Goal: Information Seeking & Learning: Check status

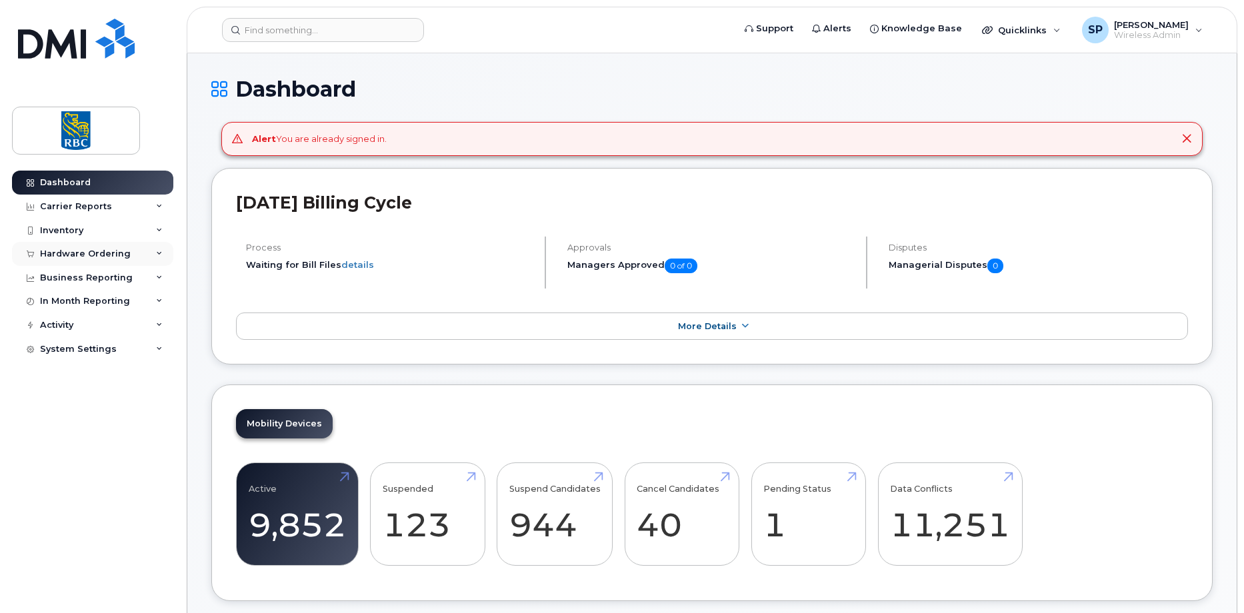
click at [67, 255] on div "Hardware Ordering" at bounding box center [85, 254] width 91 height 11
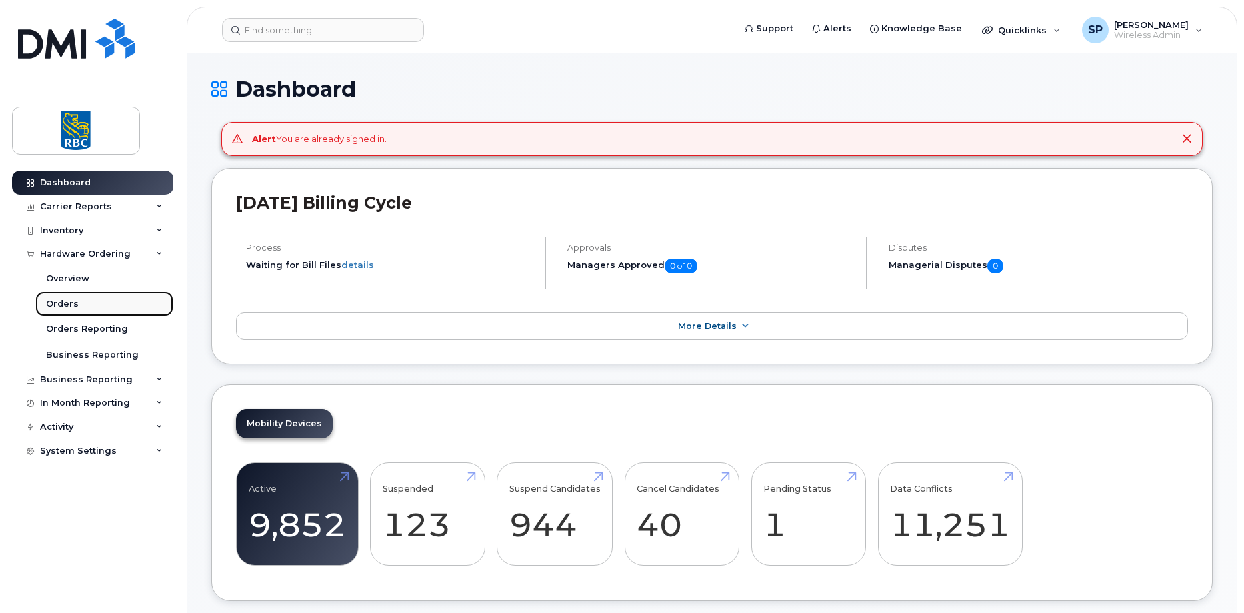
click at [55, 301] on div "Orders" at bounding box center [62, 304] width 33 height 12
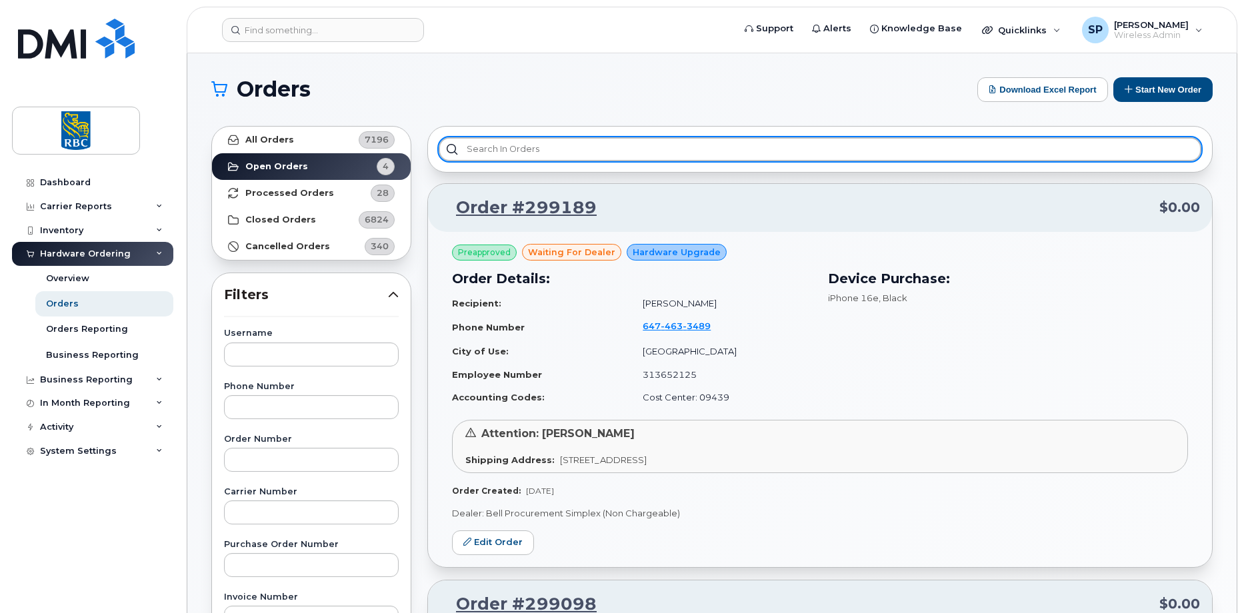
click at [467, 149] on input "text" at bounding box center [820, 149] width 763 height 24
paste input "3003490"
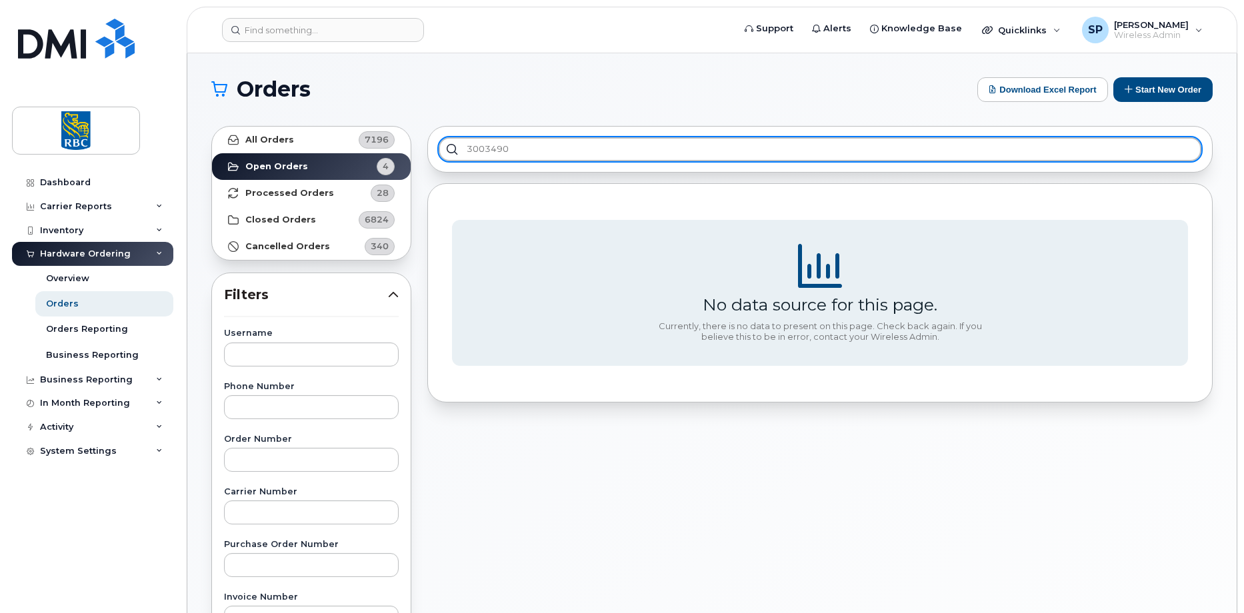
type input "3003490"
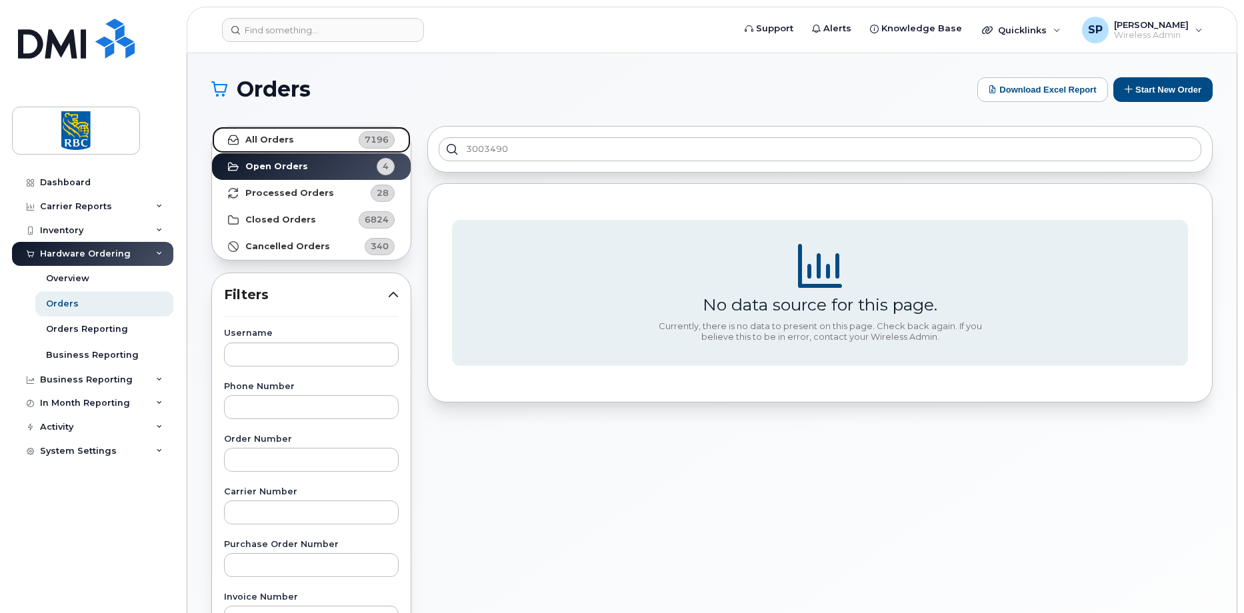
click at [285, 136] on strong "All Orders" at bounding box center [269, 140] width 49 height 11
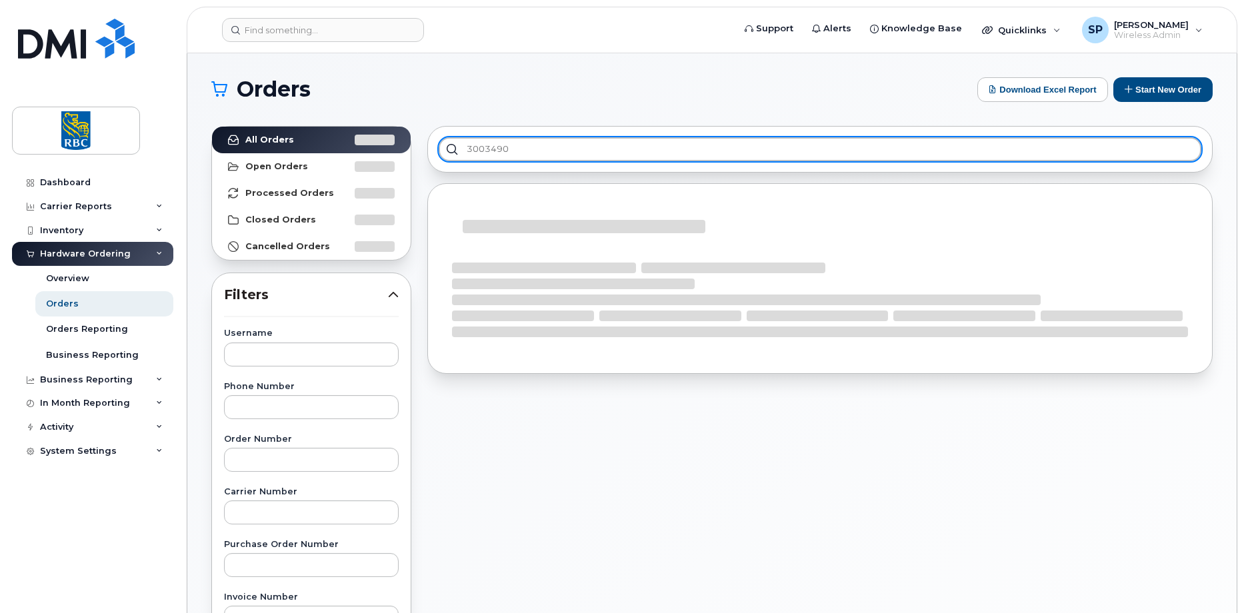
click at [507, 146] on input "3003490" at bounding box center [820, 149] width 763 height 24
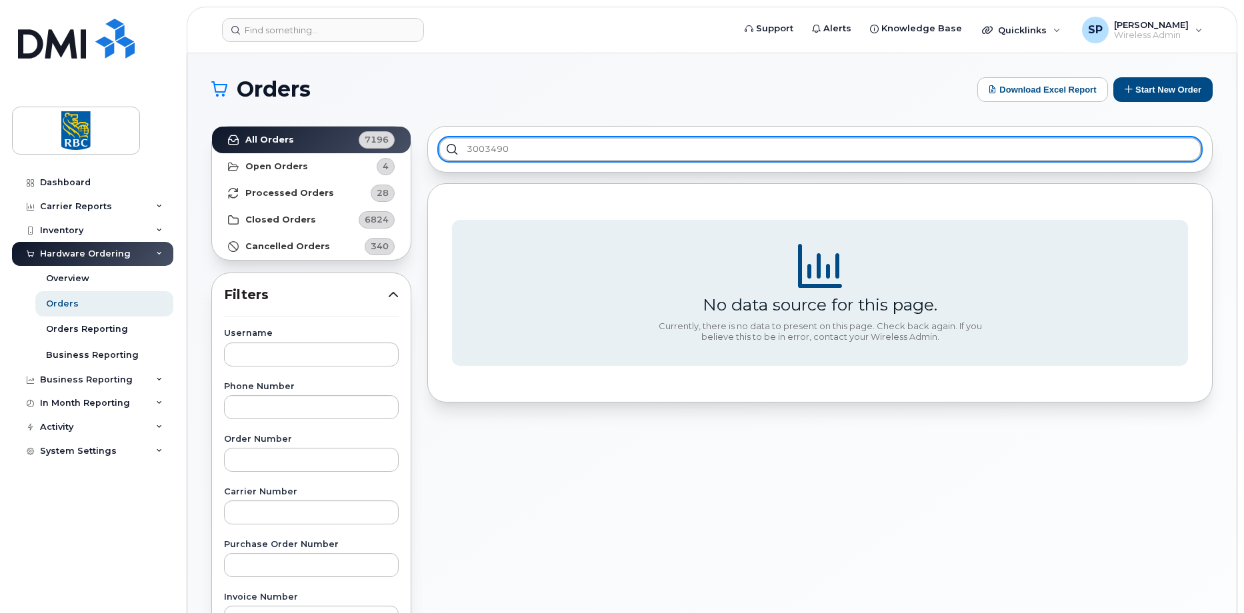
click at [485, 151] on input "3003490" at bounding box center [820, 149] width 763 height 24
click at [485, 150] on input "3003490" at bounding box center [820, 149] width 763 height 24
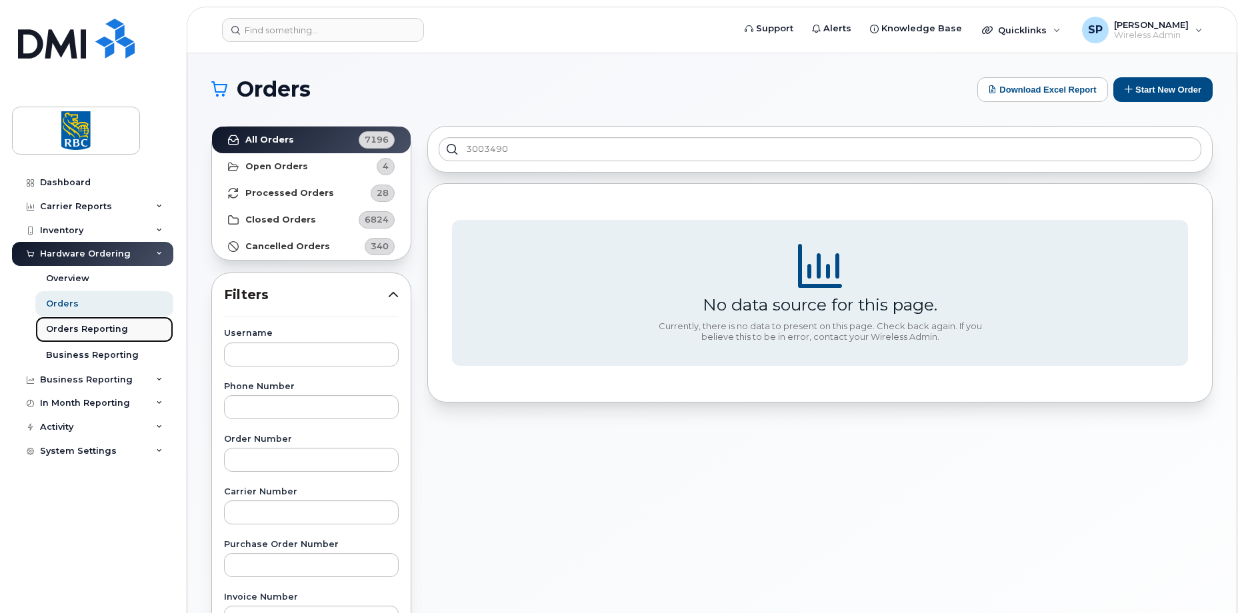
click at [90, 332] on div "Orders Reporting" at bounding box center [87, 329] width 82 height 12
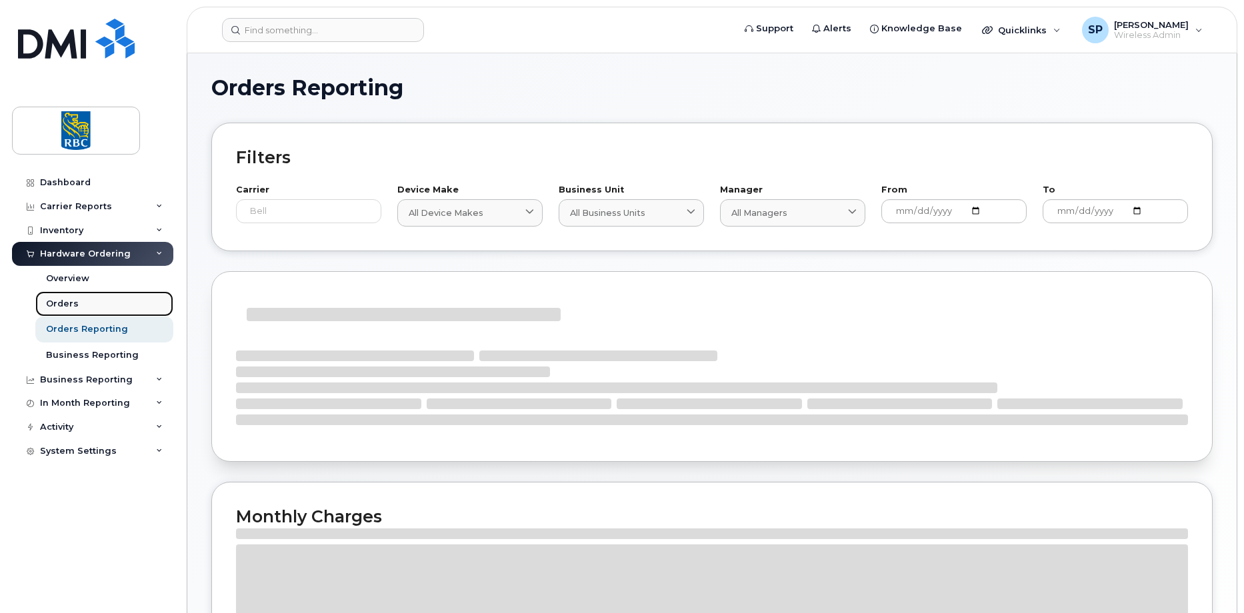
click at [75, 309] on div "Orders" at bounding box center [62, 304] width 33 height 12
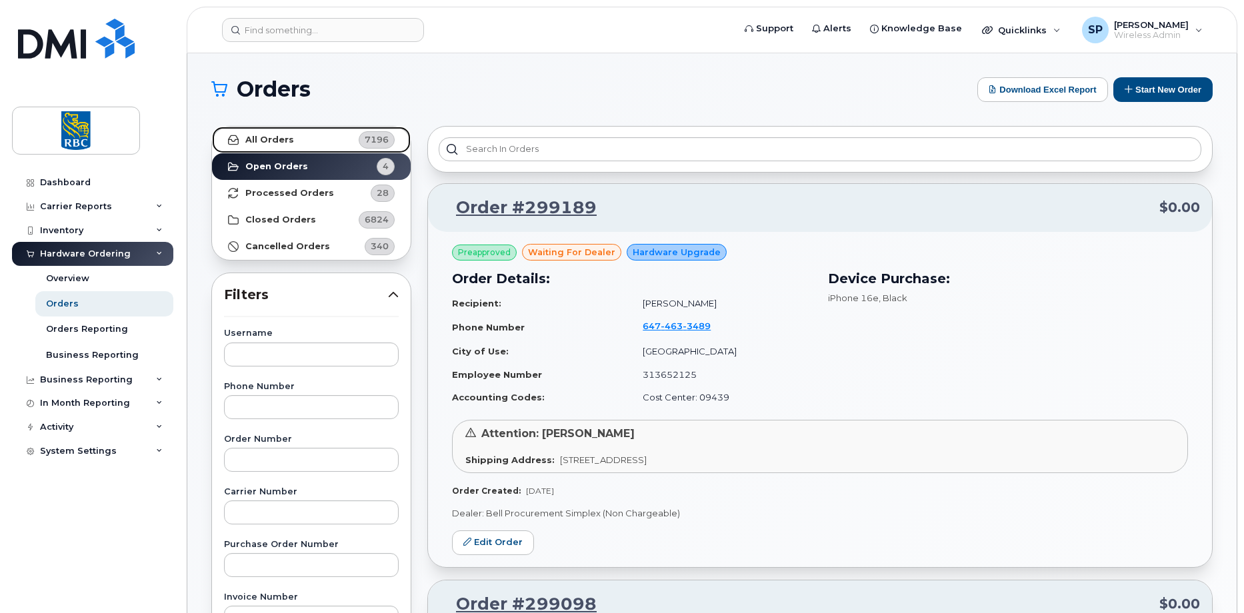
click at [270, 144] on strong "All Orders" at bounding box center [269, 140] width 49 height 11
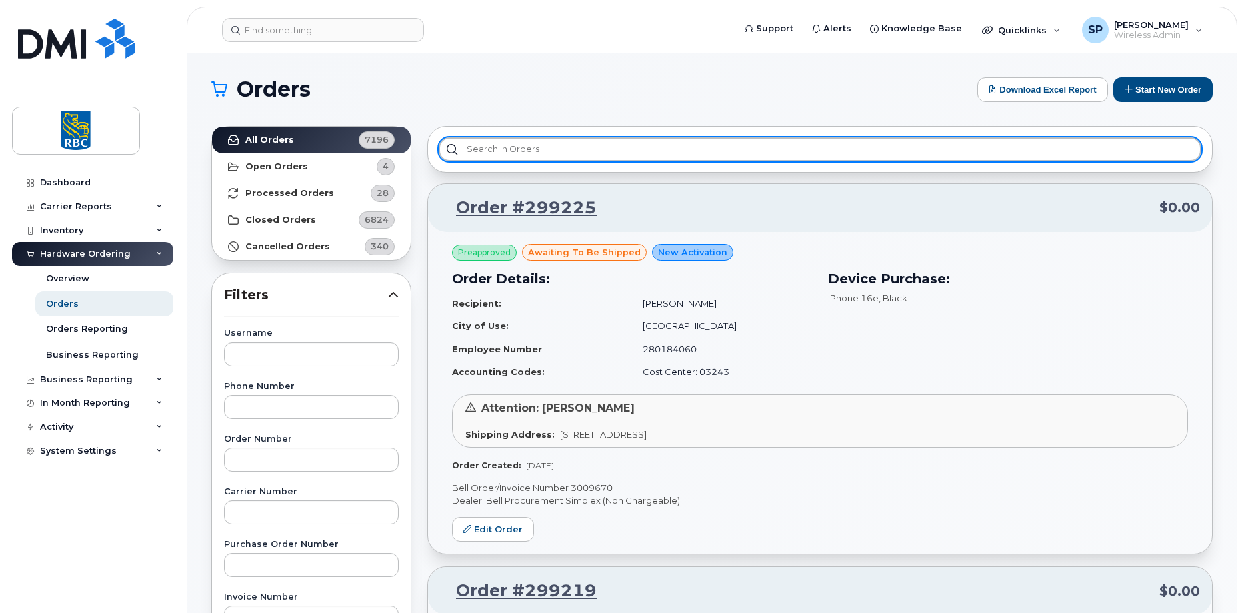
click at [473, 157] on input "text" at bounding box center [820, 149] width 763 height 24
paste input "3003490"
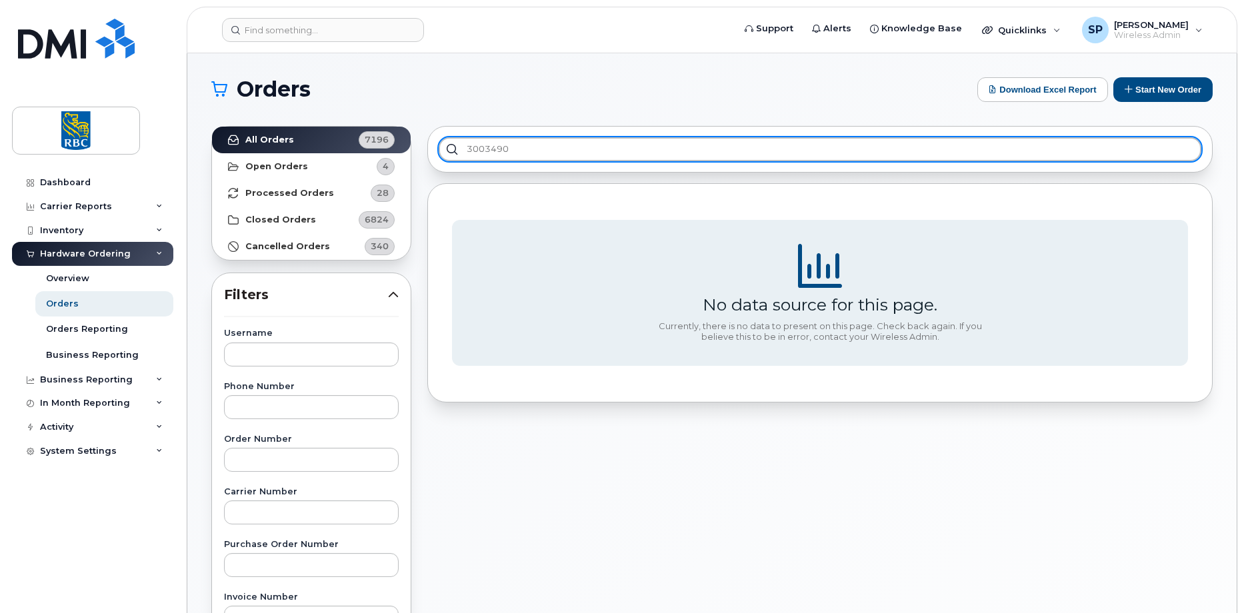
type input "3003490"
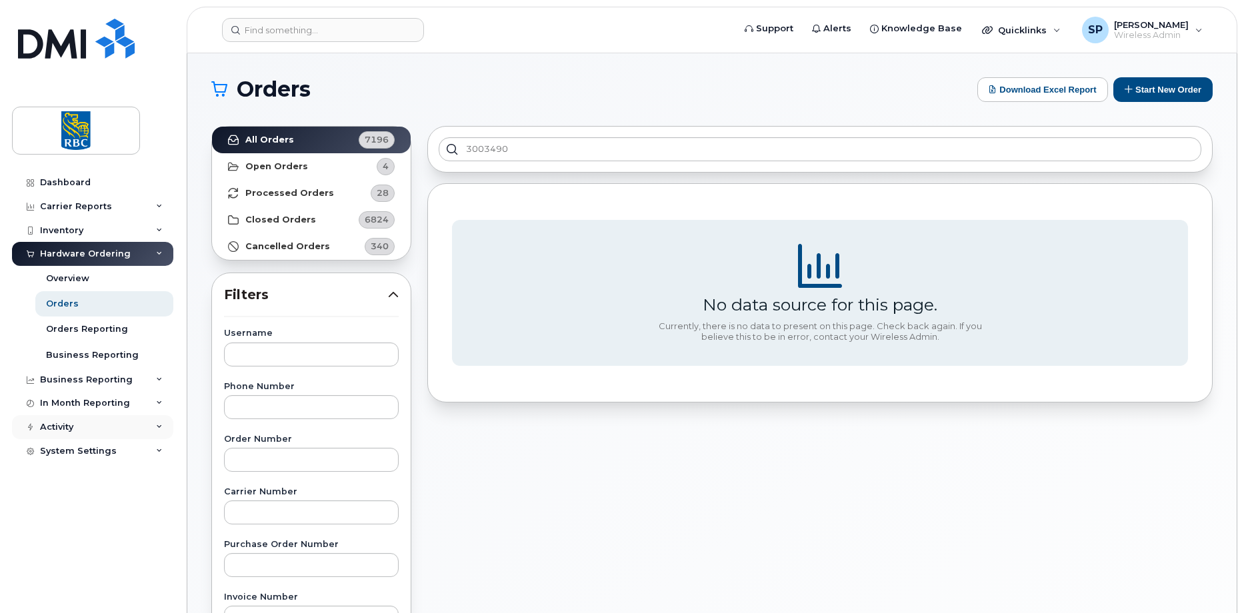
click at [81, 423] on div "Activity" at bounding box center [92, 427] width 161 height 24
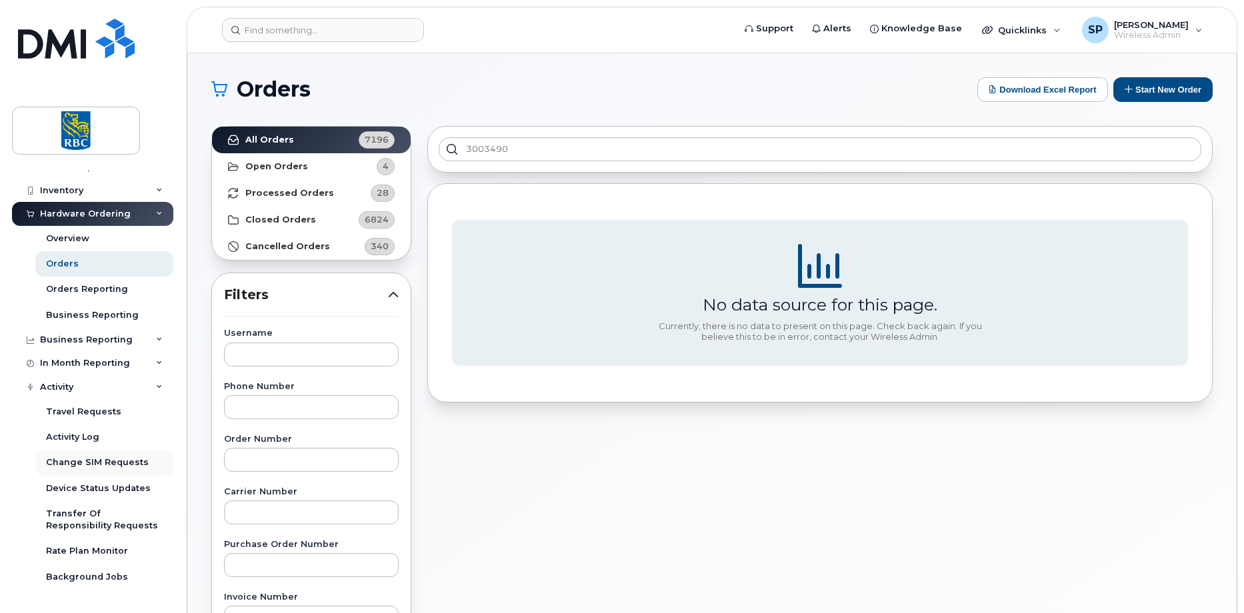
scroll to position [60, 0]
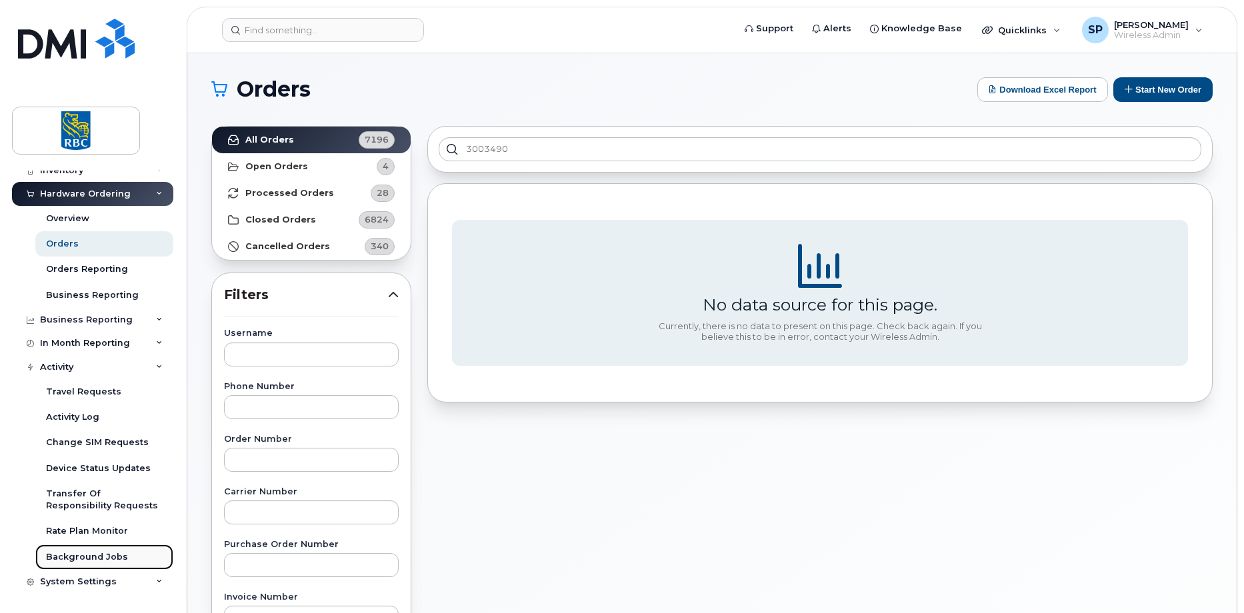
click at [96, 555] on div "Background Jobs" at bounding box center [87, 557] width 82 height 12
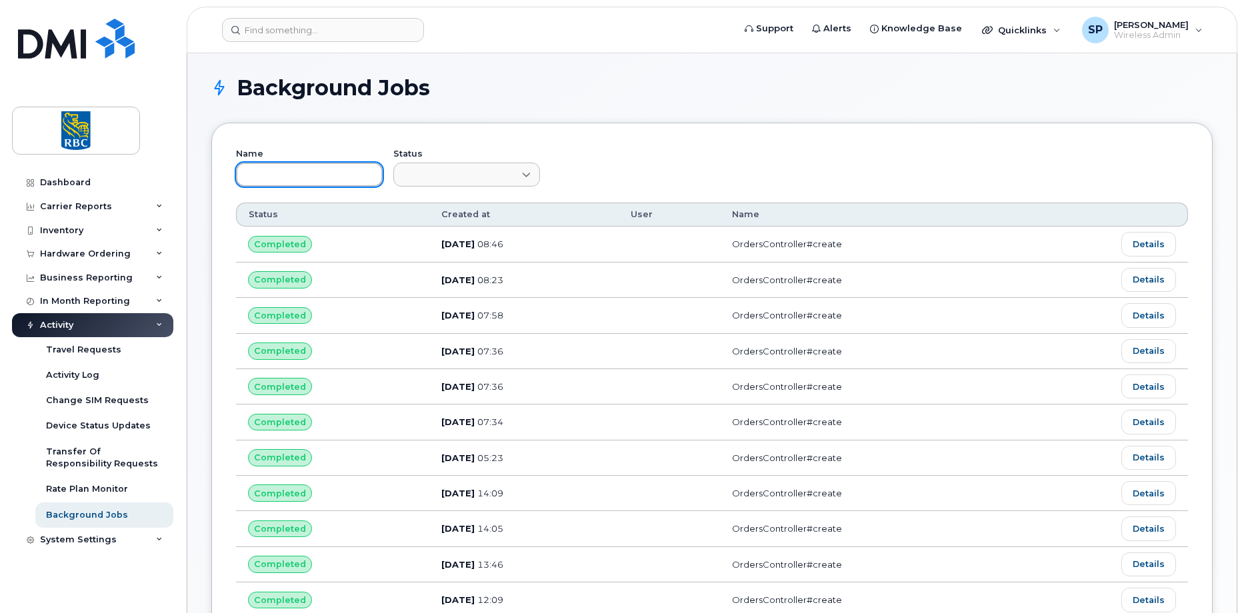
click at [283, 169] on input "text" at bounding box center [309, 175] width 147 height 24
click at [309, 162] on div "Name" at bounding box center [309, 168] width 147 height 37
click at [285, 177] on input "text" at bounding box center [309, 175] width 147 height 24
paste input "Syd Millett"
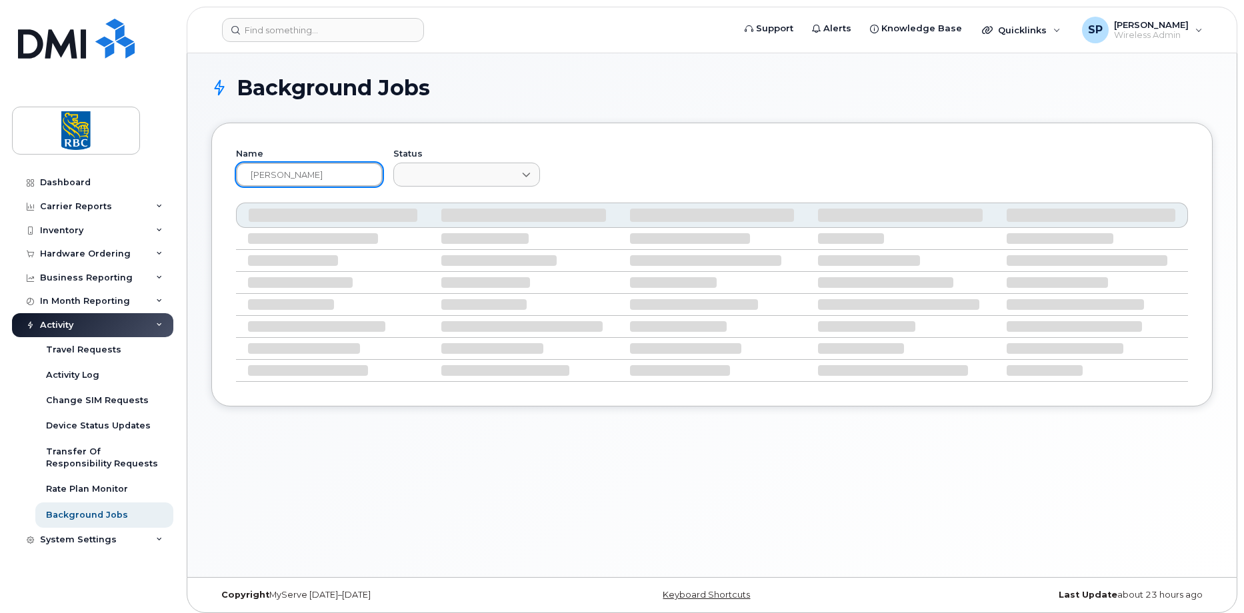
type input "Syd Millett"
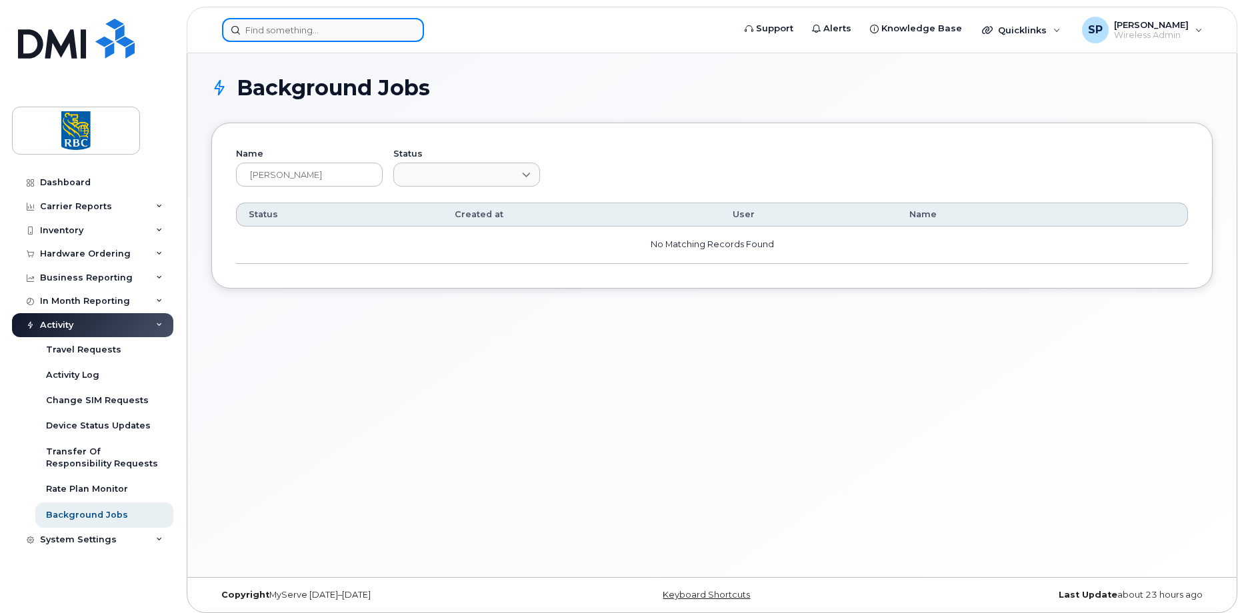
click at [284, 31] on input at bounding box center [323, 30] width 202 height 24
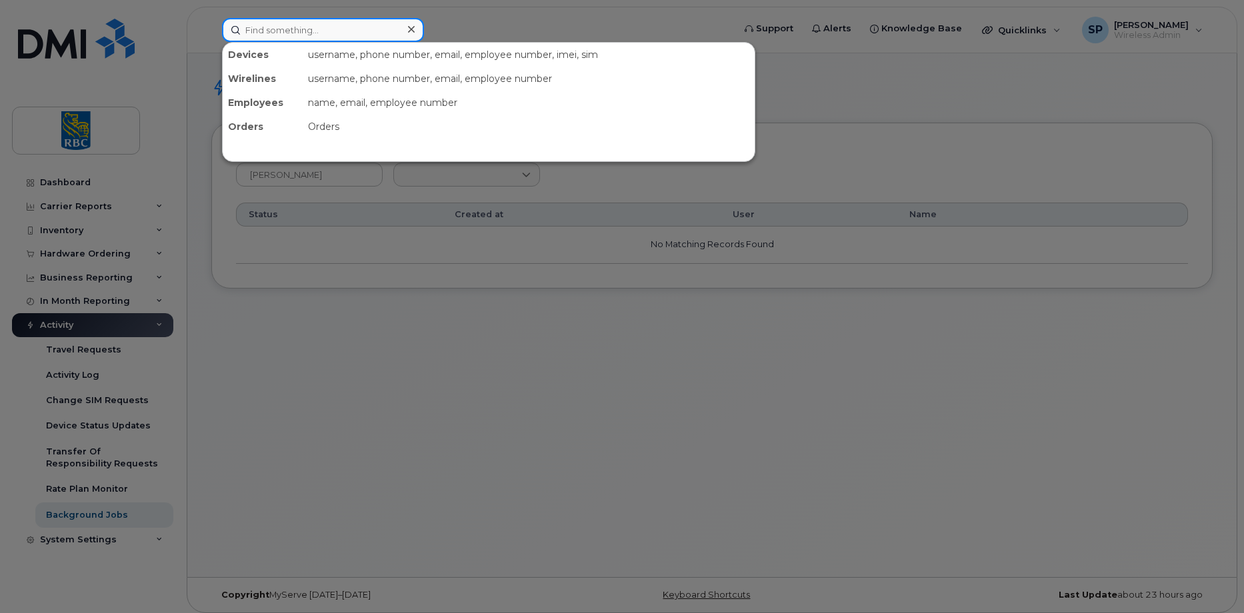
paste input "4162092841"
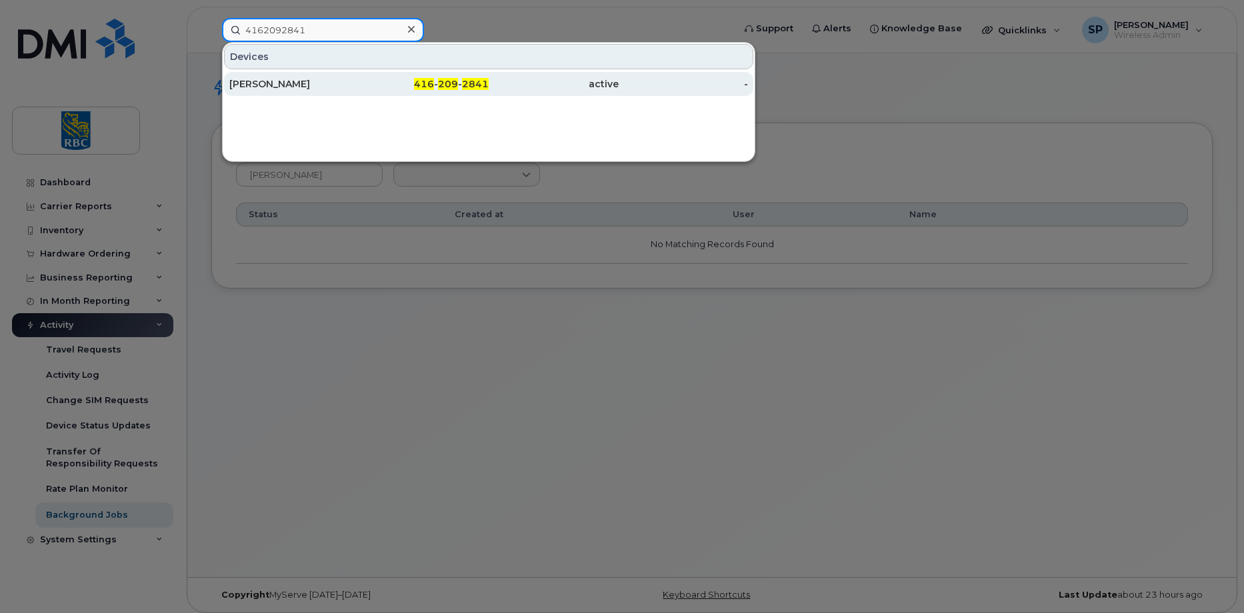
type input "4162092841"
click at [272, 82] on div "Syd Millett" at bounding box center [294, 83] width 130 height 13
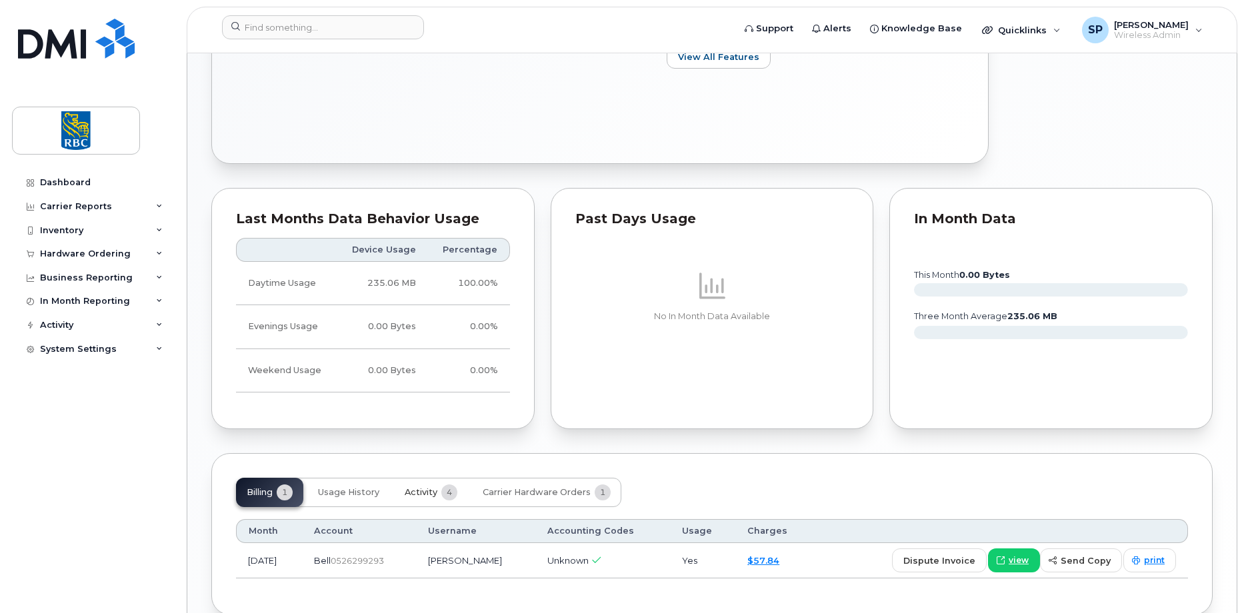
scroll to position [665, 0]
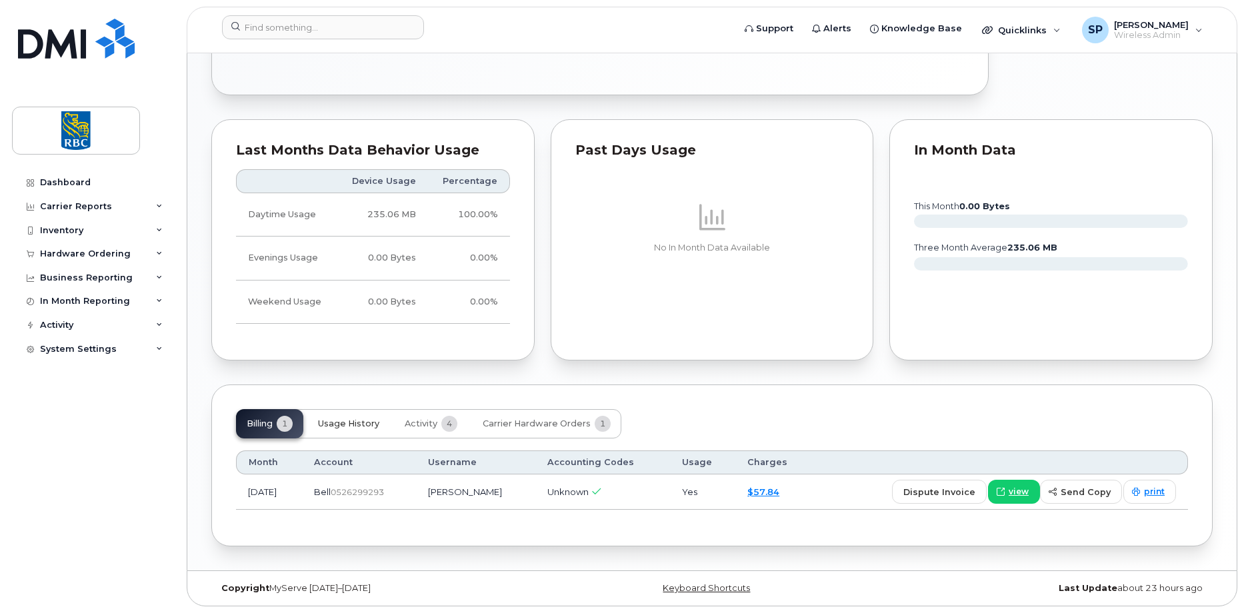
click at [354, 427] on span "Usage History" at bounding box center [348, 424] width 61 height 11
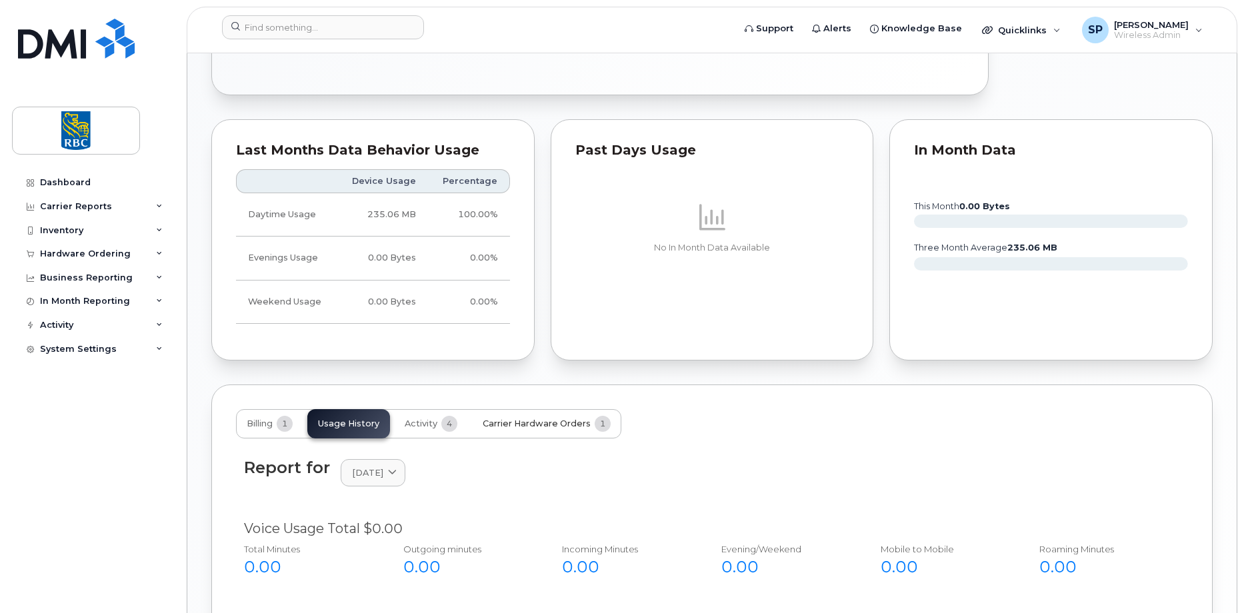
click at [507, 424] on span "Carrier Hardware Orders" at bounding box center [537, 424] width 108 height 11
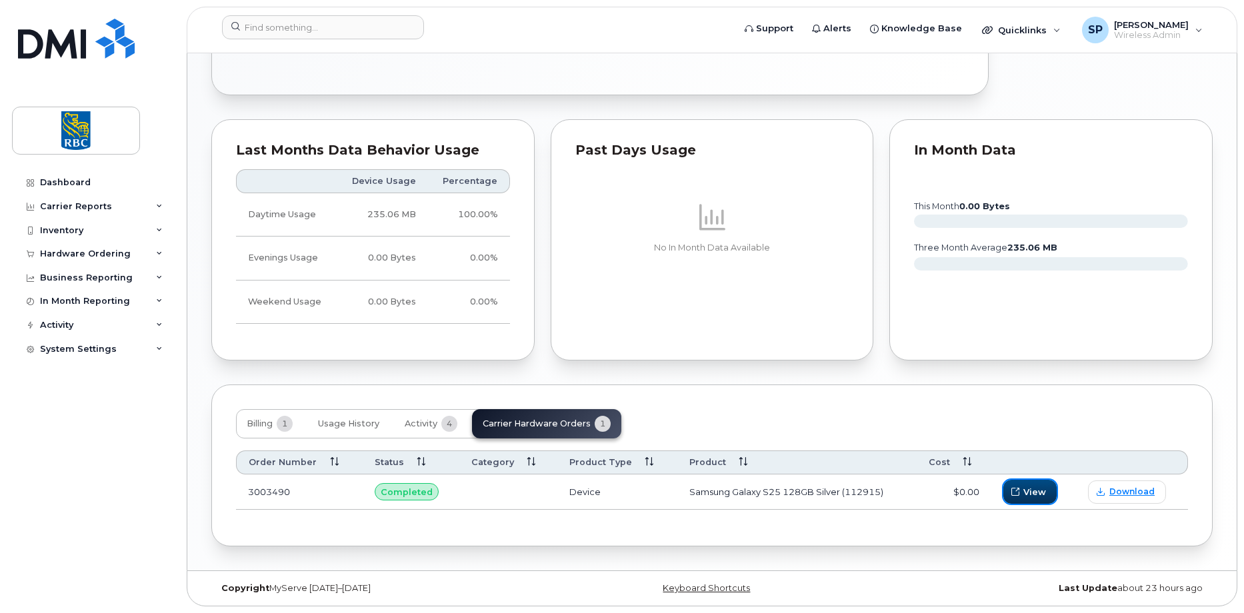
click at [1021, 495] on span "button" at bounding box center [1015, 492] width 12 height 12
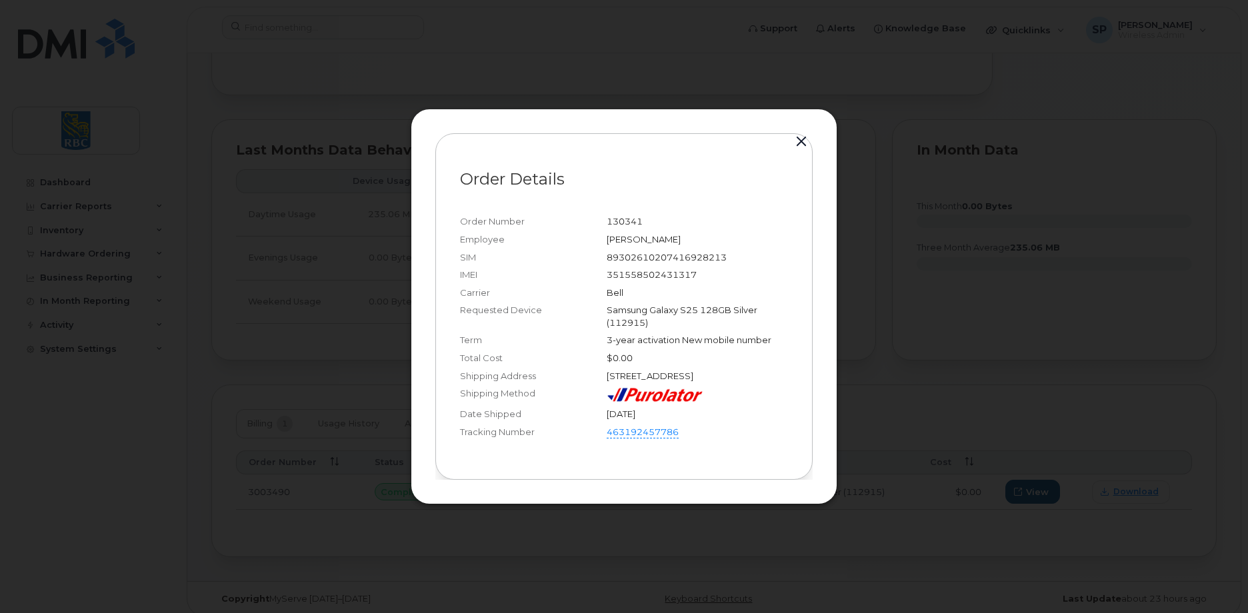
click at [797, 137] on button "button" at bounding box center [801, 142] width 20 height 19
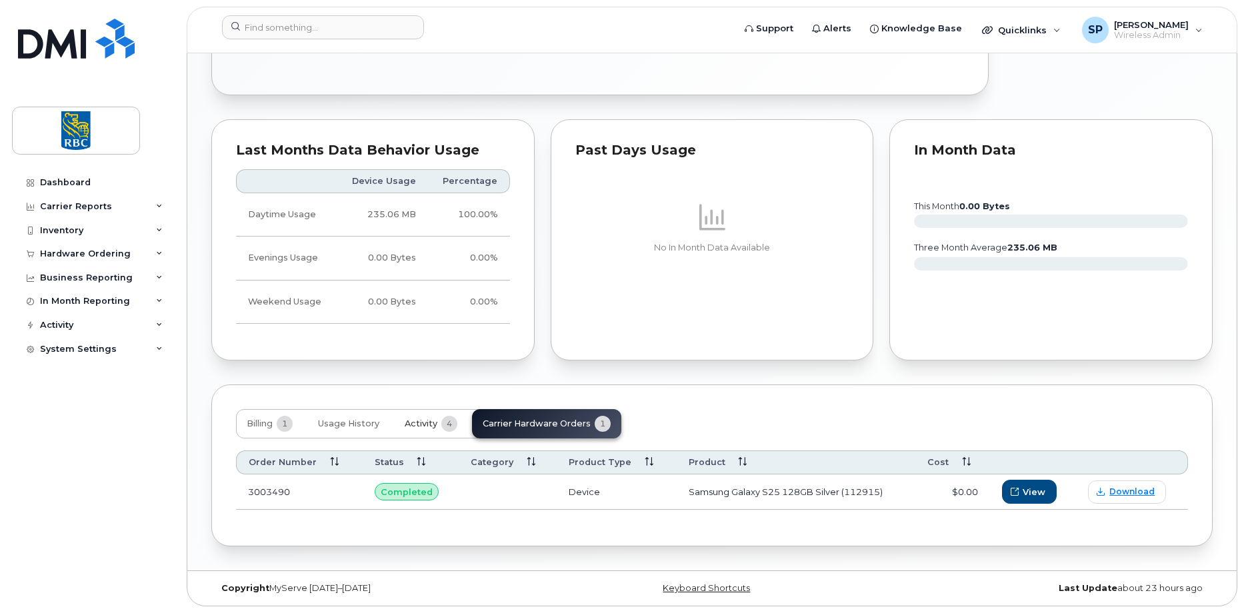
click at [403, 423] on button "Activity 4" at bounding box center [431, 423] width 74 height 29
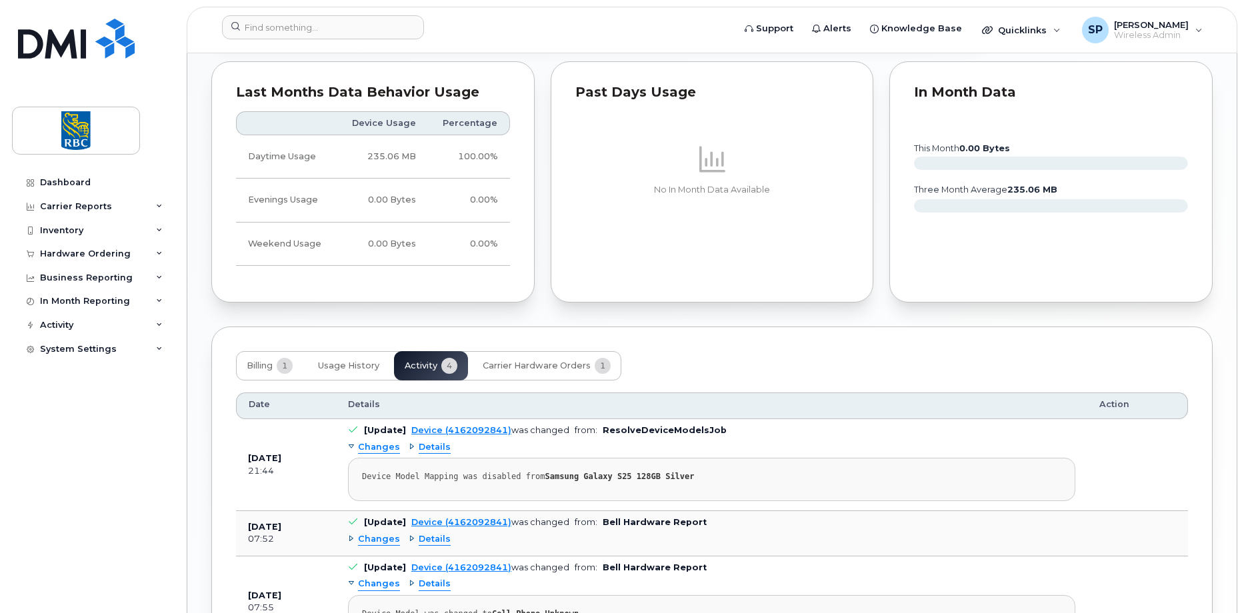
scroll to position [917, 0]
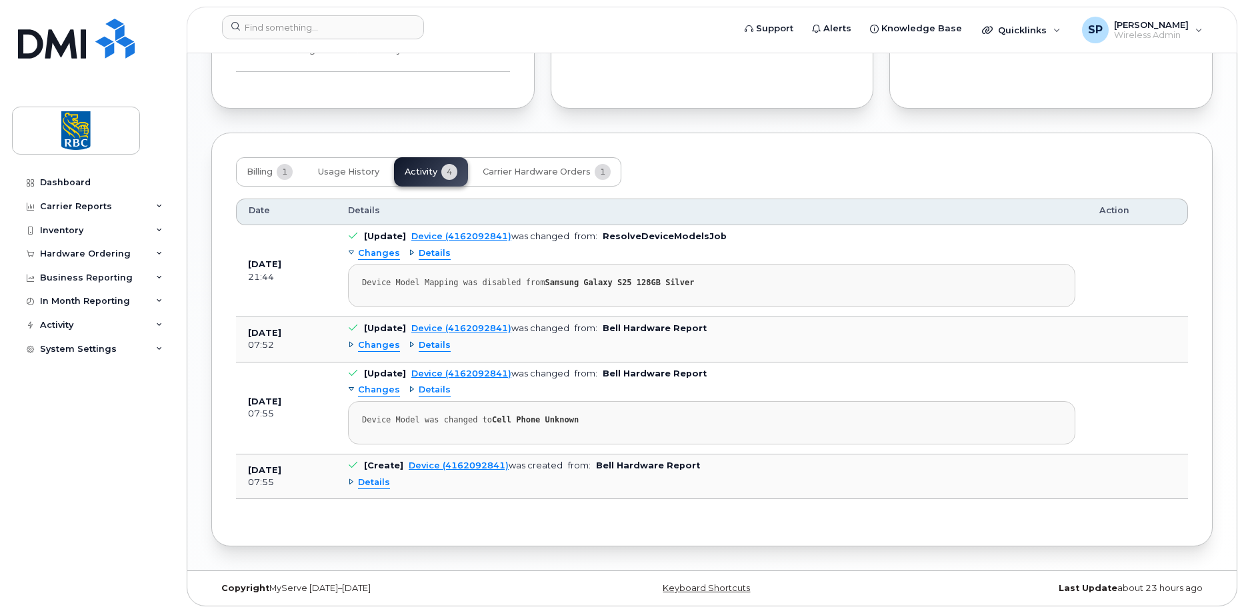
click at [352, 485] on div "Details" at bounding box center [369, 483] width 42 height 13
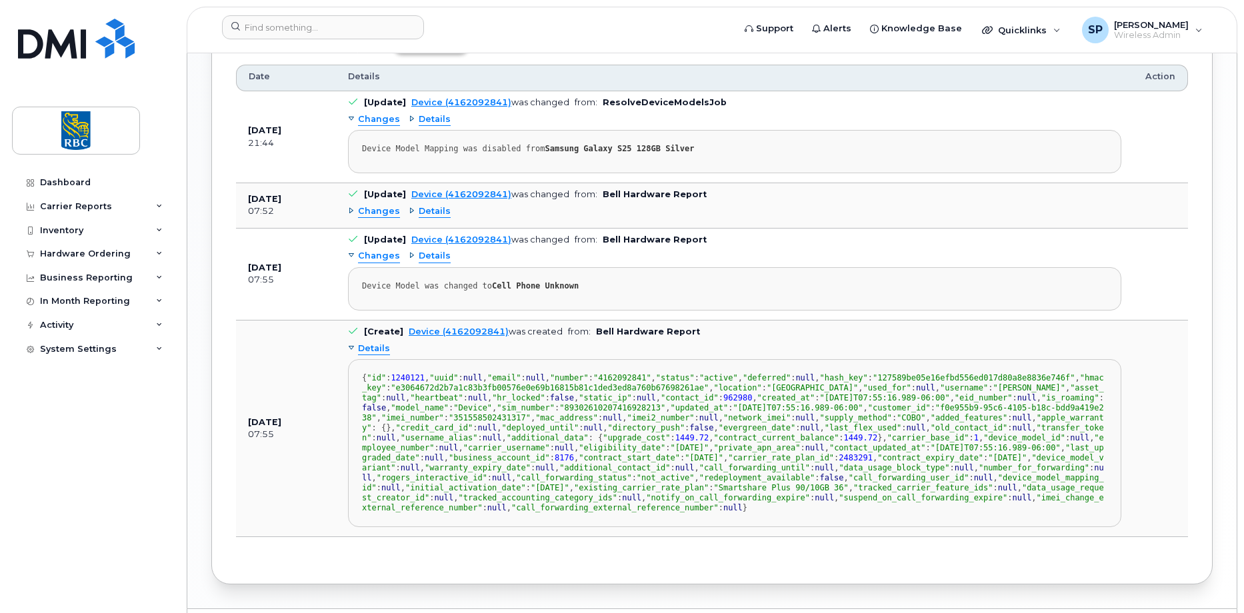
scroll to position [1050, 0]
click at [435, 257] on span "Details" at bounding box center [435, 257] width 32 height 13
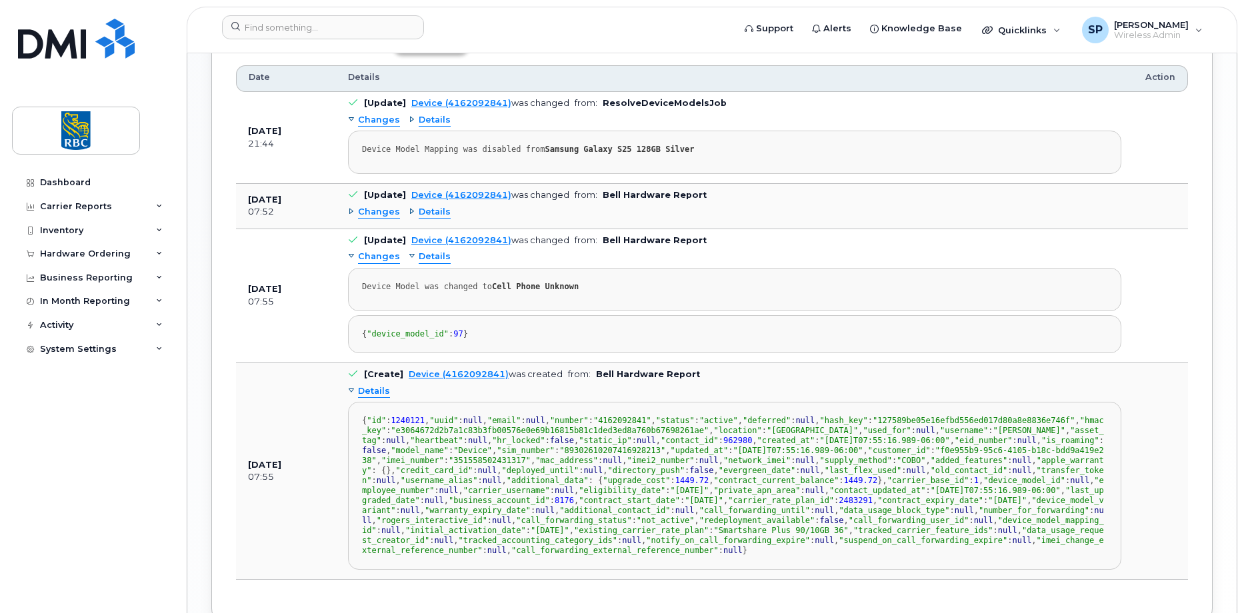
click at [429, 211] on span "Details" at bounding box center [435, 212] width 32 height 13
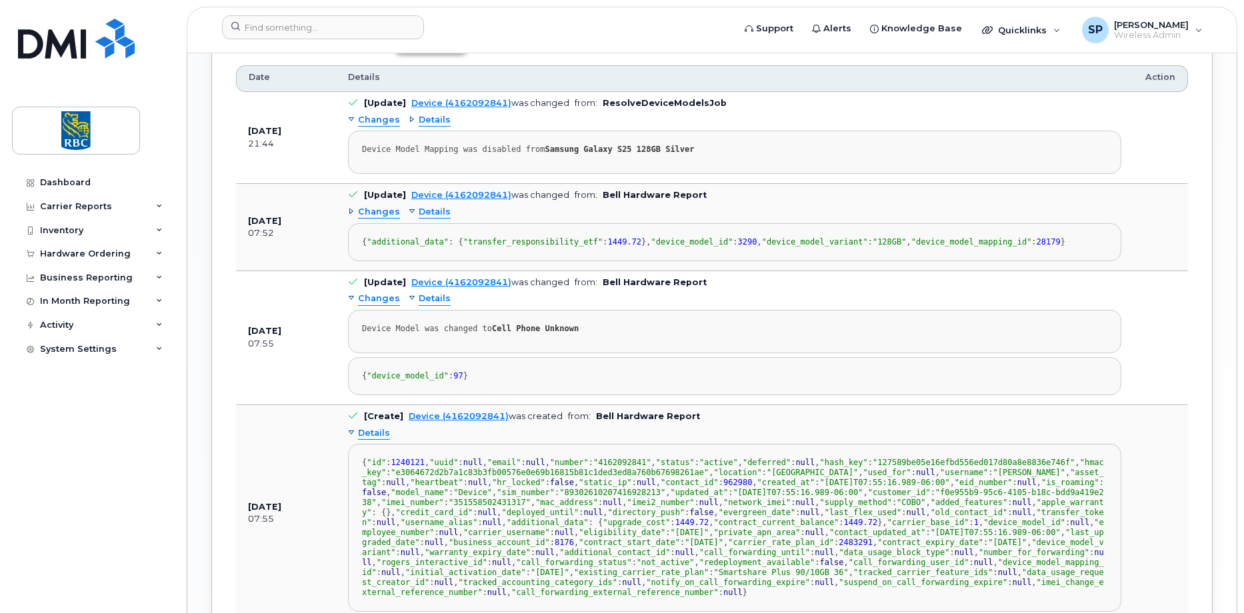
drag, startPoint x: 383, startPoint y: 301, endPoint x: 371, endPoint y: 277, distance: 26.2
drag, startPoint x: 371, startPoint y: 277, endPoint x: 433, endPoint y: 122, distance: 167.2
click at [433, 122] on span "Details" at bounding box center [435, 120] width 32 height 13
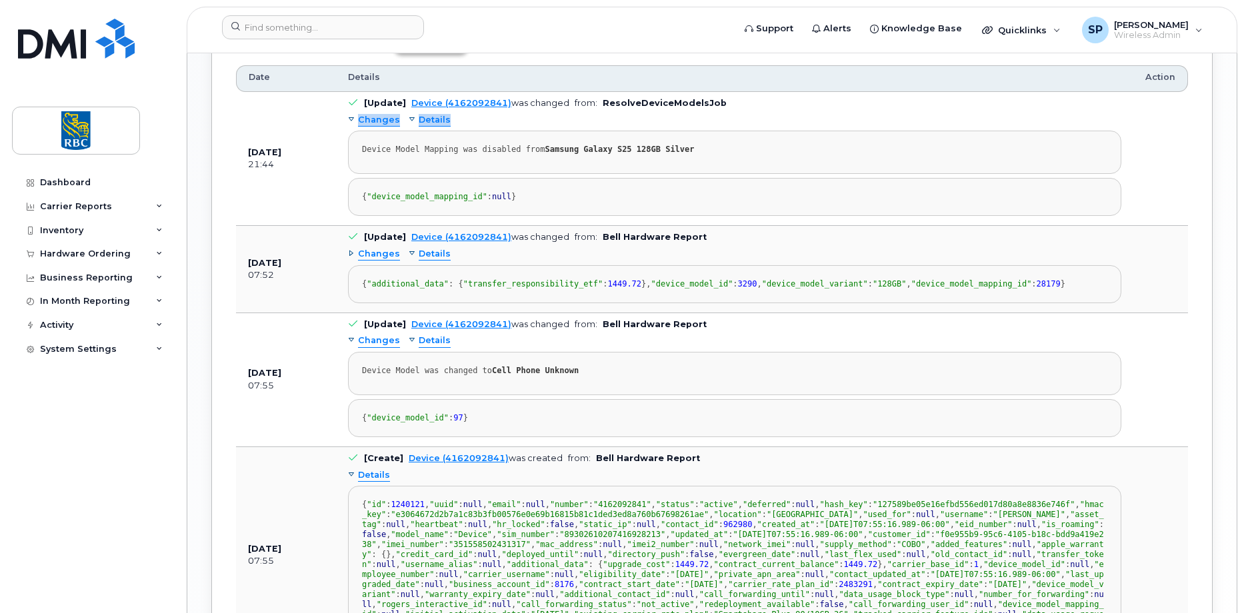
click at [433, 122] on span "Details" at bounding box center [435, 120] width 32 height 13
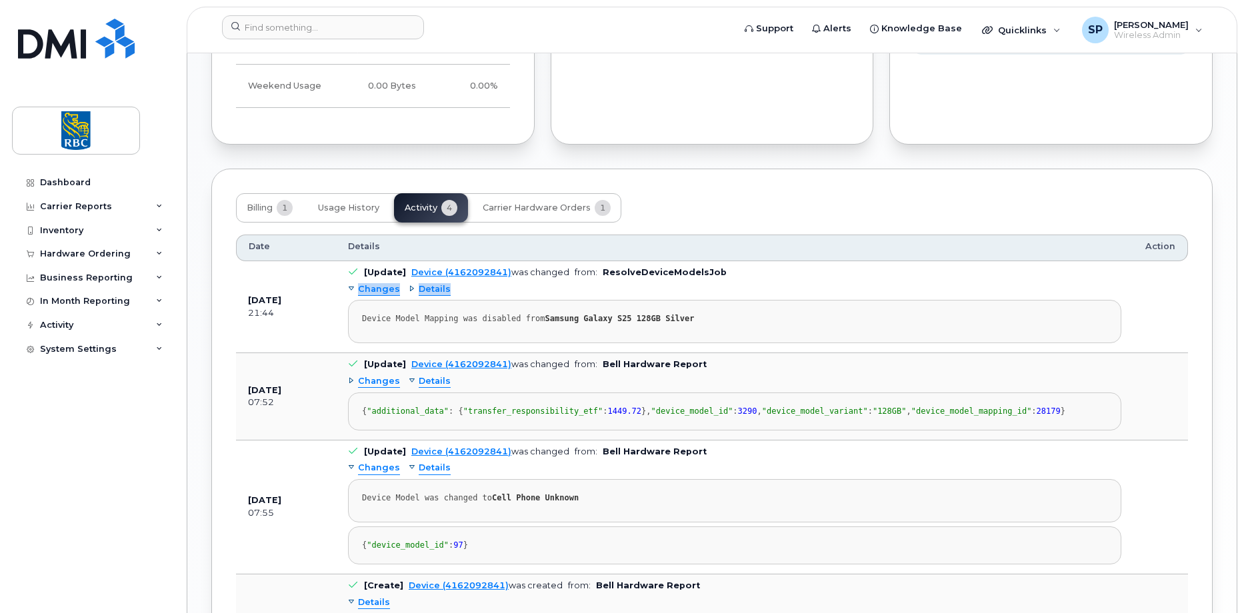
scroll to position [828, 0]
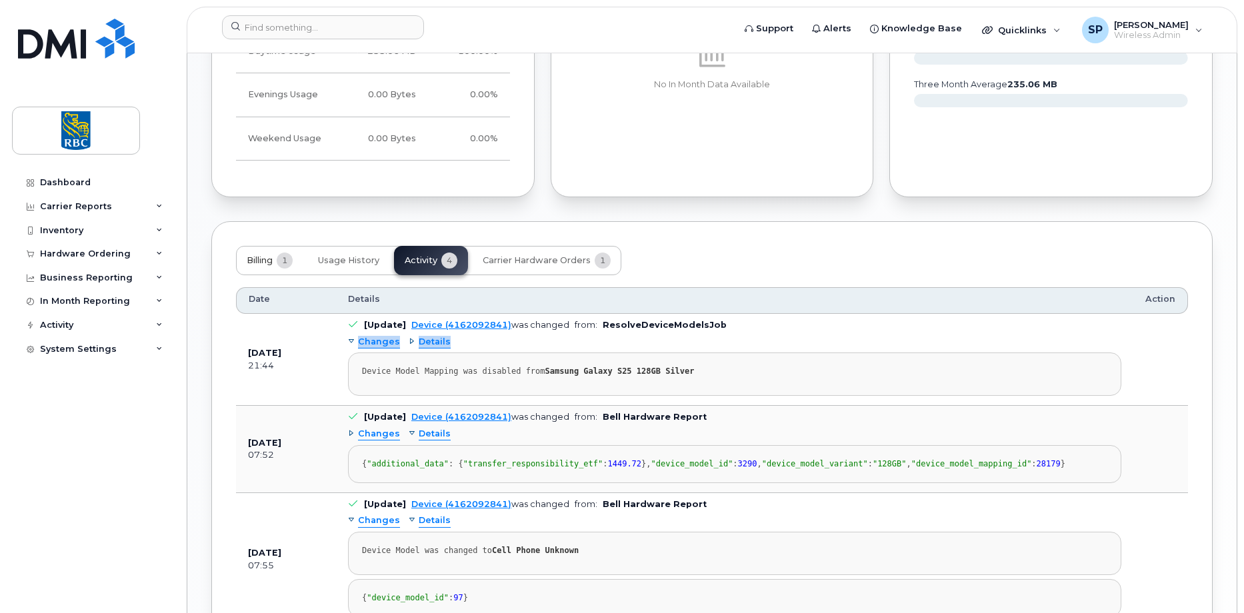
click at [251, 255] on span "Billing" at bounding box center [260, 260] width 26 height 11
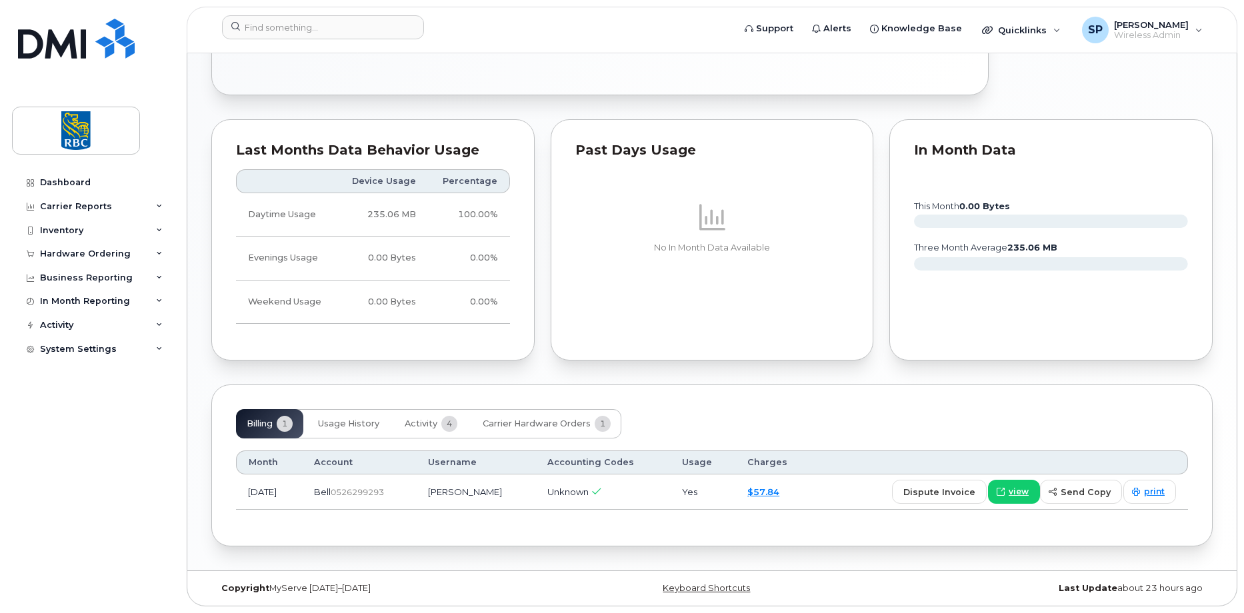
scroll to position [665, 0]
click at [529, 425] on span "Carrier Hardware Orders" at bounding box center [537, 424] width 108 height 11
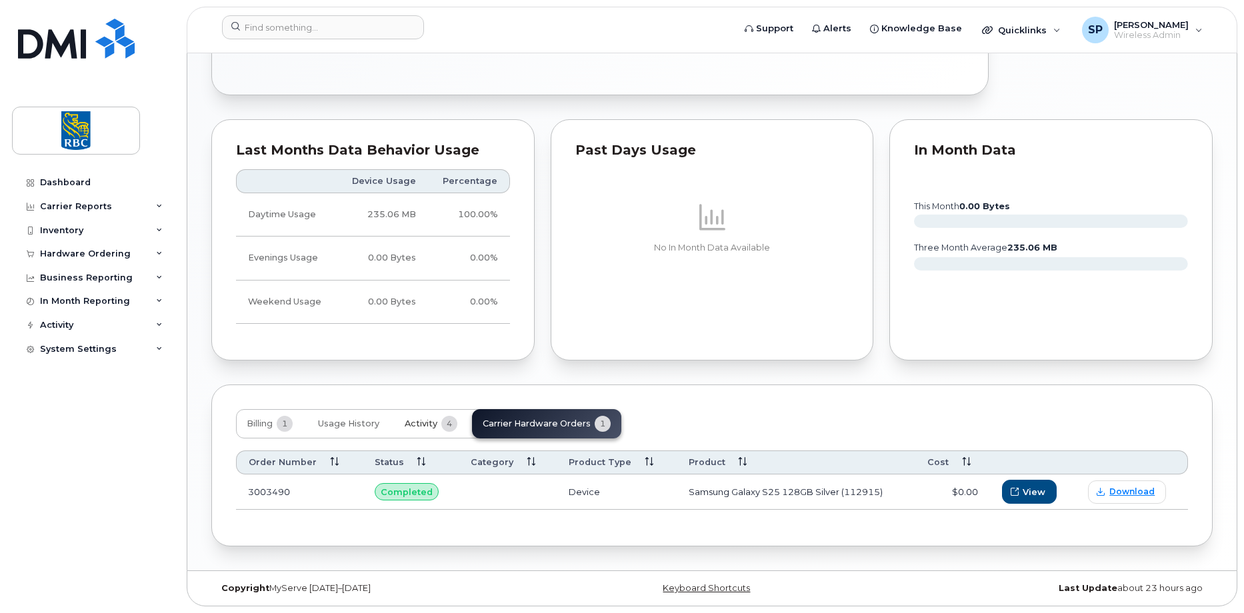
click at [442, 413] on button "Activity 4" at bounding box center [431, 423] width 74 height 29
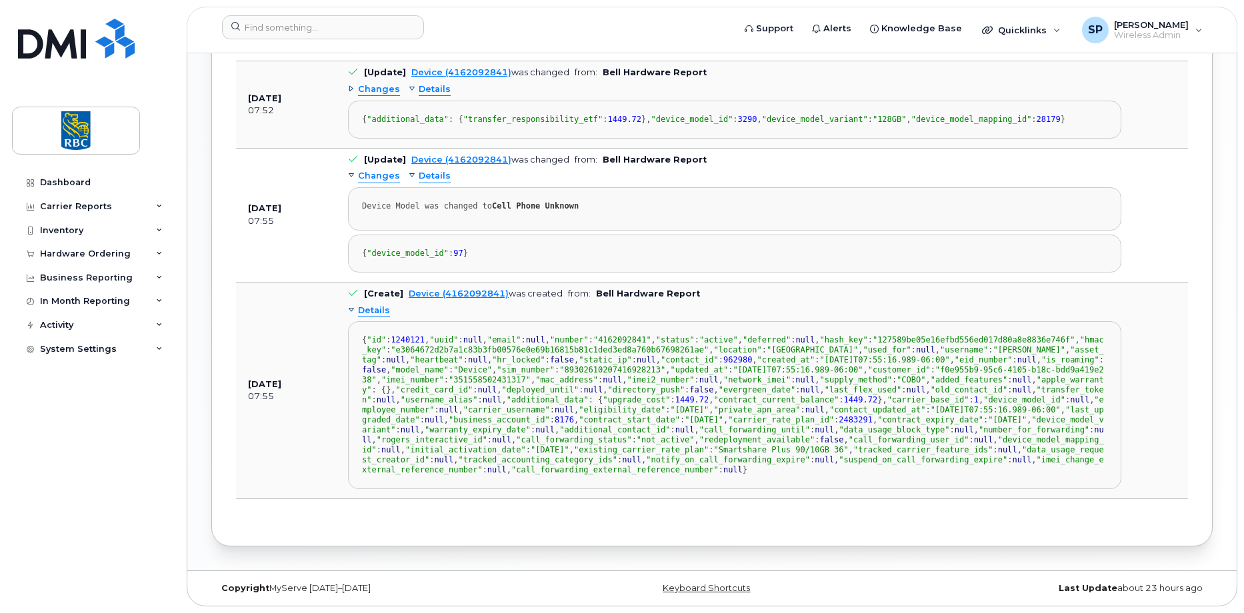
scroll to position [1495, 0]
click at [91, 303] on div "In Month Reporting" at bounding box center [85, 301] width 90 height 11
click at [123, 274] on div "Business Reporting" at bounding box center [86, 278] width 93 height 11
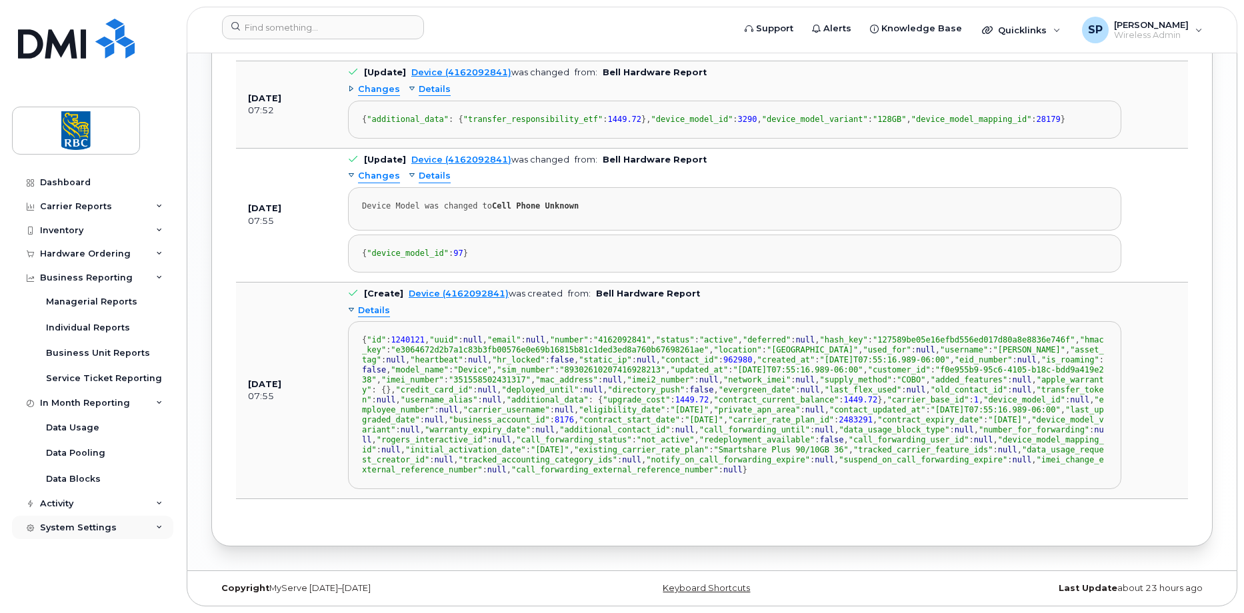
click at [83, 526] on div "System Settings" at bounding box center [78, 528] width 77 height 11
click at [83, 525] on div "System Settings" at bounding box center [78, 528] width 77 height 11
click at [105, 270] on div "Business Reporting" at bounding box center [92, 278] width 161 height 24
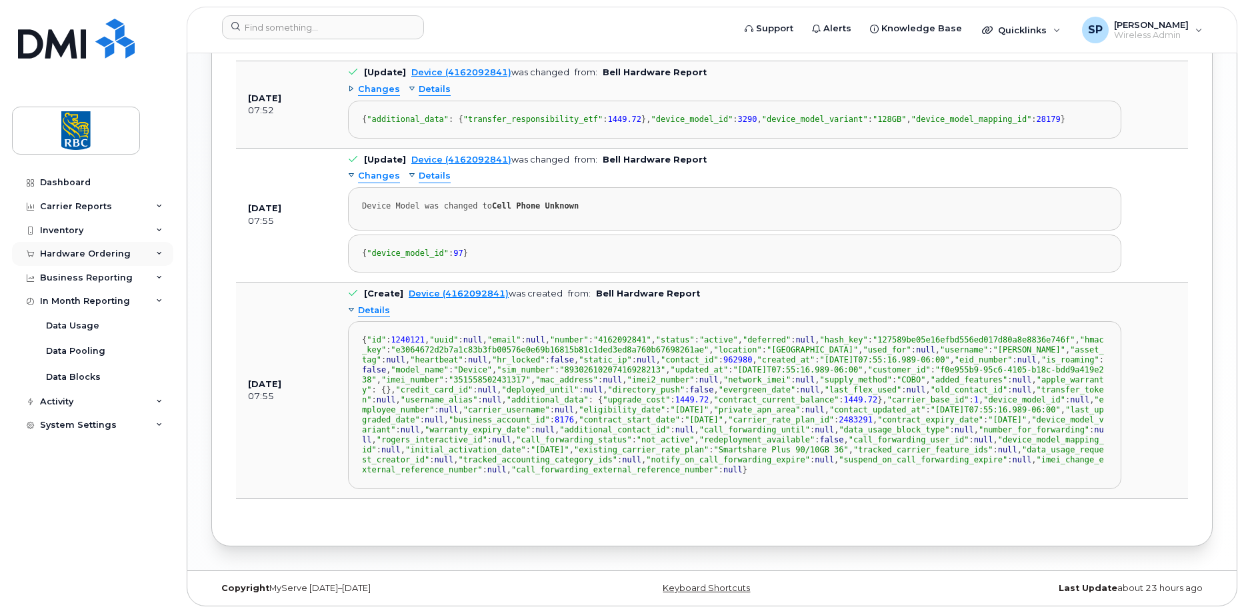
click at [104, 255] on div "Hardware Ordering" at bounding box center [85, 254] width 91 height 11
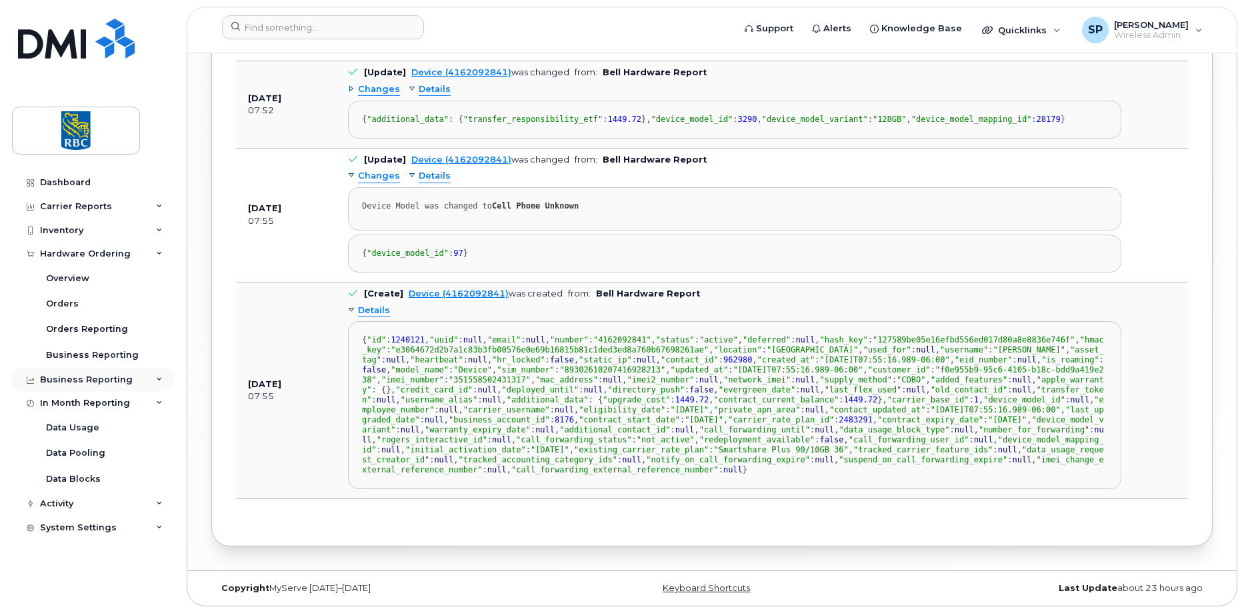
click at [101, 380] on div "Business Reporting" at bounding box center [86, 380] width 93 height 11
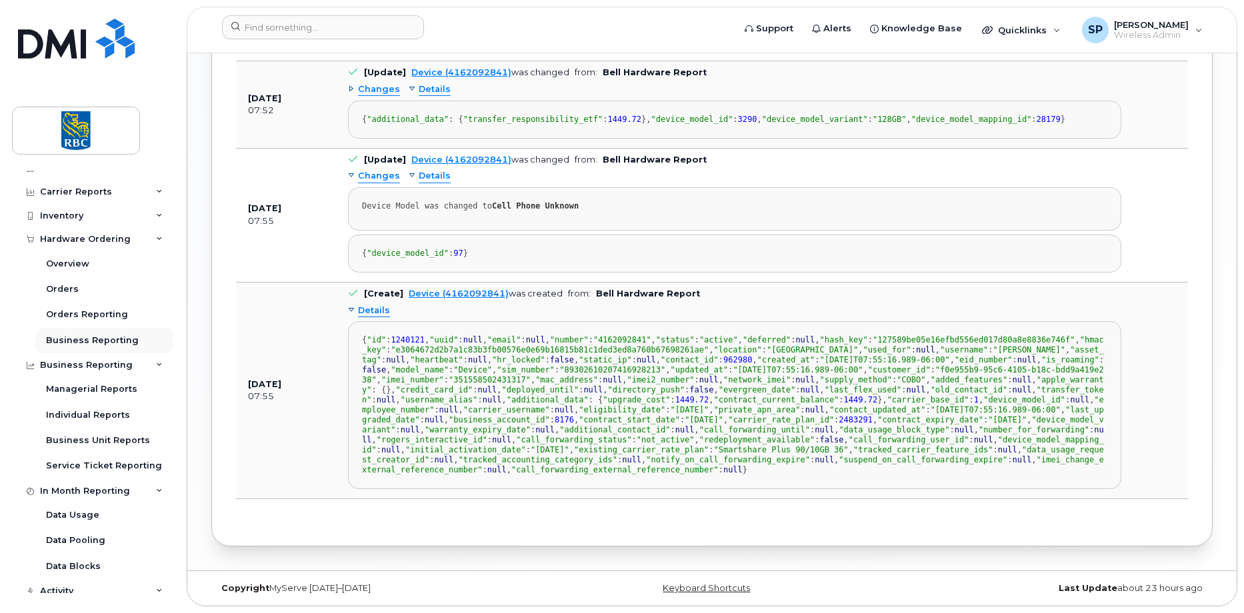
scroll to position [0, 0]
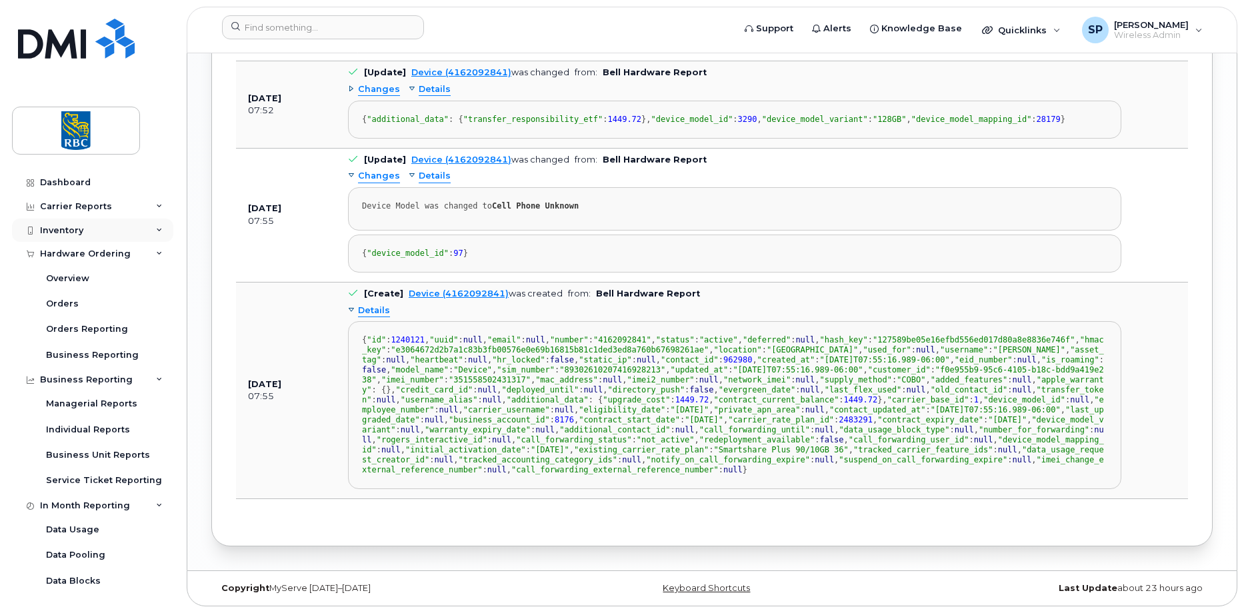
click at [87, 228] on div "Inventory" at bounding box center [92, 231] width 161 height 24
click at [99, 203] on div "Carrier Reports" at bounding box center [76, 206] width 72 height 11
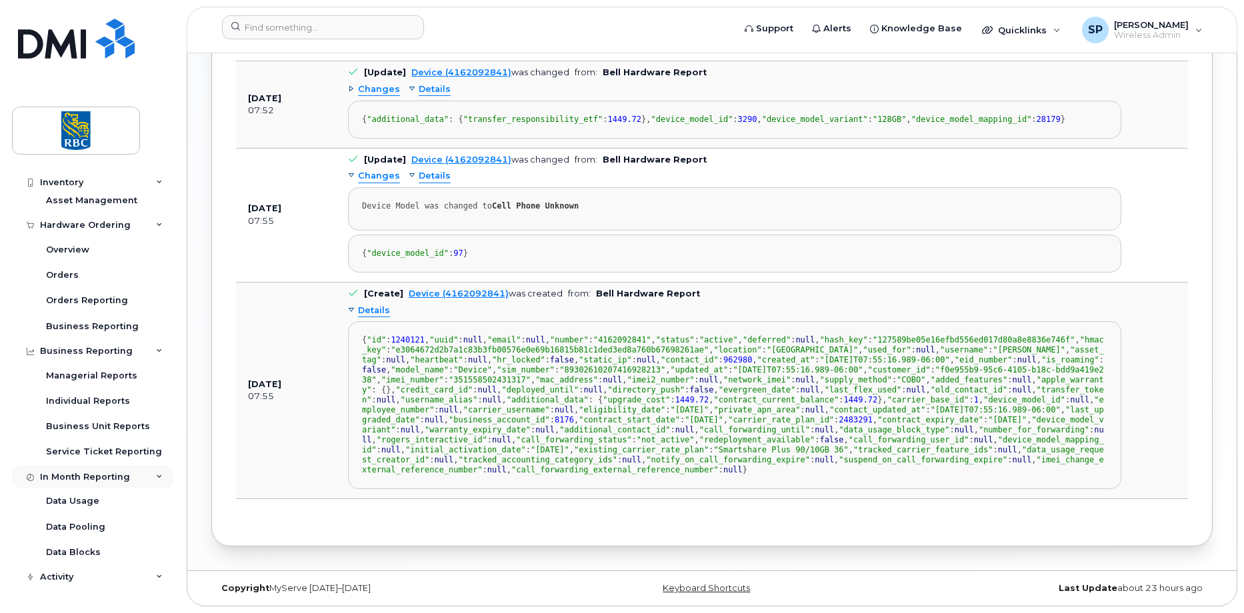
scroll to position [507, 0]
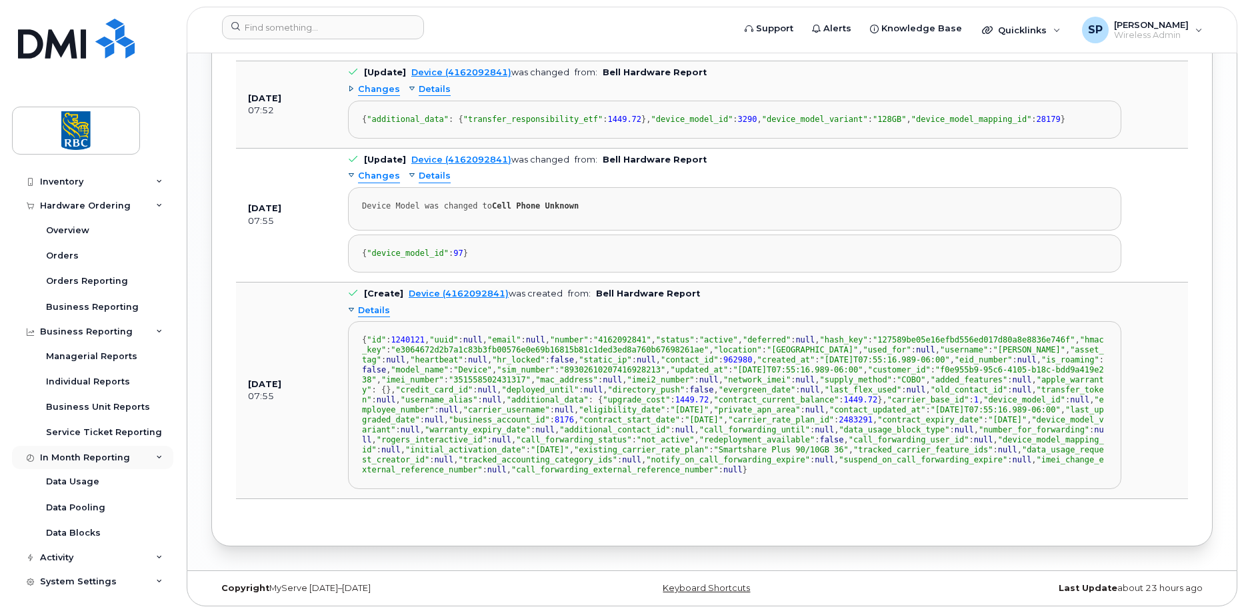
click at [100, 455] on div "In Month Reporting" at bounding box center [85, 458] width 90 height 11
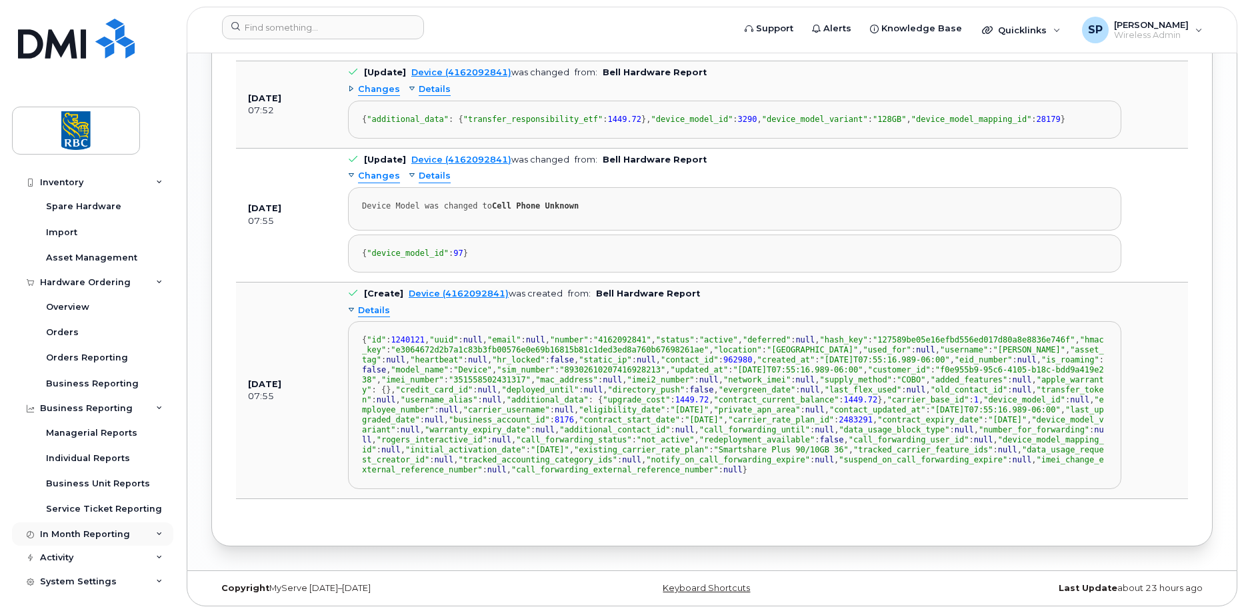
scroll to position [431, 0]
click at [97, 405] on div "Business Reporting" at bounding box center [86, 408] width 93 height 11
click at [76, 385] on div "Hardware Ordering" at bounding box center [85, 384] width 91 height 11
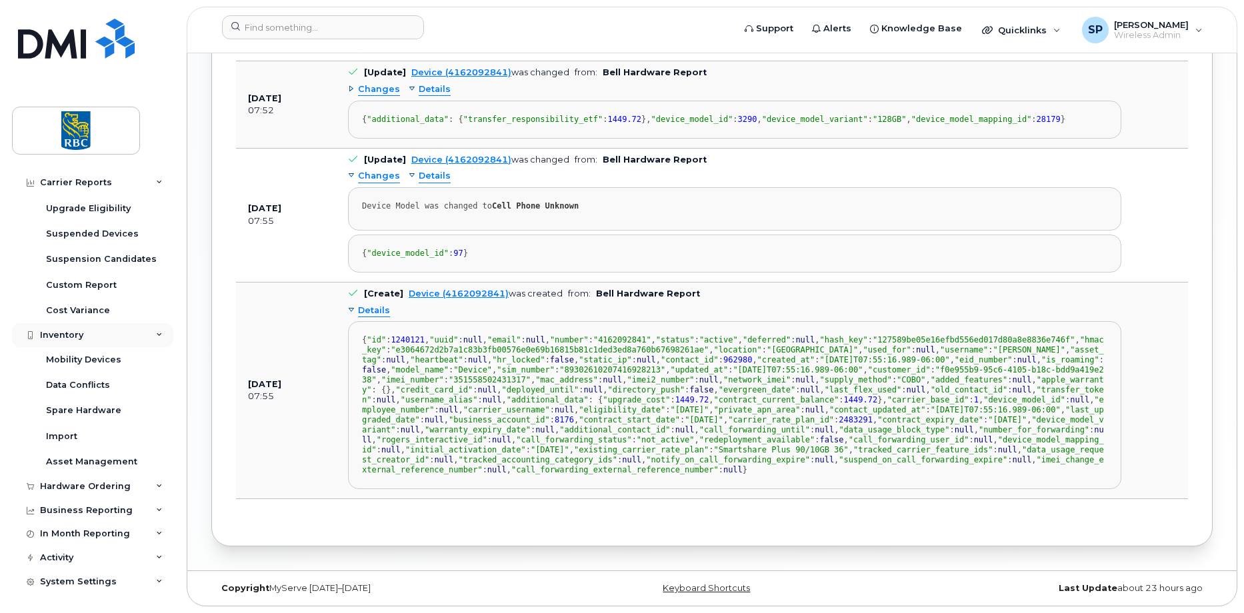
click at [104, 331] on div "Inventory" at bounding box center [92, 335] width 161 height 24
click at [99, 183] on div "Carrier Reports" at bounding box center [76, 182] width 72 height 11
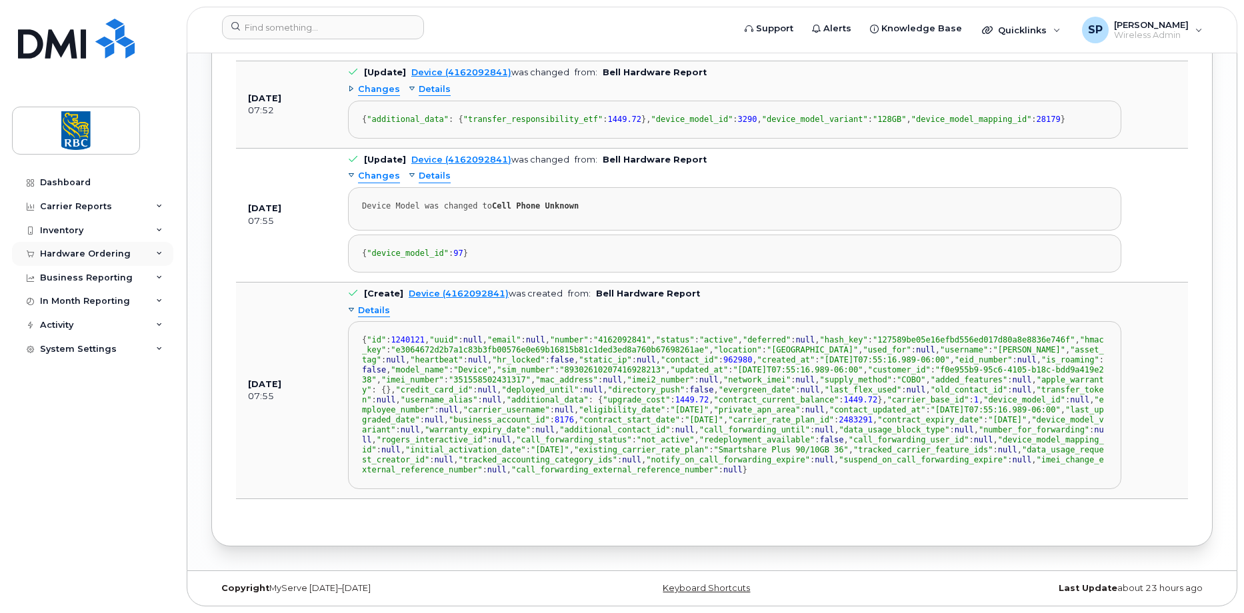
scroll to position [0, 0]
click at [123, 328] on div "Activity" at bounding box center [92, 325] width 161 height 24
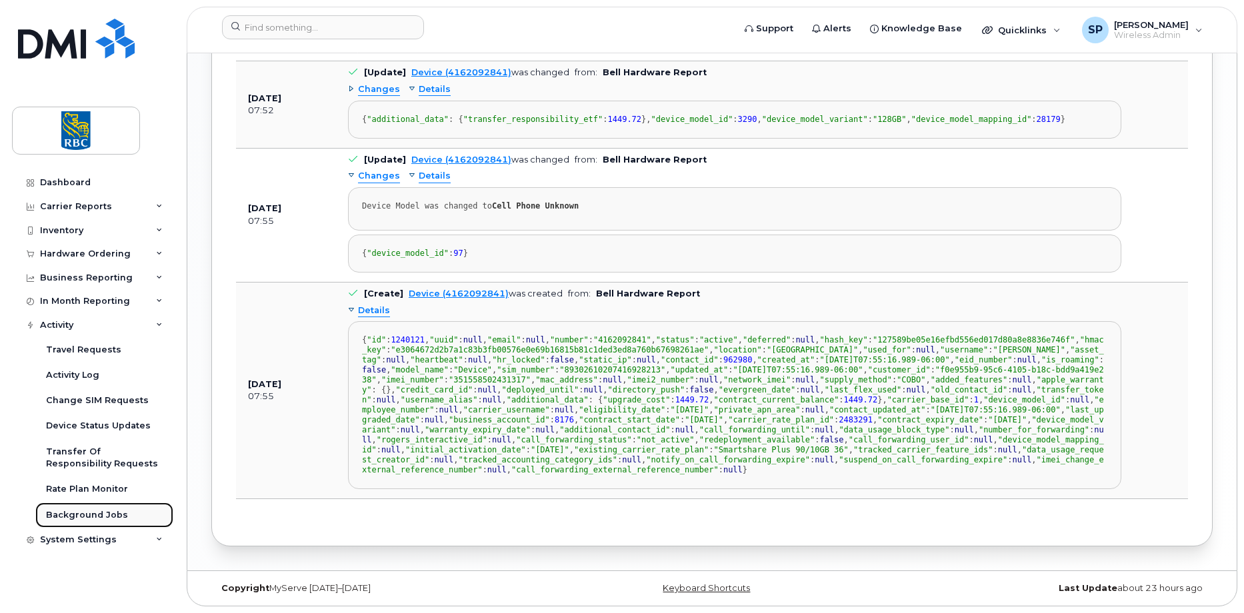
click at [73, 519] on div "Background Jobs" at bounding box center [87, 515] width 82 height 12
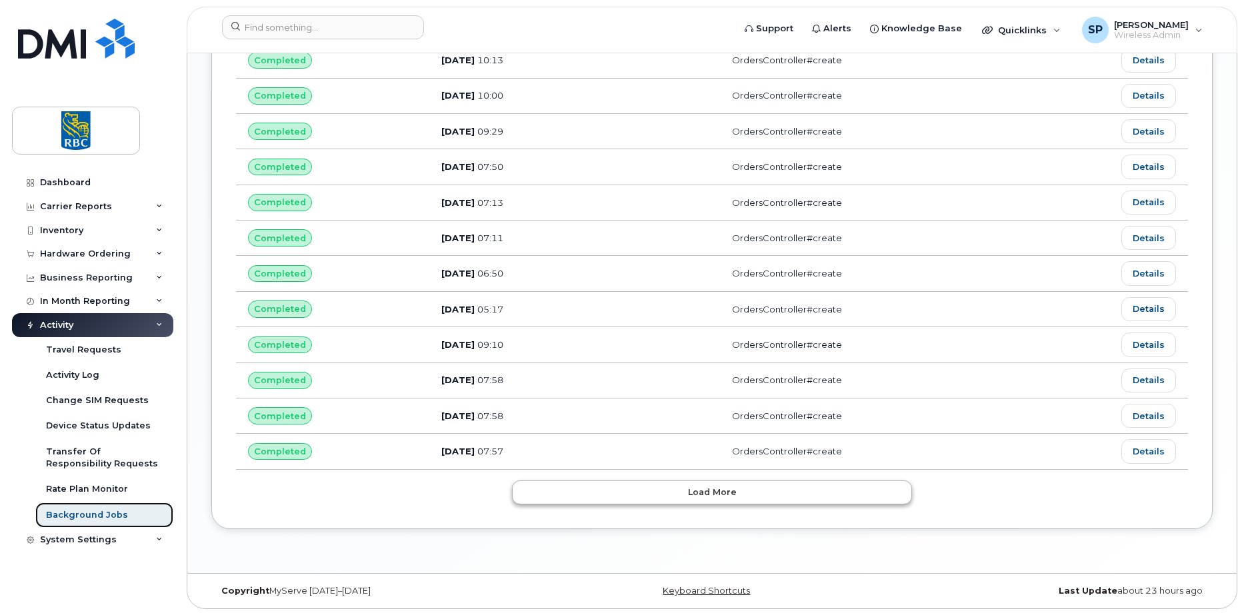
scroll to position [675, 0]
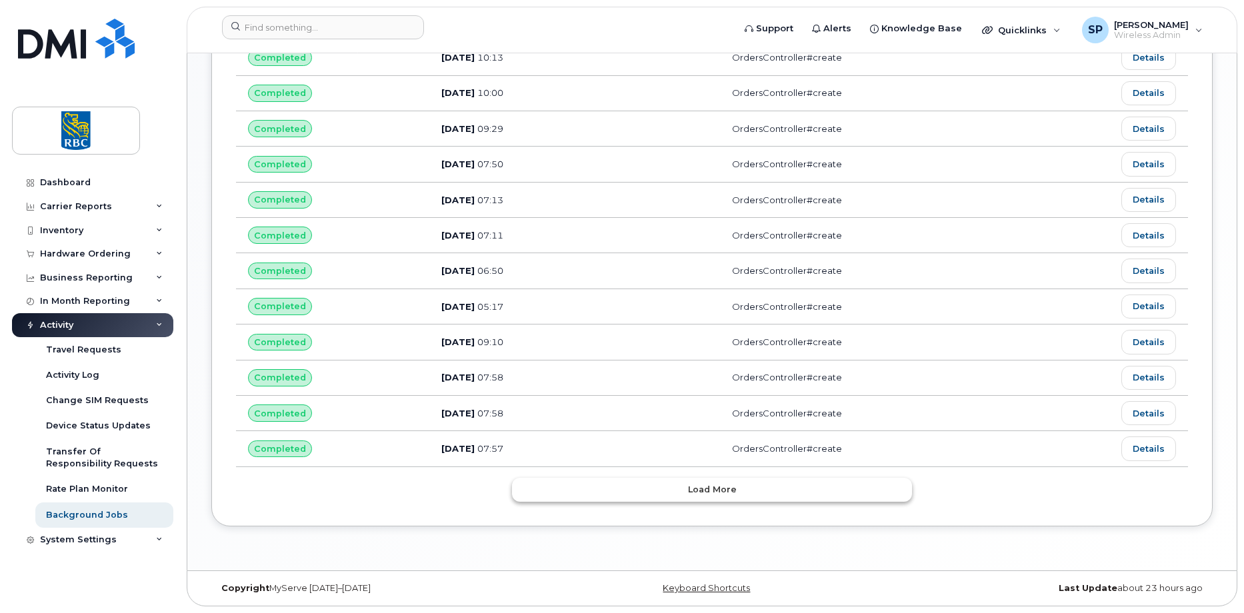
click at [693, 491] on span "Load more" at bounding box center [712, 489] width 49 height 13
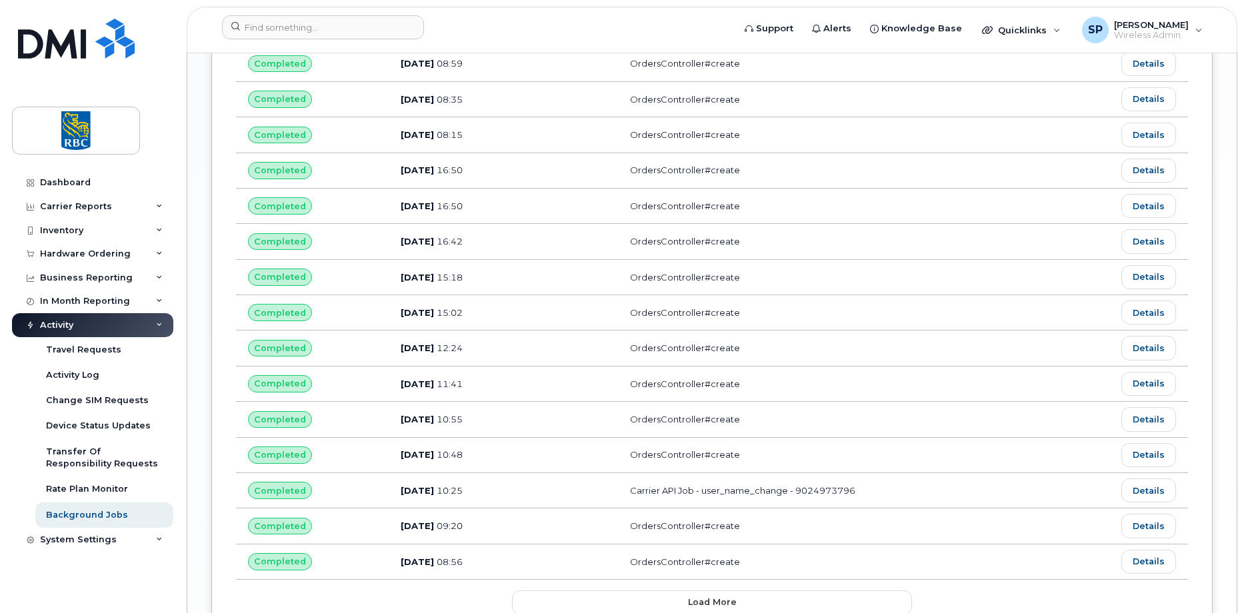
scroll to position [1564, 0]
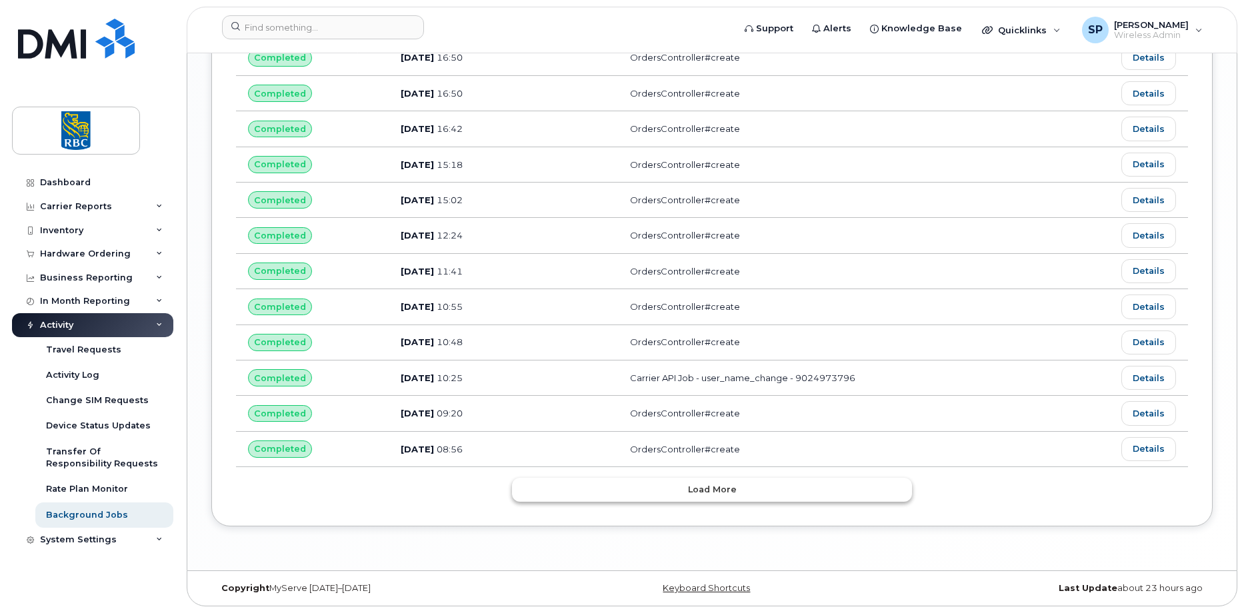
click at [589, 489] on button "Load more" at bounding box center [712, 490] width 400 height 24
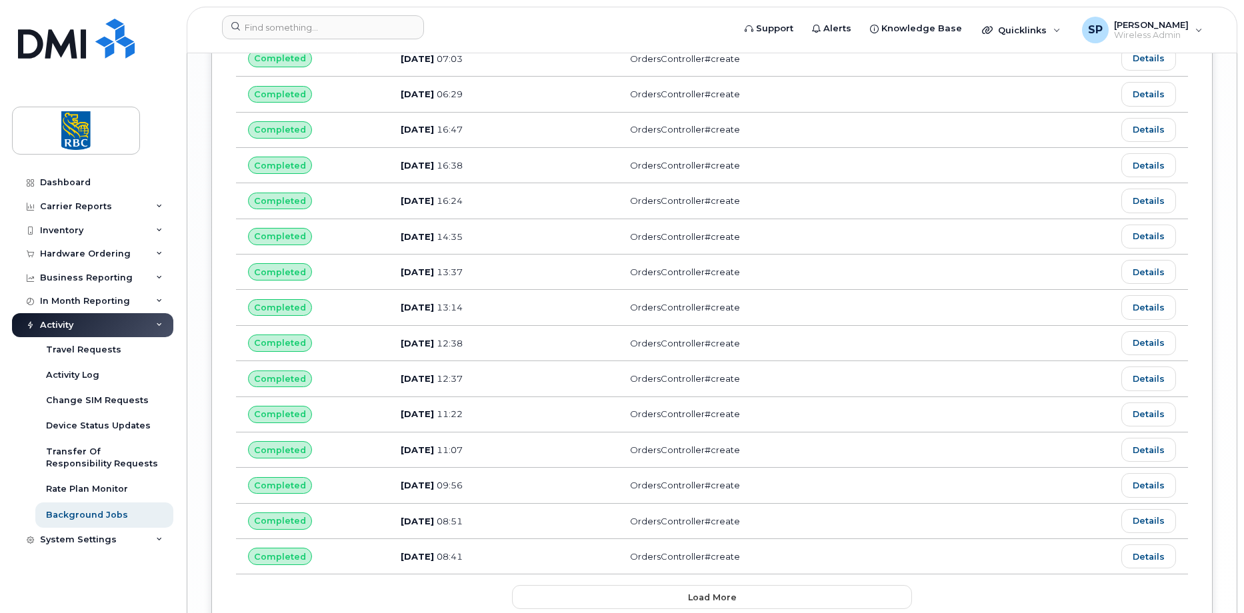
scroll to position [2453, 0]
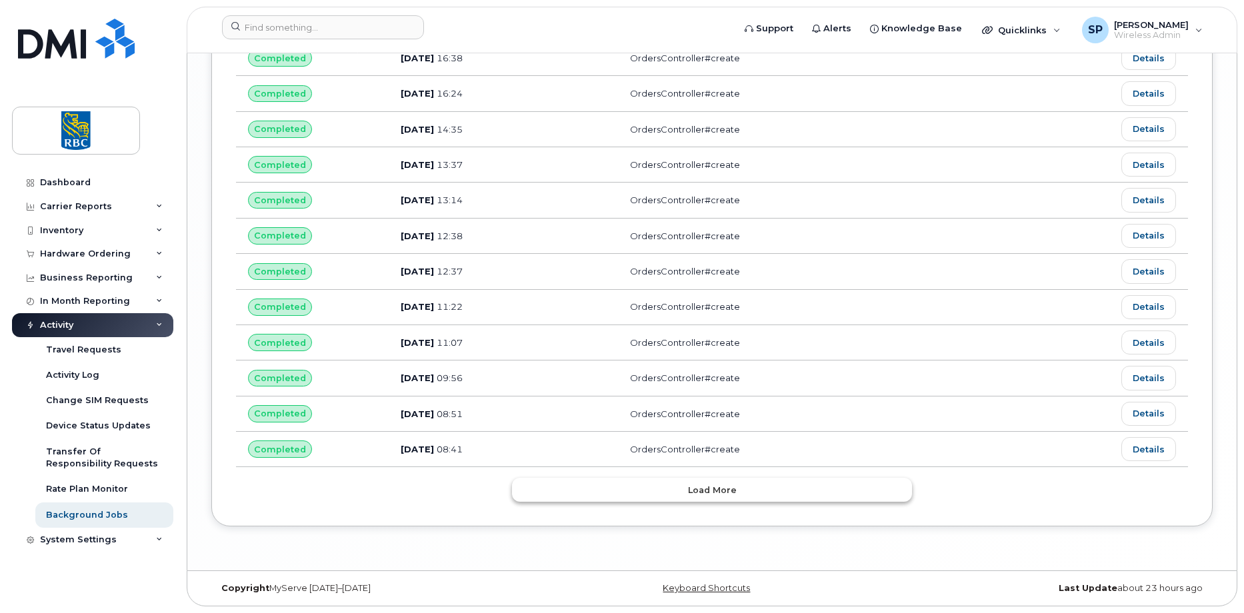
click at [727, 501] on button "Load more" at bounding box center [712, 490] width 400 height 24
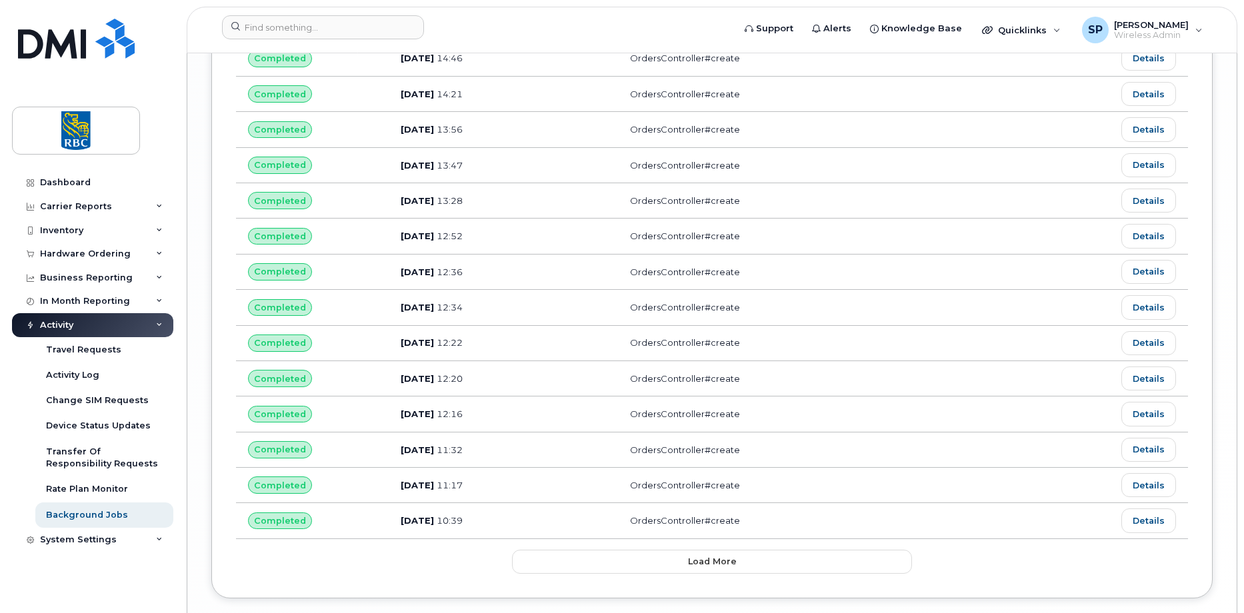
scroll to position [3343, 0]
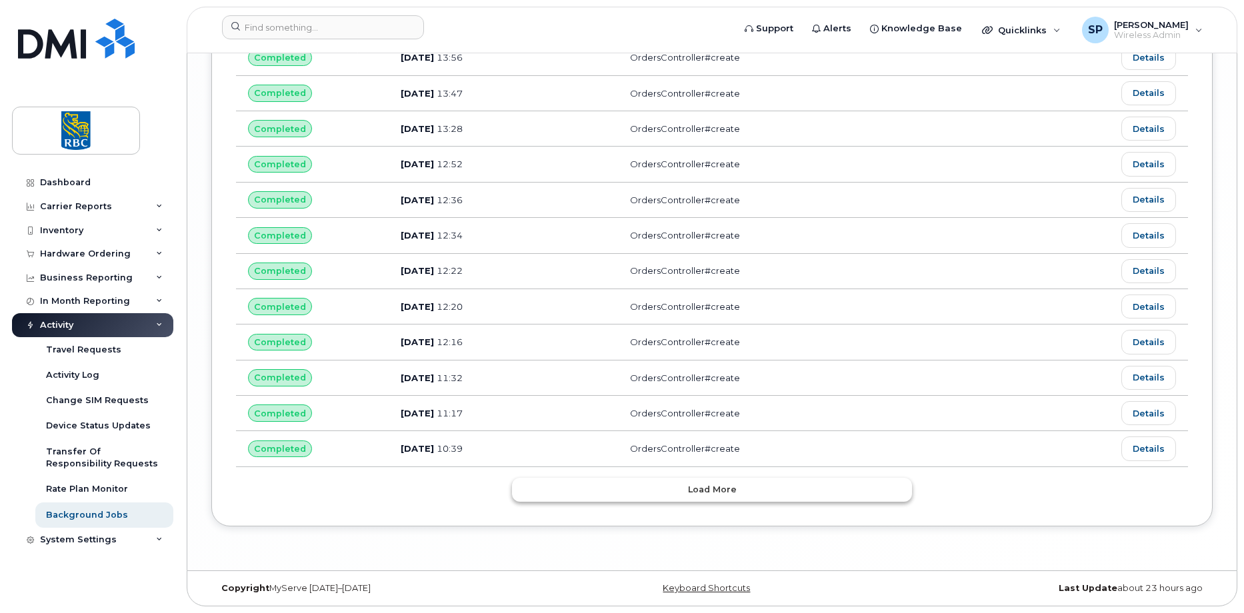
click at [703, 489] on span "Load more" at bounding box center [712, 489] width 49 height 13
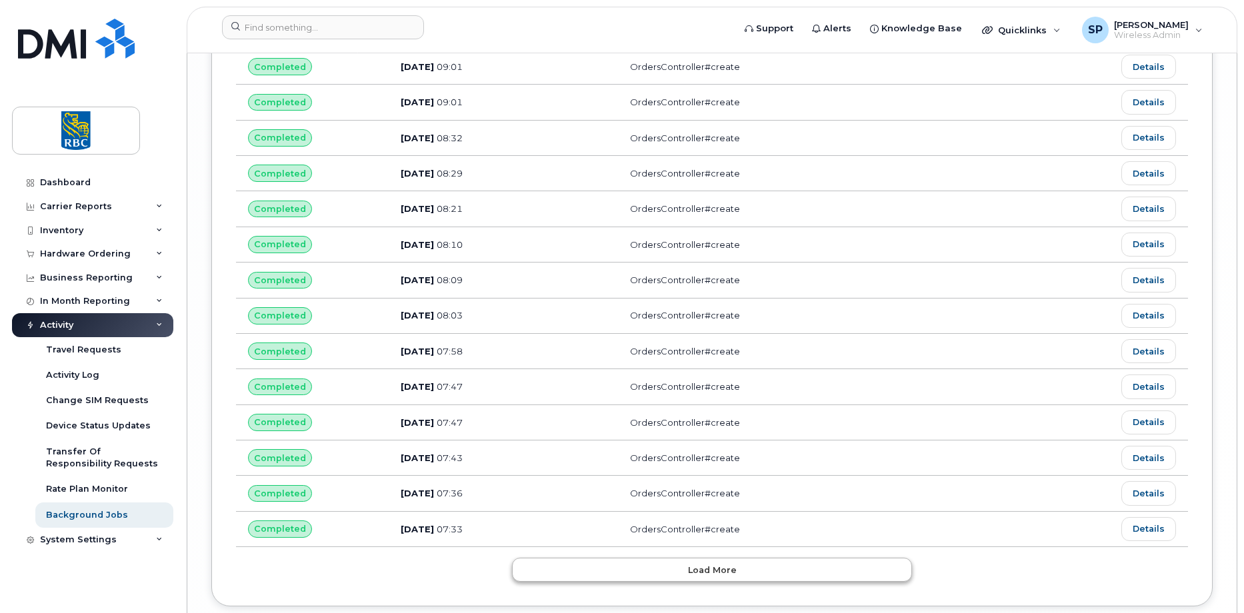
scroll to position [4232, 0]
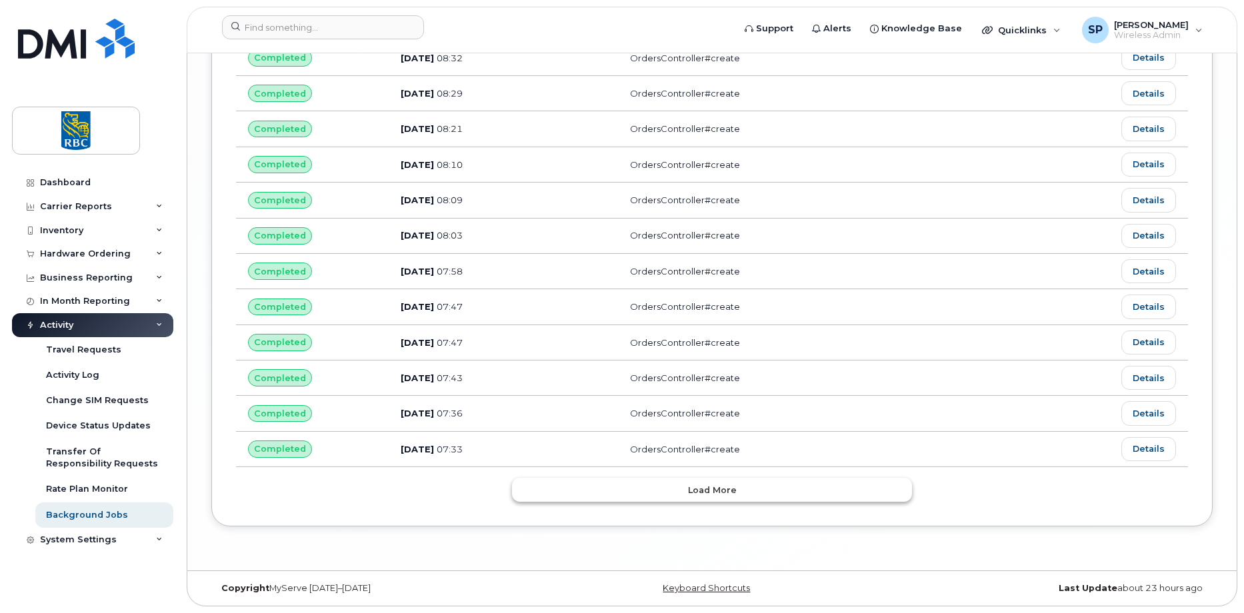
click at [606, 486] on button "Load more" at bounding box center [712, 490] width 400 height 24
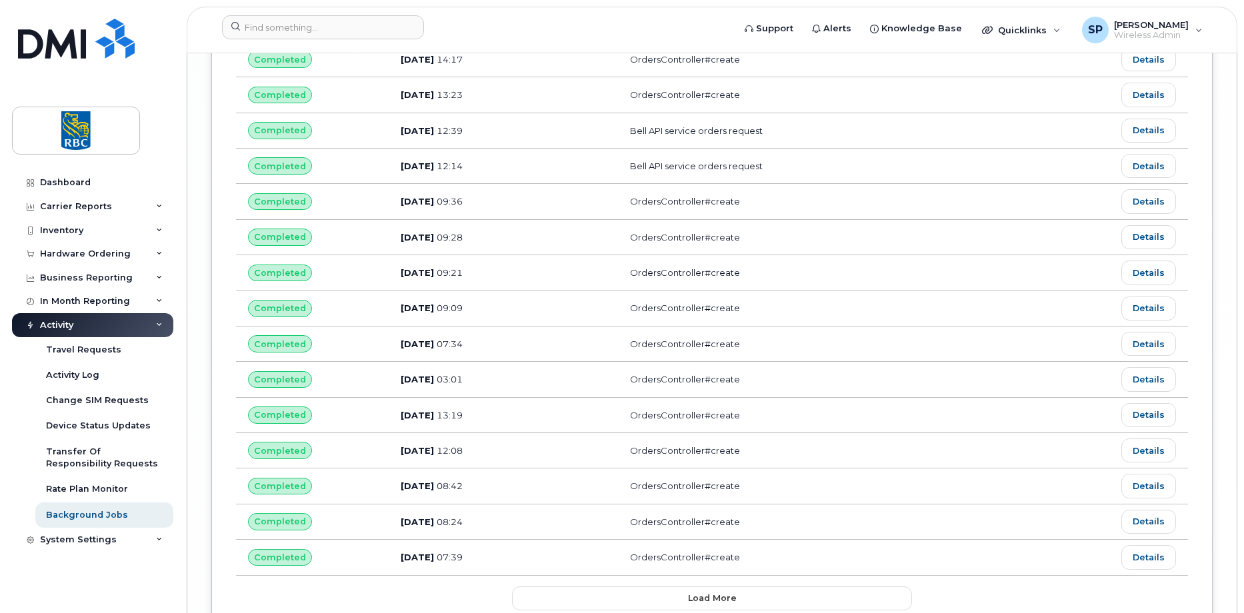
scroll to position [5122, 0]
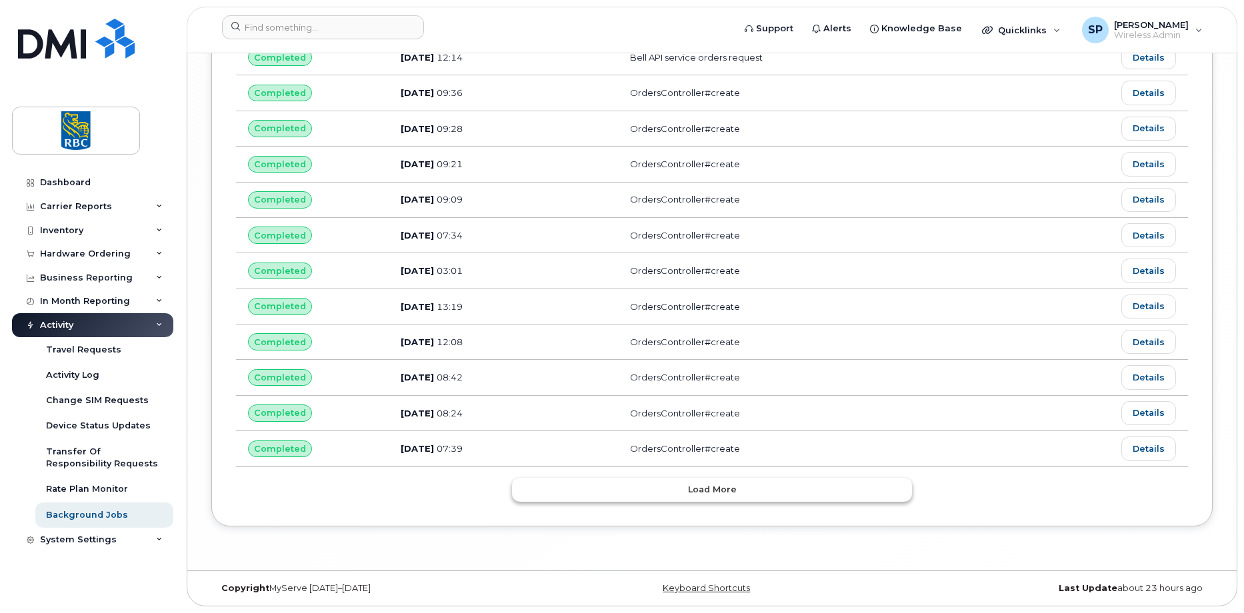
click at [690, 494] on span "Load more" at bounding box center [712, 489] width 49 height 13
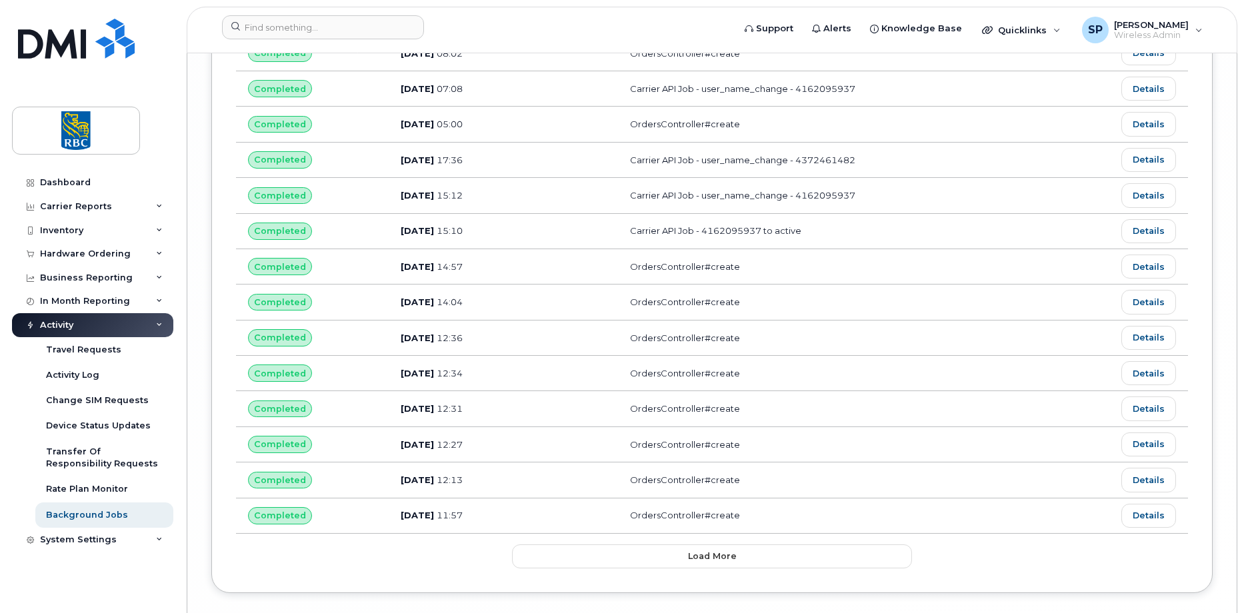
scroll to position [6011, 0]
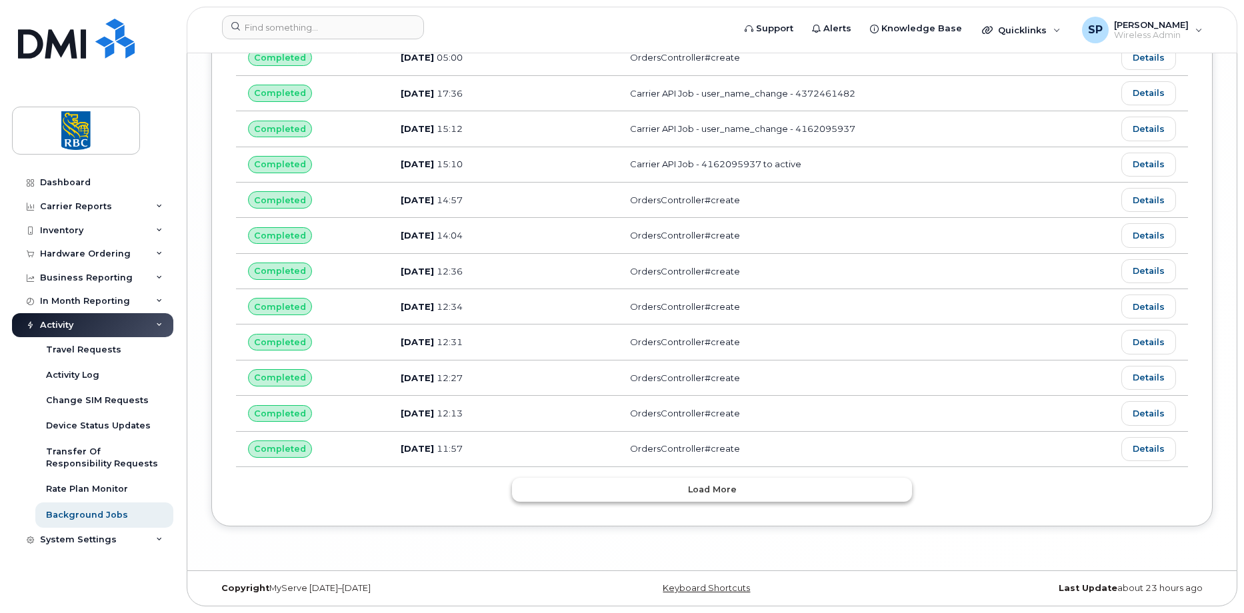
click at [727, 479] on button "Load more" at bounding box center [712, 490] width 400 height 24
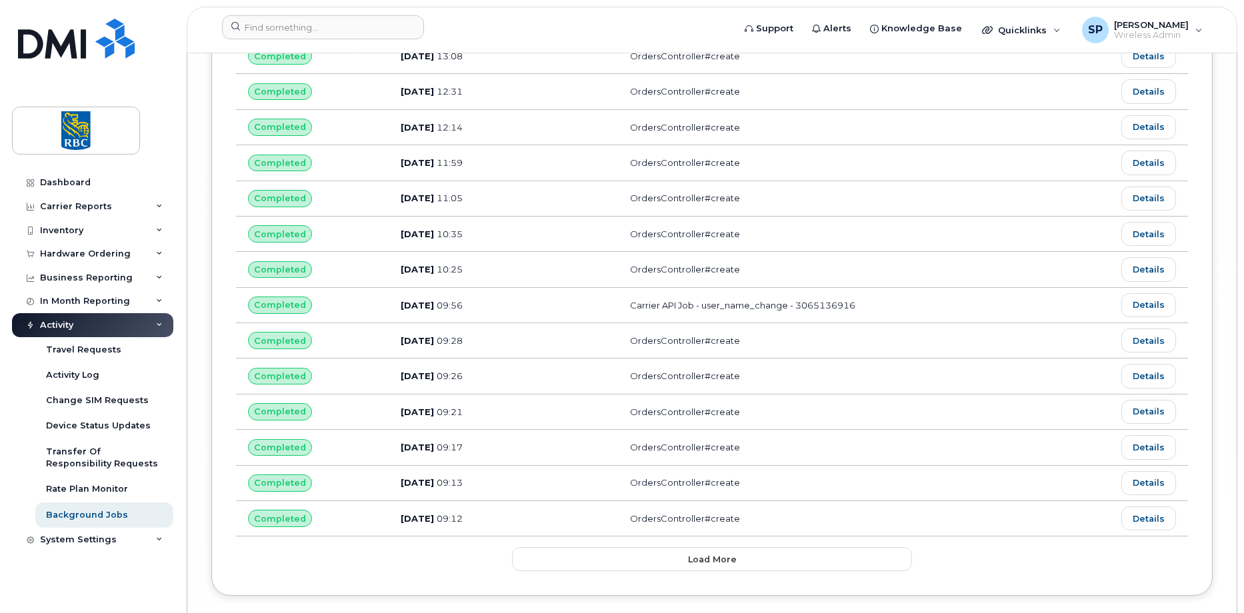
scroll to position [6901, 0]
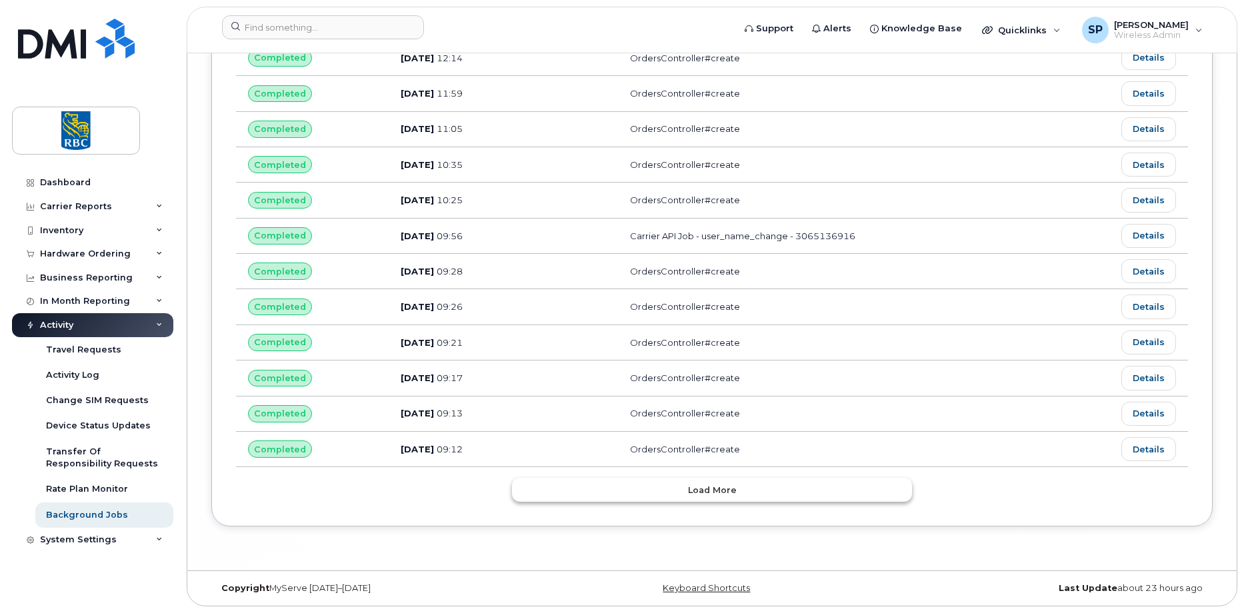
click at [623, 495] on button "Load more" at bounding box center [712, 490] width 400 height 24
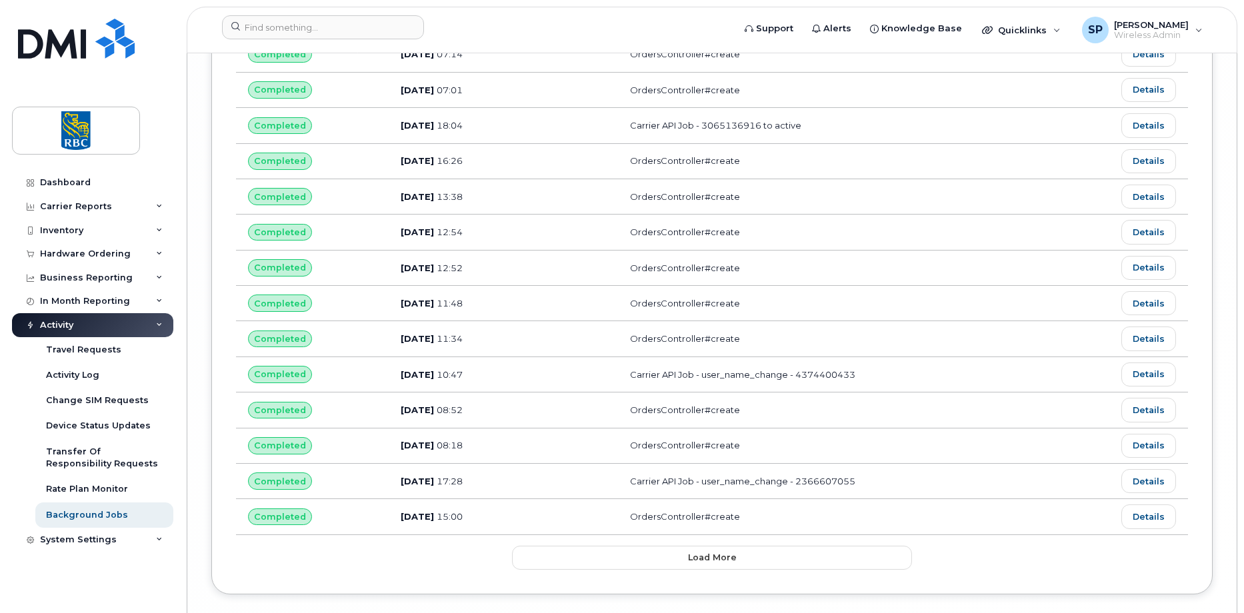
scroll to position [7791, 0]
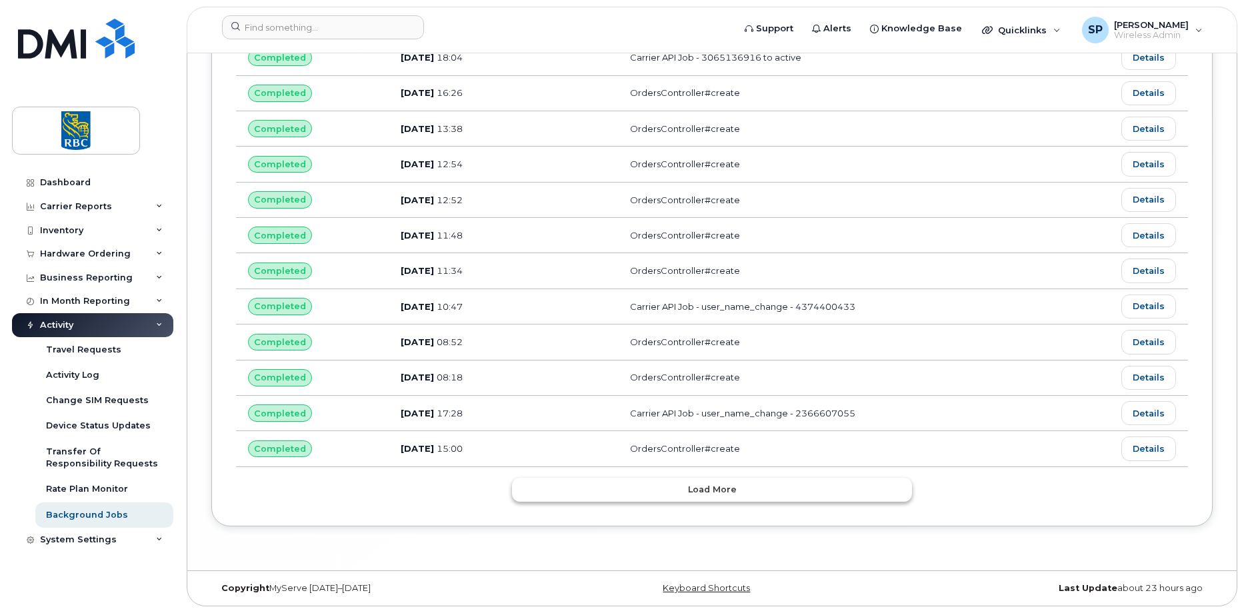
click at [639, 493] on button "Load more" at bounding box center [712, 490] width 400 height 24
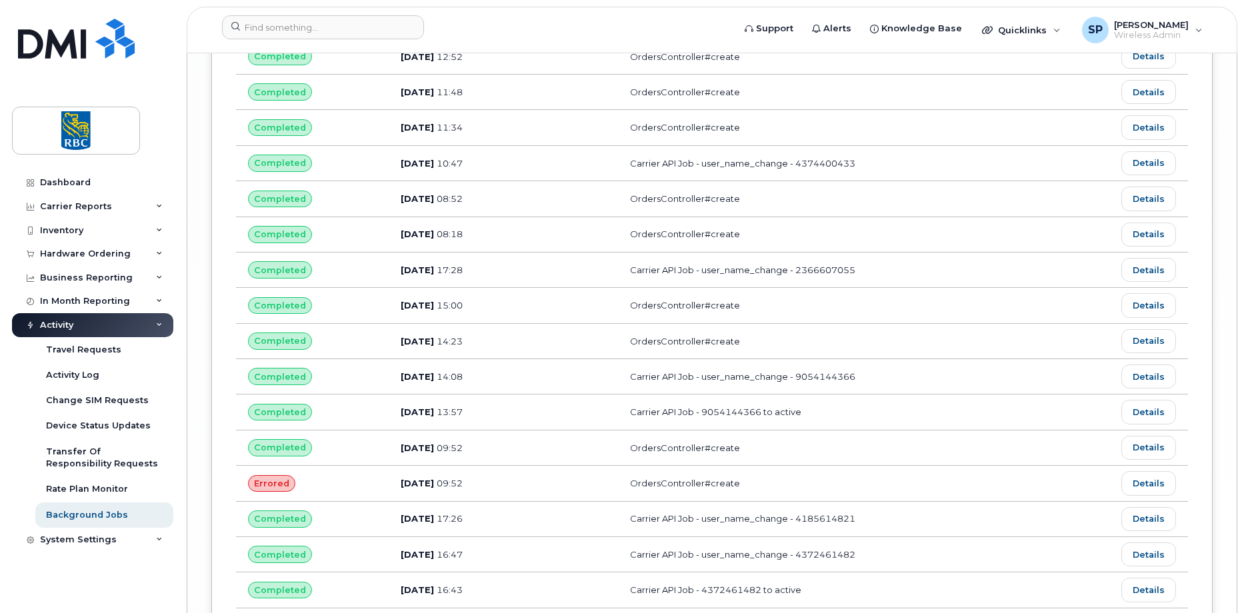
scroll to position [7924, 0]
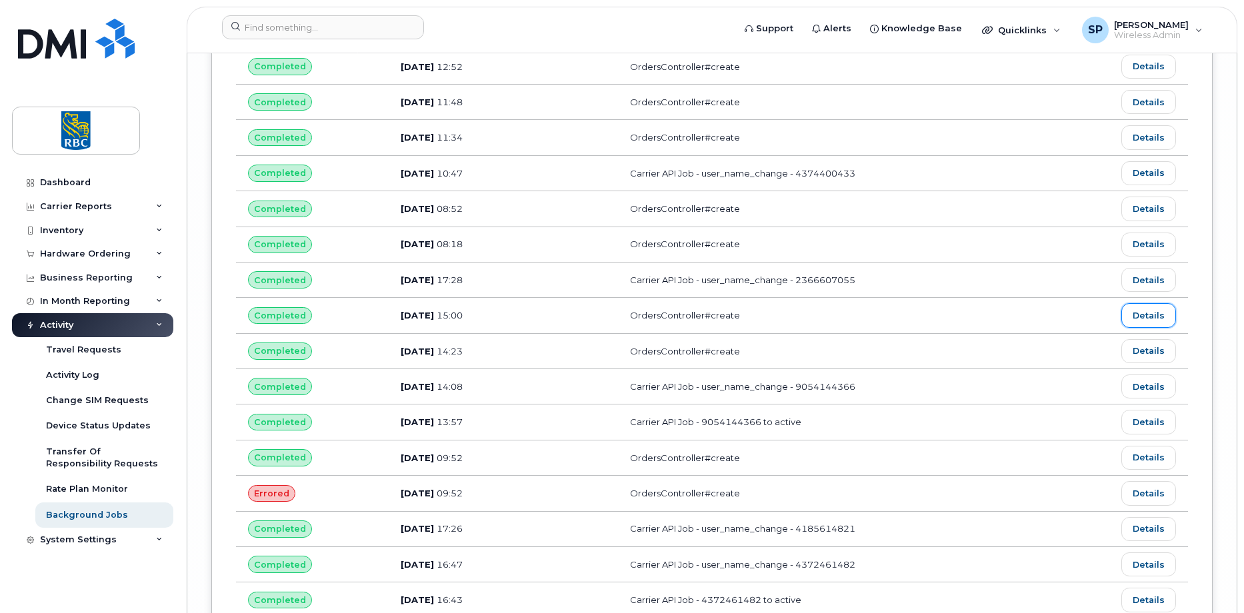
click at [1164, 317] on link "Details" at bounding box center [1148, 315] width 55 height 24
click at [1151, 241] on link "Details" at bounding box center [1148, 245] width 55 height 24
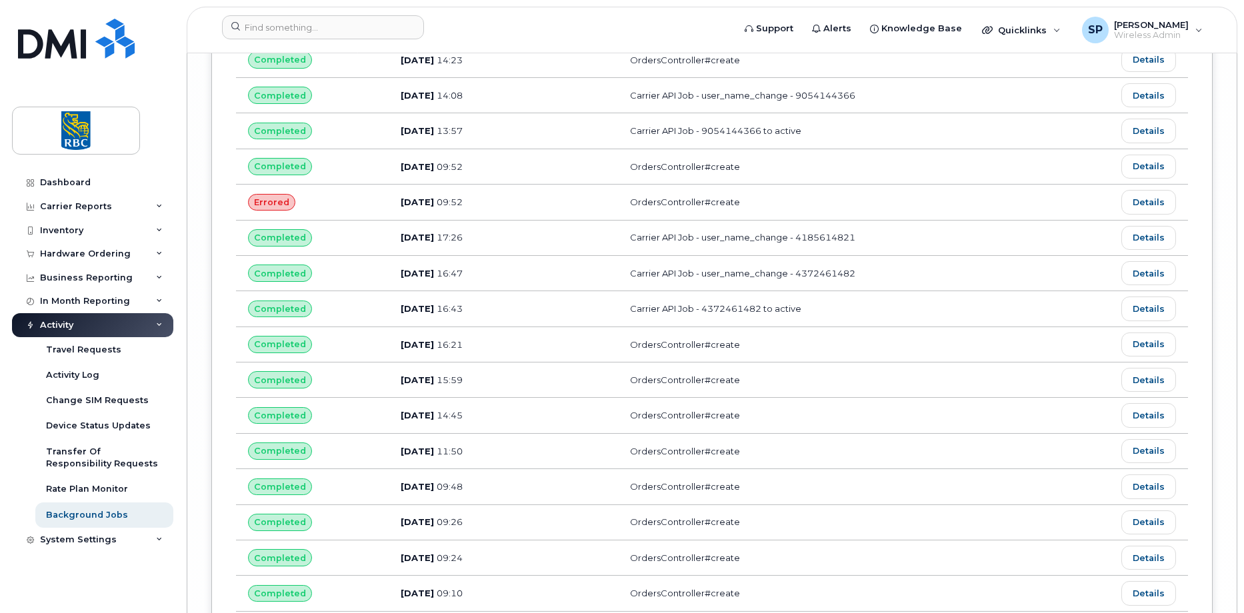
scroll to position [8324, 0]
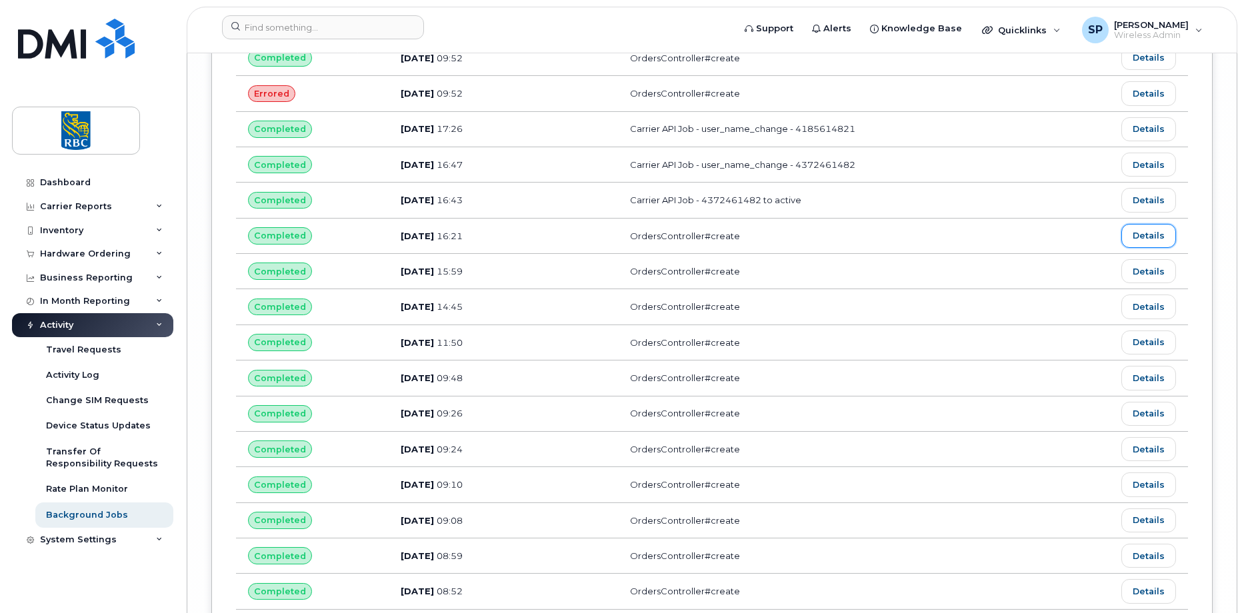
click at [1155, 240] on link "Details" at bounding box center [1148, 236] width 55 height 24
click at [1143, 272] on link "Details" at bounding box center [1148, 271] width 55 height 24
click at [1148, 305] on link "Details" at bounding box center [1148, 307] width 55 height 24
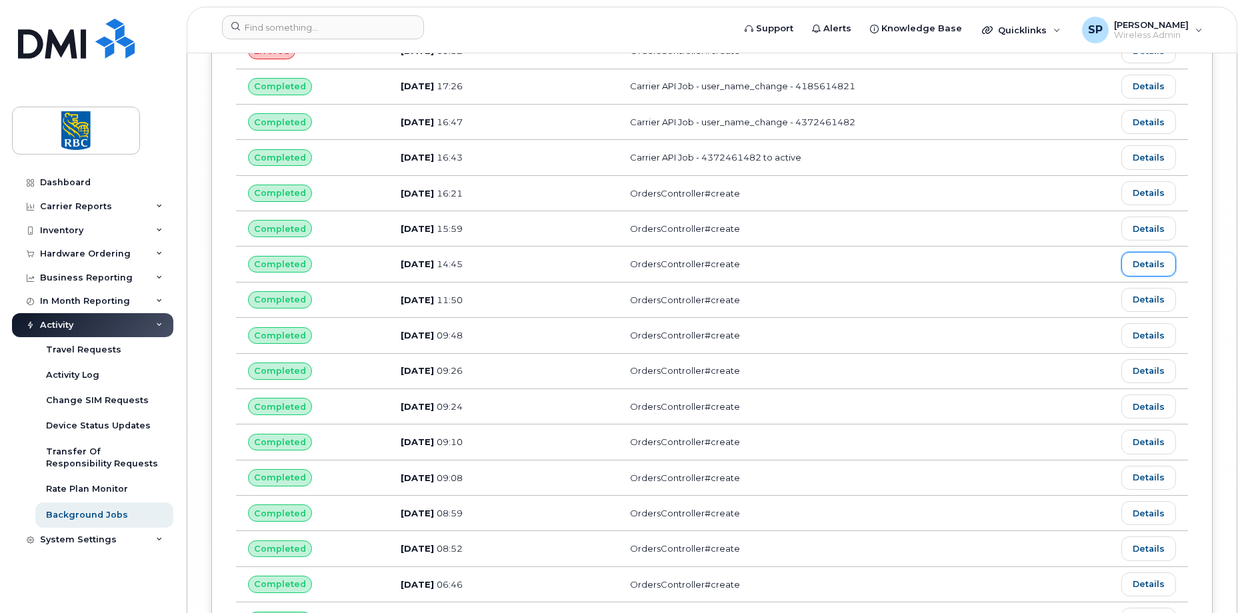
scroll to position [8391, 0]
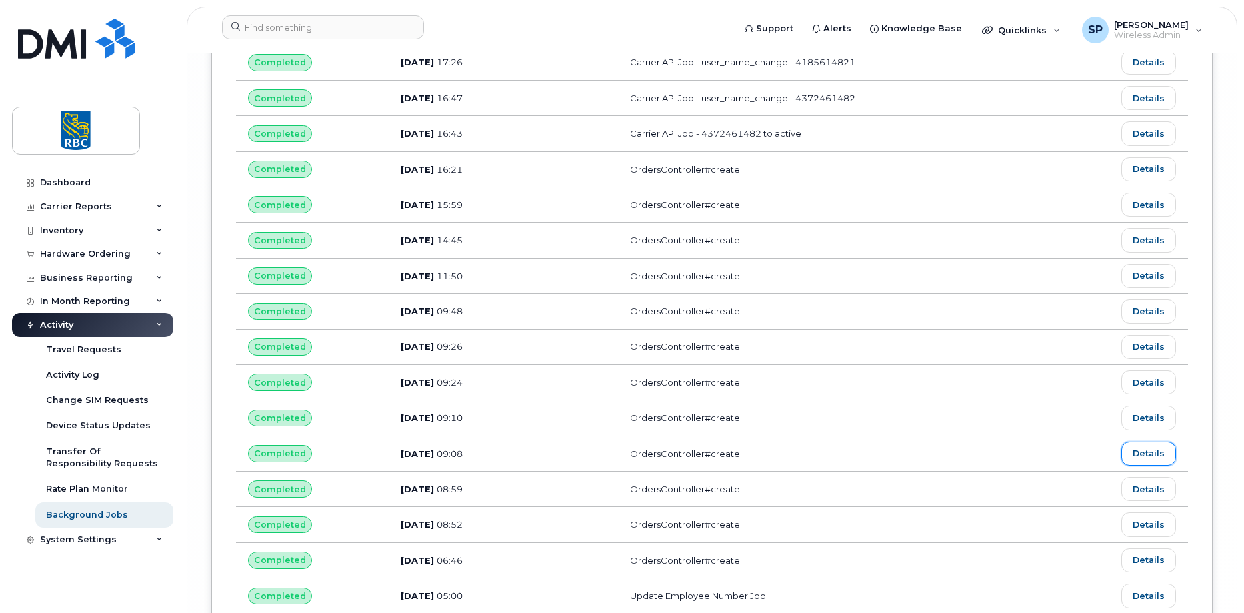
click at [1148, 463] on link "Details" at bounding box center [1148, 454] width 55 height 24
click at [1151, 351] on link "Details" at bounding box center [1148, 347] width 55 height 24
click at [1141, 309] on link "Details" at bounding box center [1148, 311] width 55 height 24
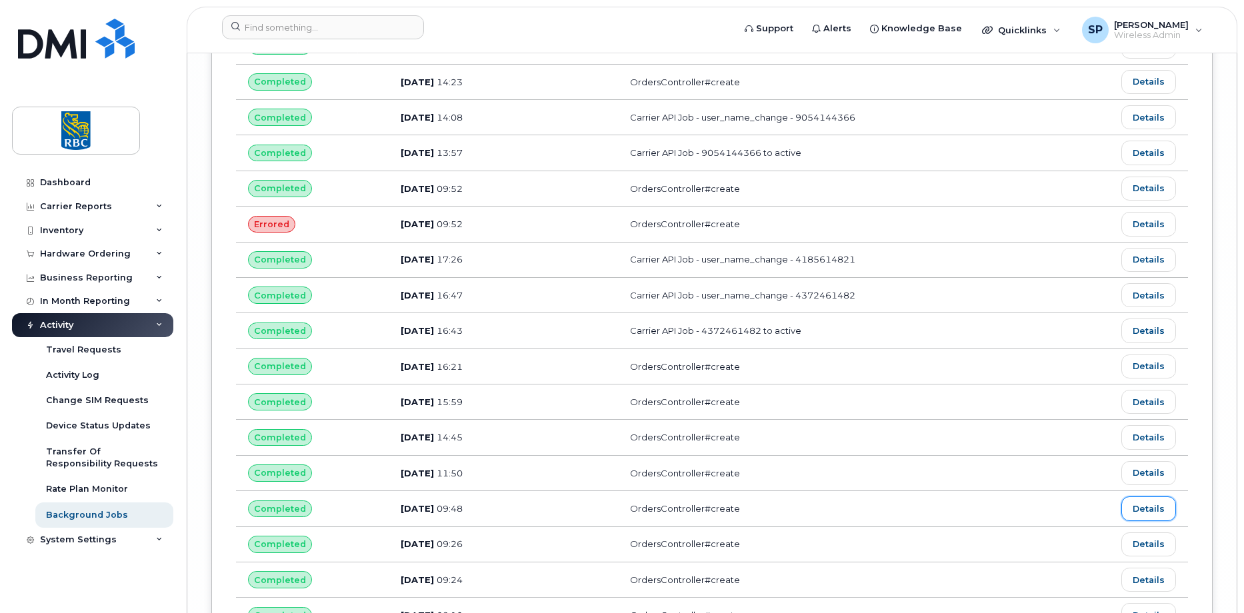
scroll to position [8057, 0]
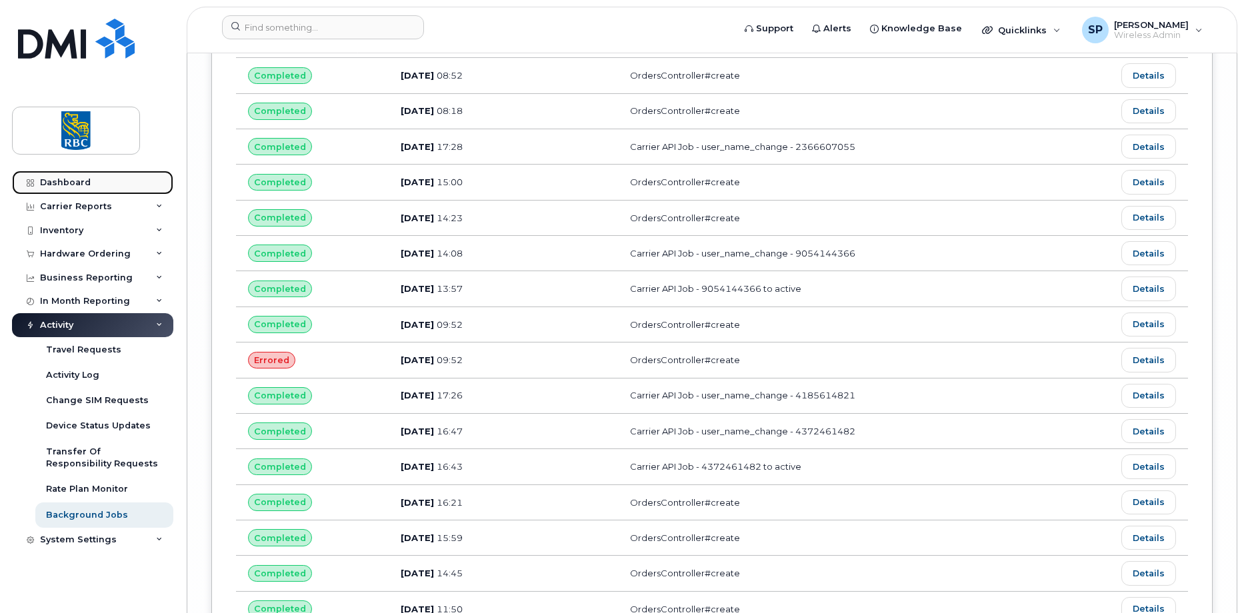
click at [77, 186] on div "Dashboard" at bounding box center [65, 182] width 51 height 11
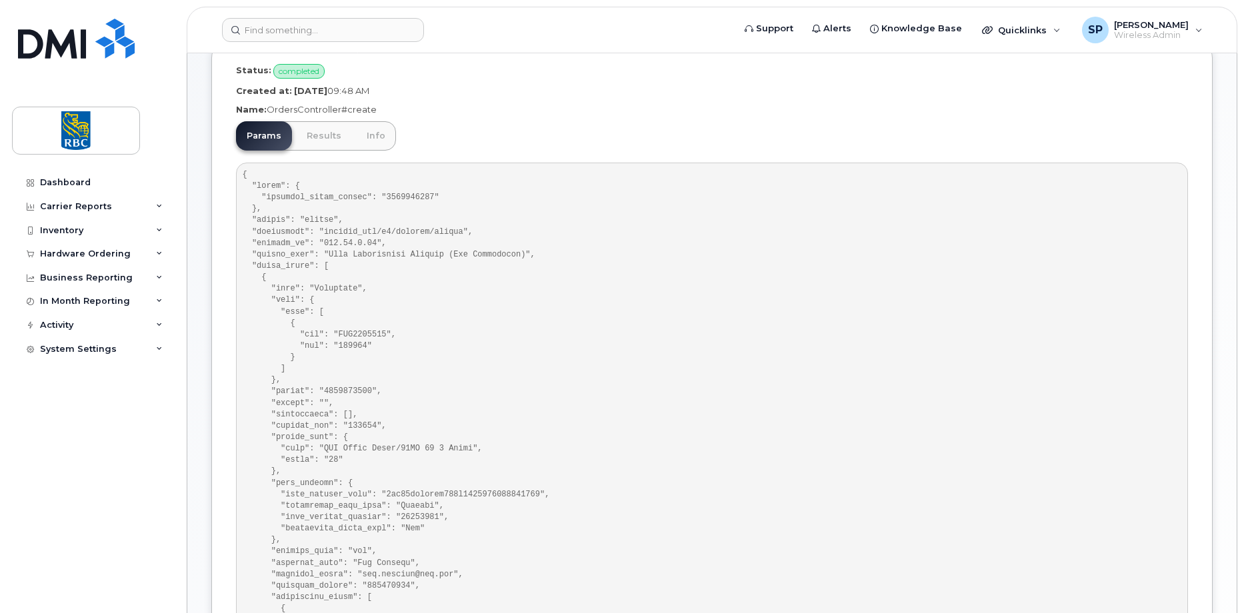
scroll to position [200, 0]
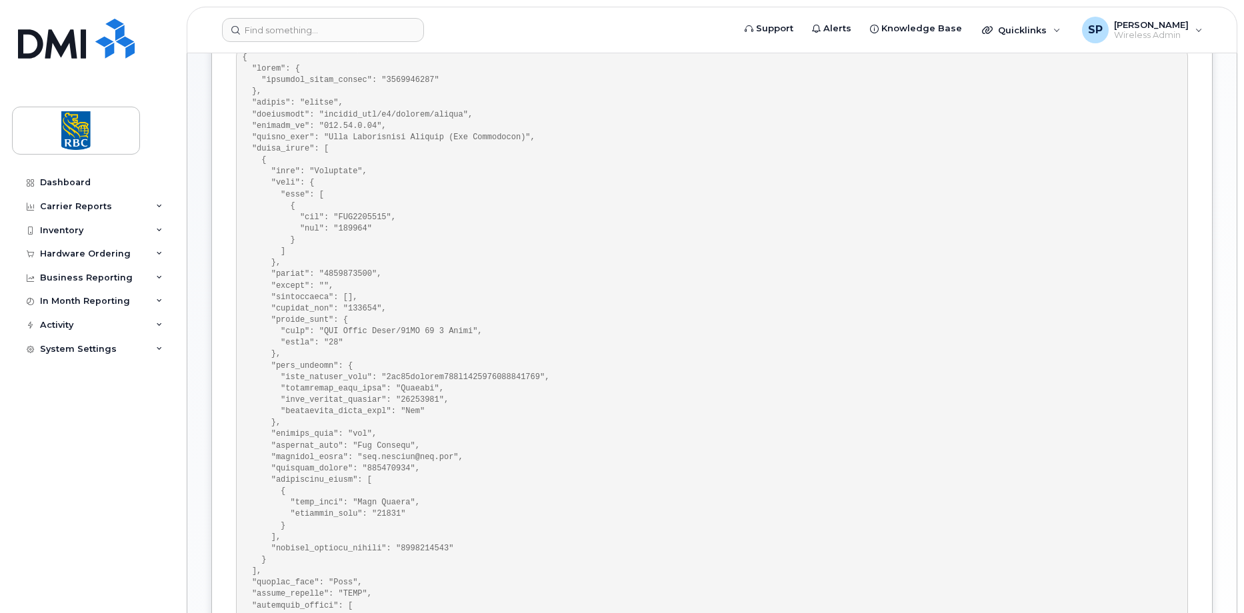
click at [408, 142] on pre at bounding box center [712, 371] width 952 height 653
click at [547, 477] on pre at bounding box center [712, 371] width 952 height 653
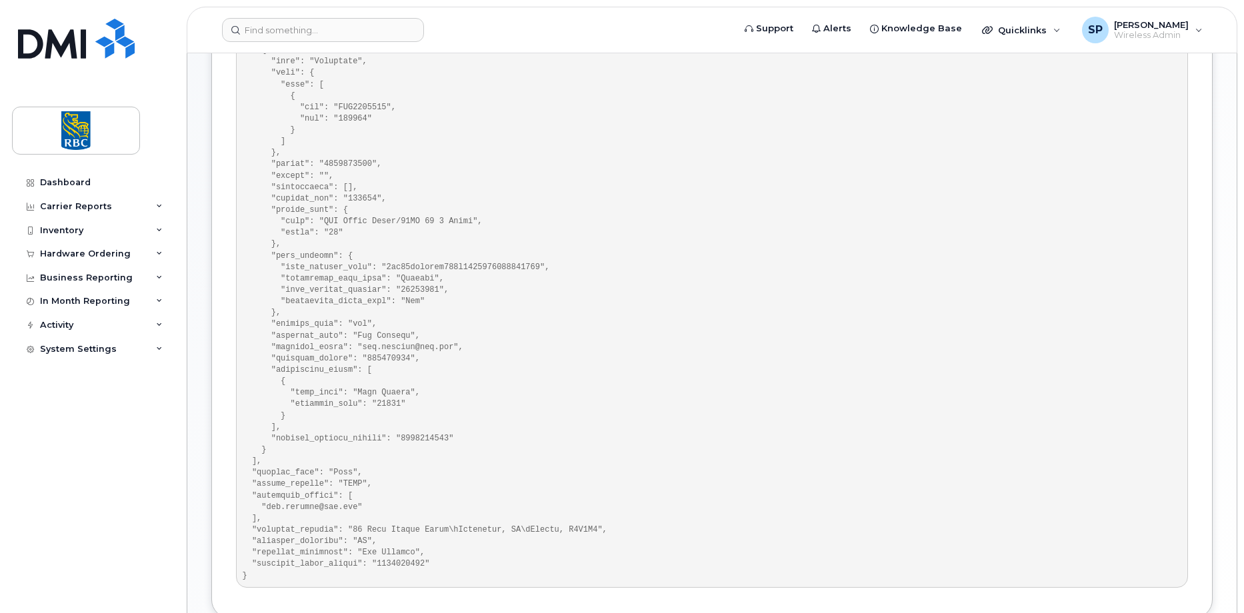
scroll to position [333, 0]
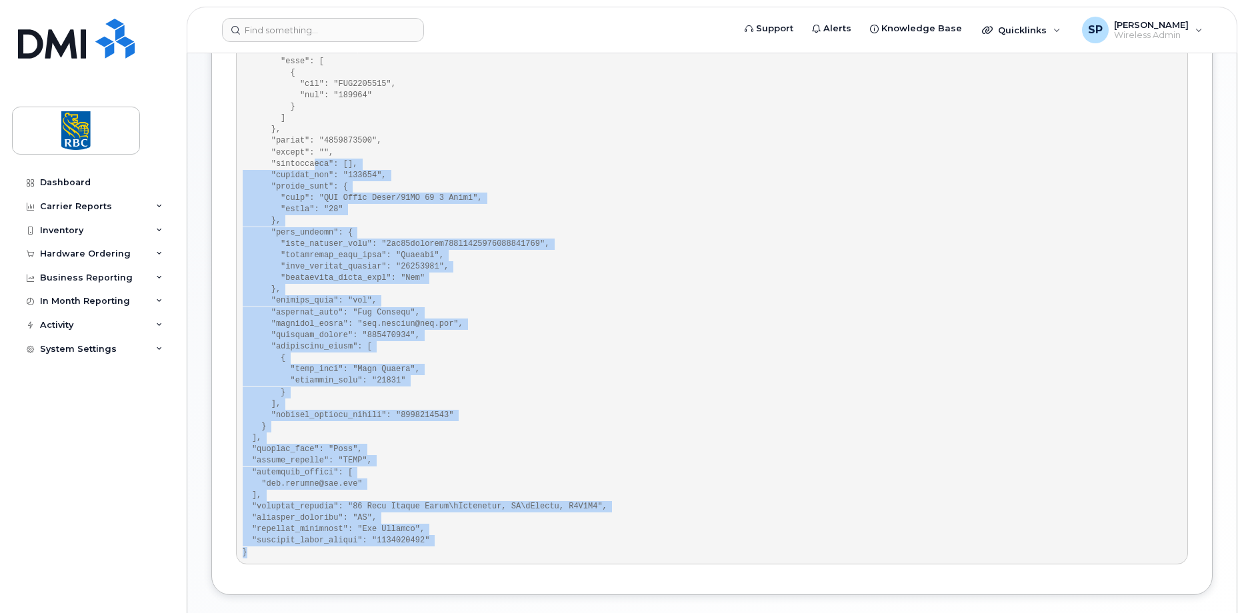
drag, startPoint x: 261, startPoint y: 563, endPoint x: 309, endPoint y: 162, distance: 403.5
click at [309, 162] on pre at bounding box center [712, 238] width 952 height 653
click at [513, 305] on pre at bounding box center [712, 238] width 952 height 653
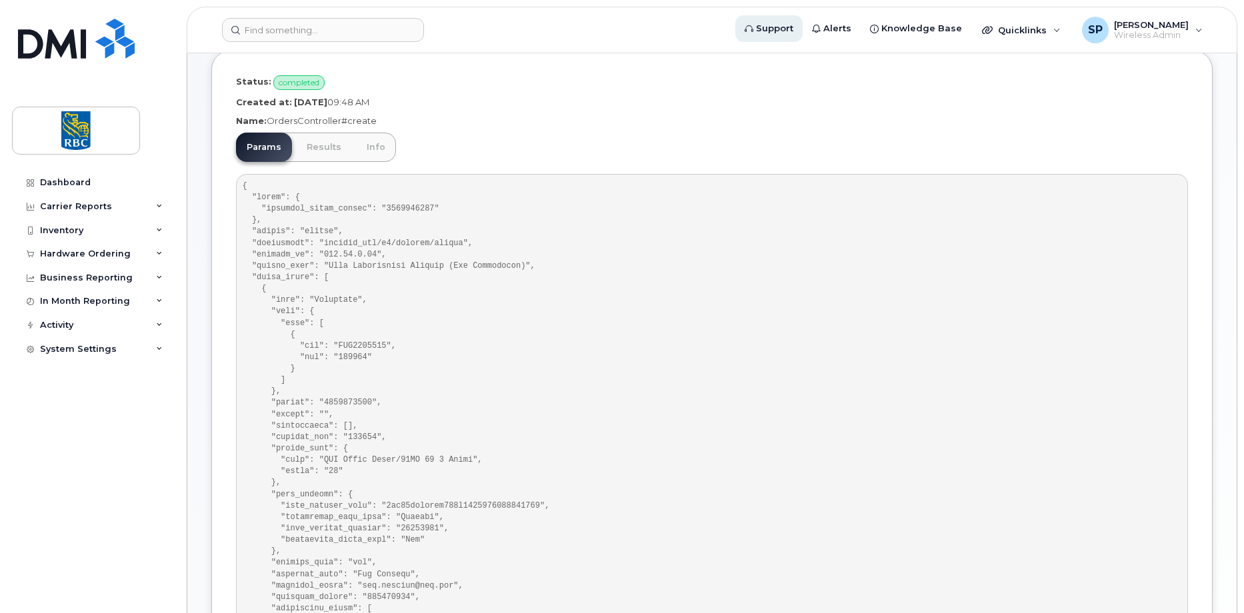
scroll to position [67, 0]
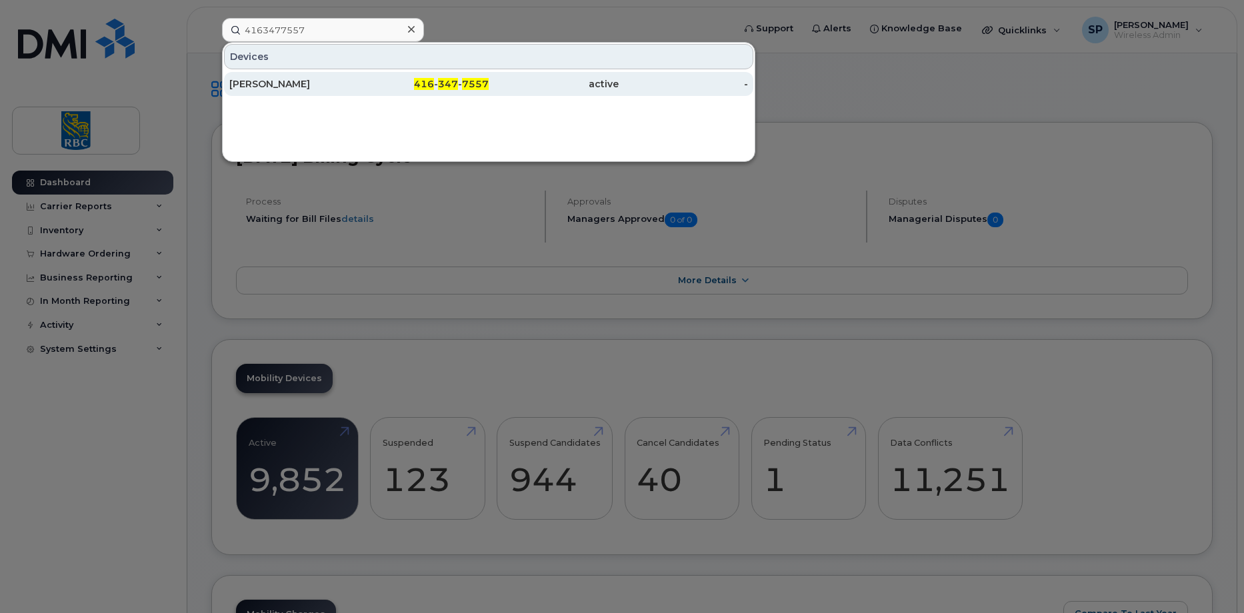
type input "4163477557"
click at [319, 88] on div "[PERSON_NAME]" at bounding box center [294, 83] width 130 height 13
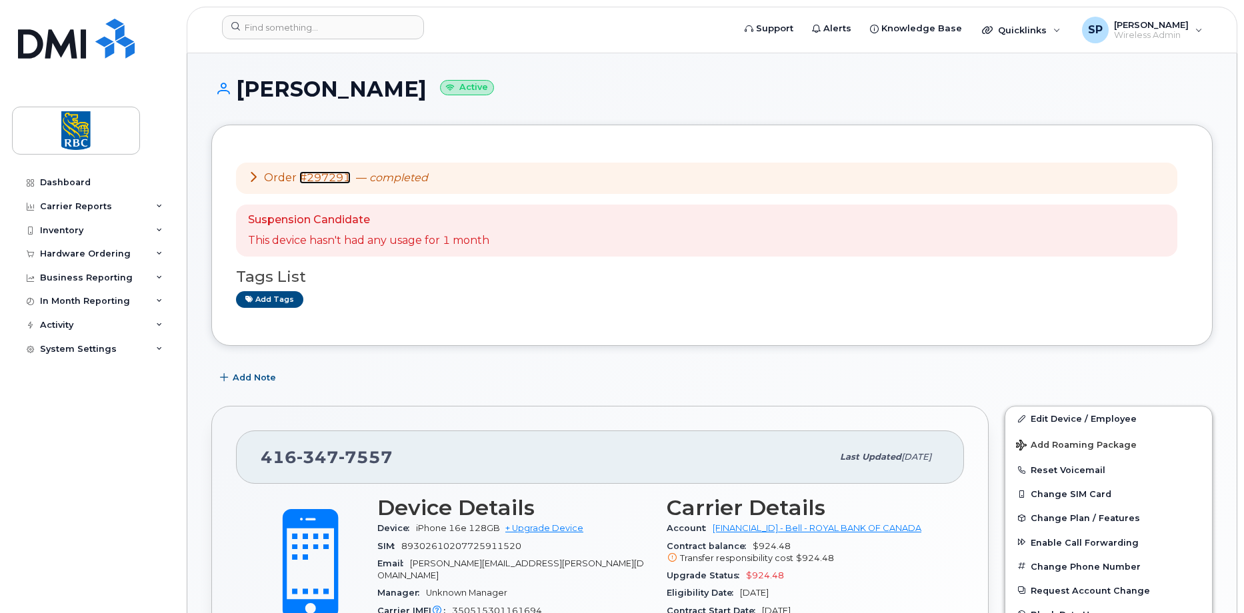
click at [324, 179] on link "#297291" at bounding box center [324, 177] width 51 height 13
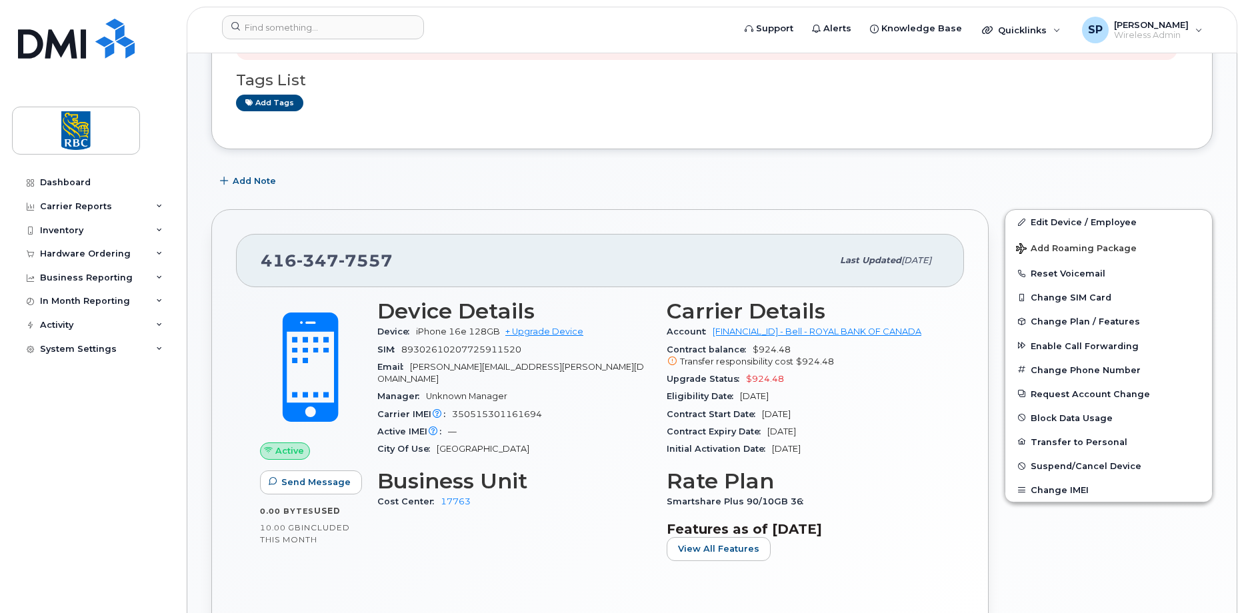
scroll to position [200, 0]
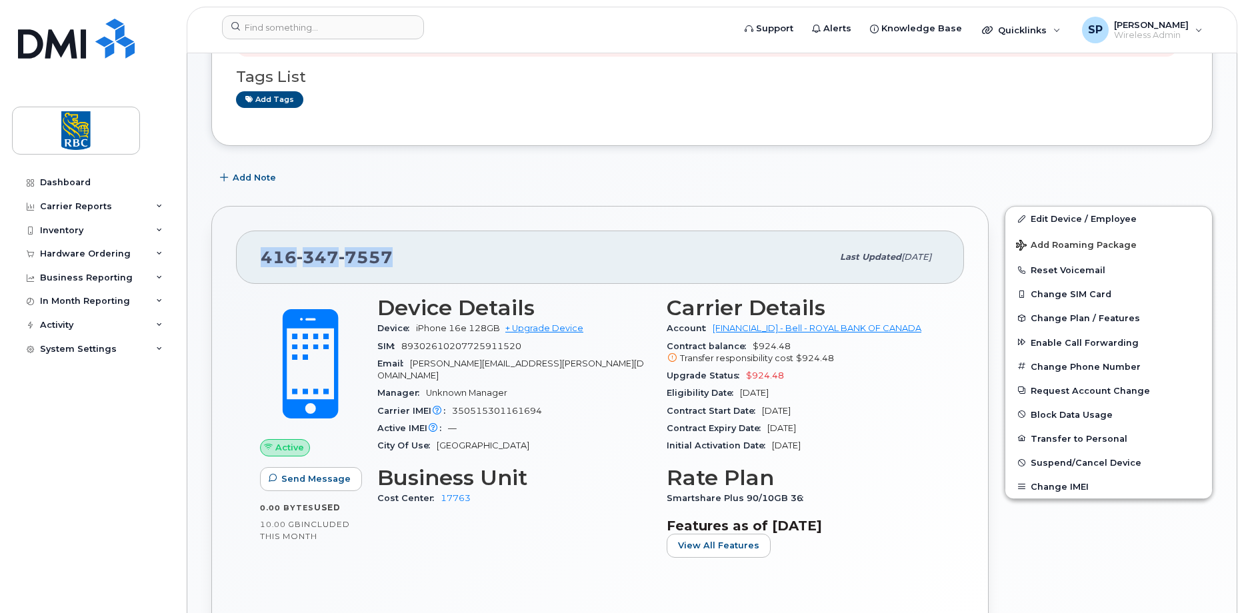
drag, startPoint x: 396, startPoint y: 258, endPoint x: 245, endPoint y: 250, distance: 151.5
click at [245, 250] on div "416 347 7557 Last updated Aug 21, 2025" at bounding box center [600, 257] width 728 height 53
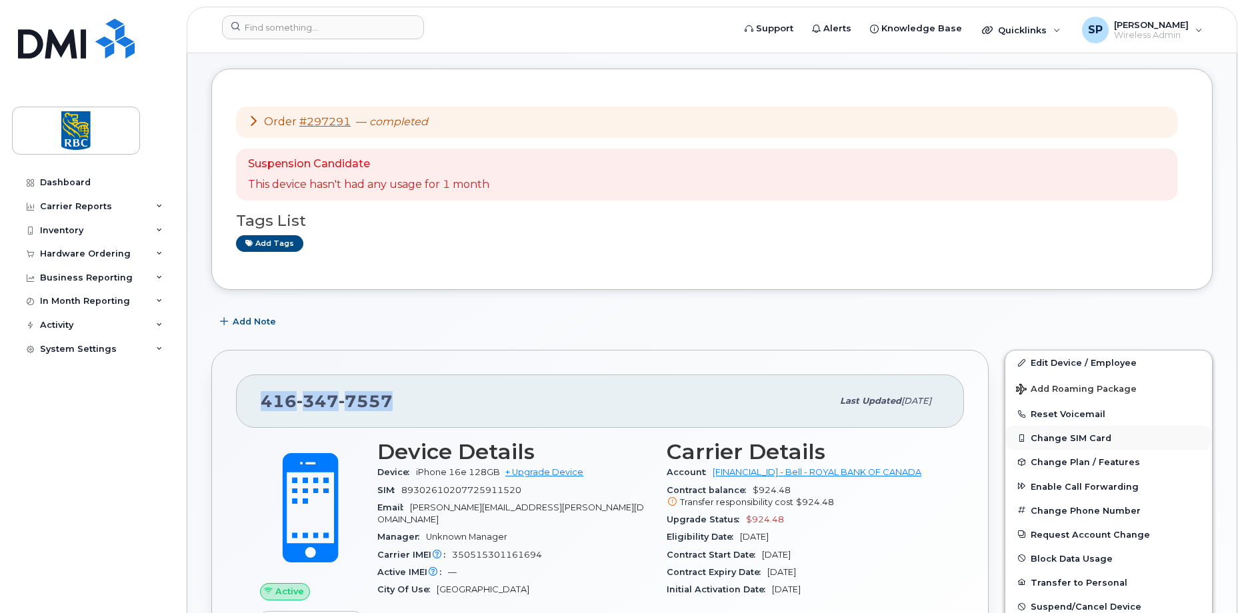
scroll to position [123, 0]
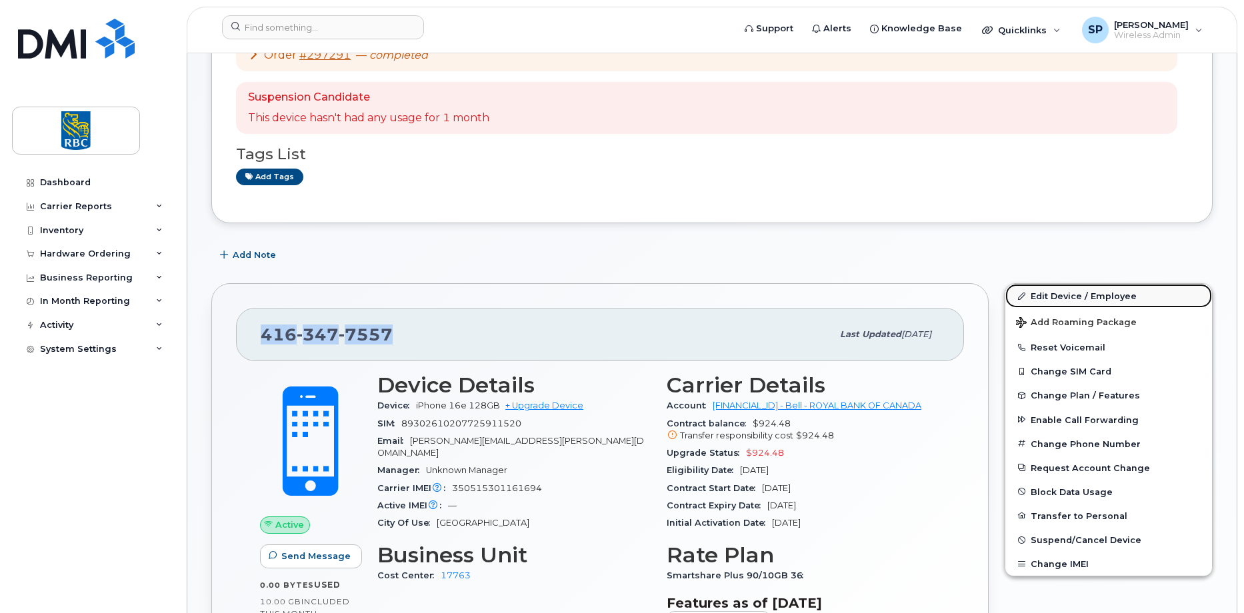
click at [1059, 293] on link "Edit Device / Employee" at bounding box center [1108, 296] width 207 height 24
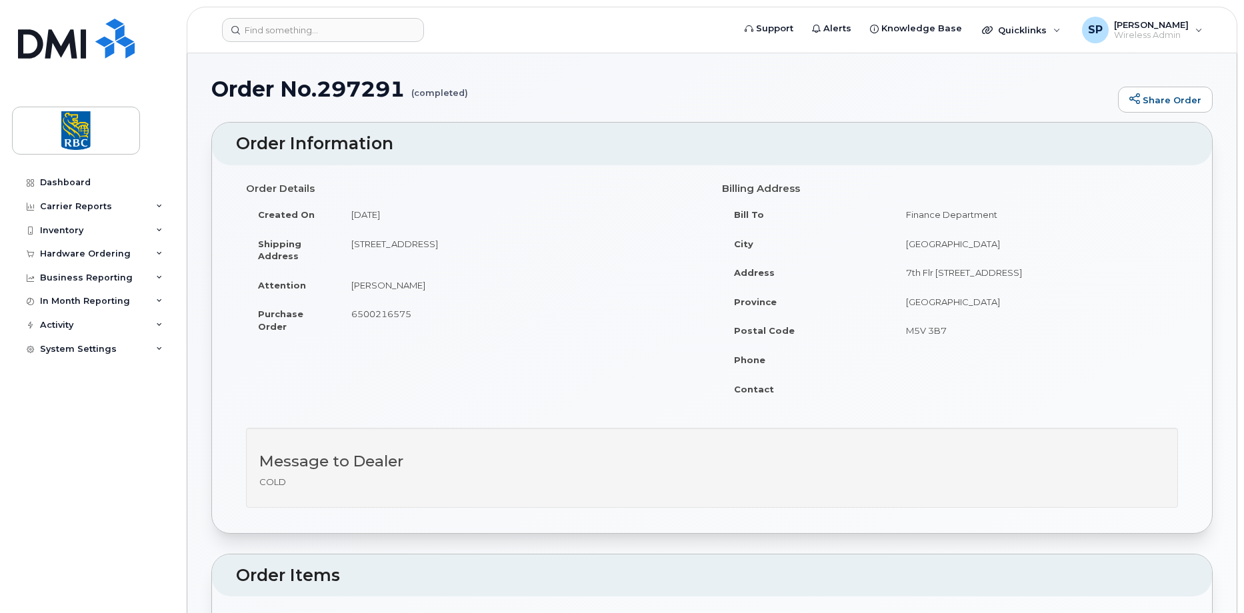
click at [367, 82] on h1 "Order No.297291 (completed)" at bounding box center [661, 88] width 900 height 23
copy h1 "297291"
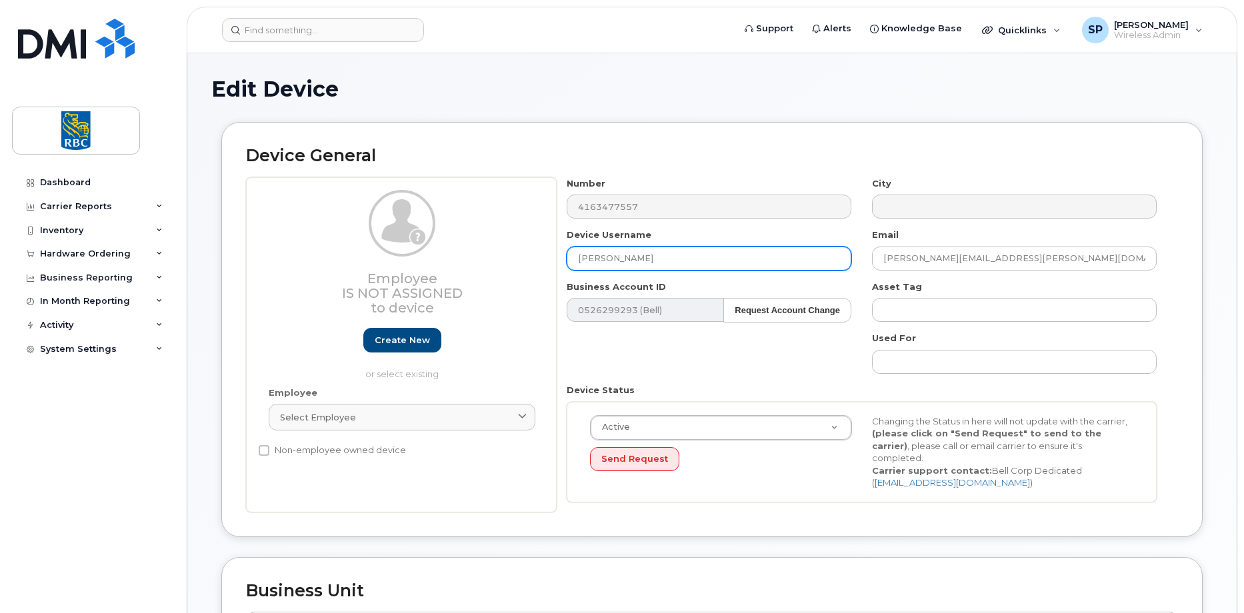
drag, startPoint x: 602, startPoint y: 253, endPoint x: 464, endPoint y: 247, distance: 138.1
click at [471, 248] on div "Employee Is not assigned to device Create new or select existing Employee Selec…" at bounding box center [712, 344] width 932 height 335
paste input "[PERSON_NAME]"
type input "[PERSON_NAME]"
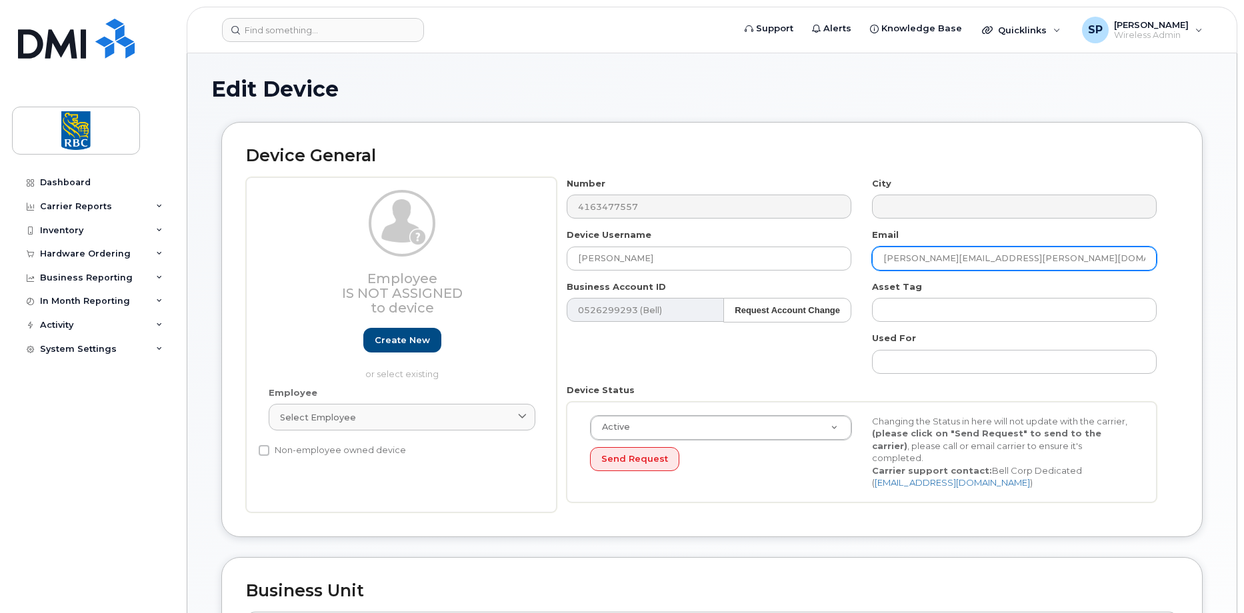
drag, startPoint x: 973, startPoint y: 249, endPoint x: 714, endPoint y: 245, distance: 258.7
click at [722, 245] on div "Number 4163477557 City Device Username [PERSON_NAME] Email [PERSON_NAME][EMAIL_…" at bounding box center [862, 344] width 611 height 335
paste input "rama.[PERSON_NAME]@rbc"
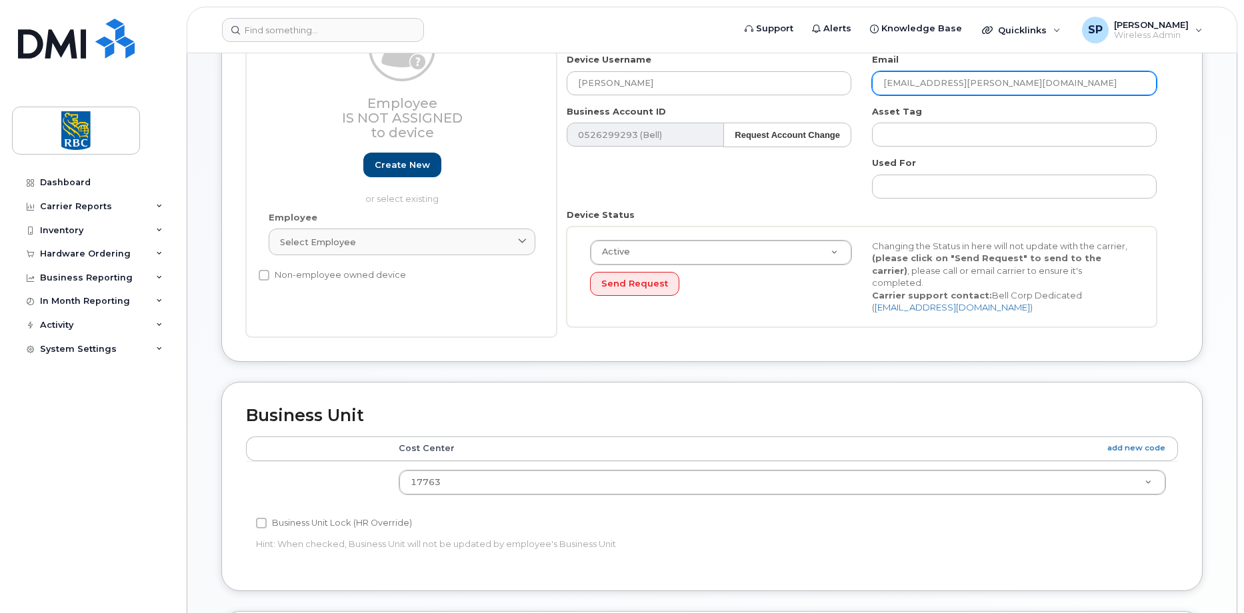
scroll to position [333, 0]
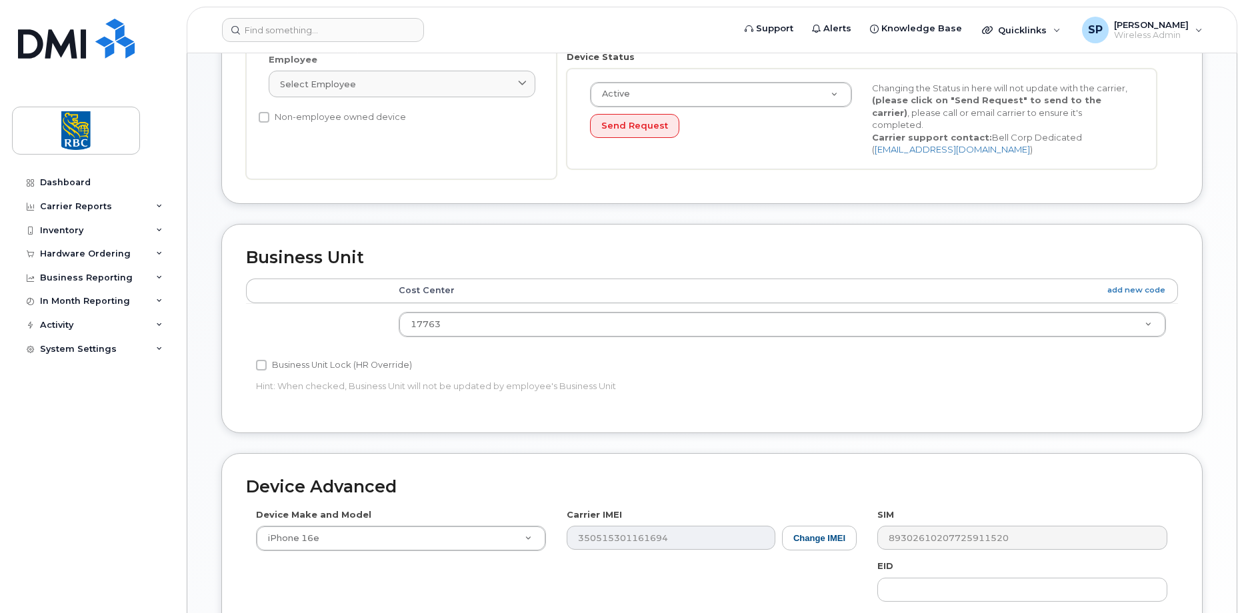
type input "[EMAIL_ADDRESS][PERSON_NAME][DOMAIN_NAME]"
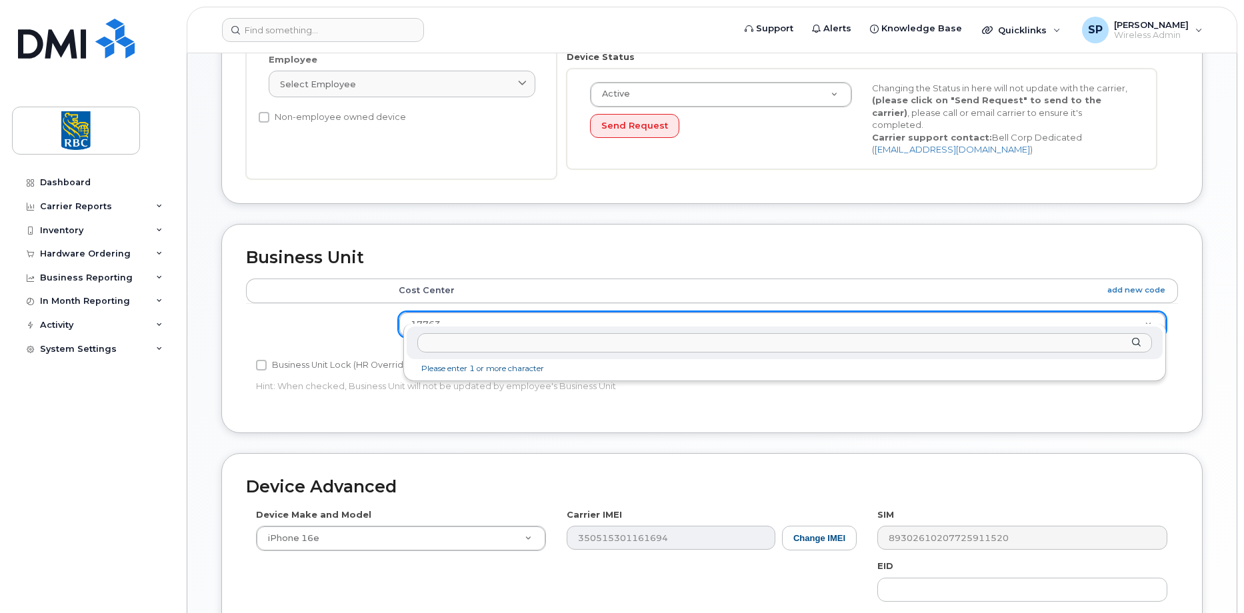
drag, startPoint x: 457, startPoint y: 311, endPoint x: 353, endPoint y: 308, distance: 104.0
type input "07197"
type input "33478487"
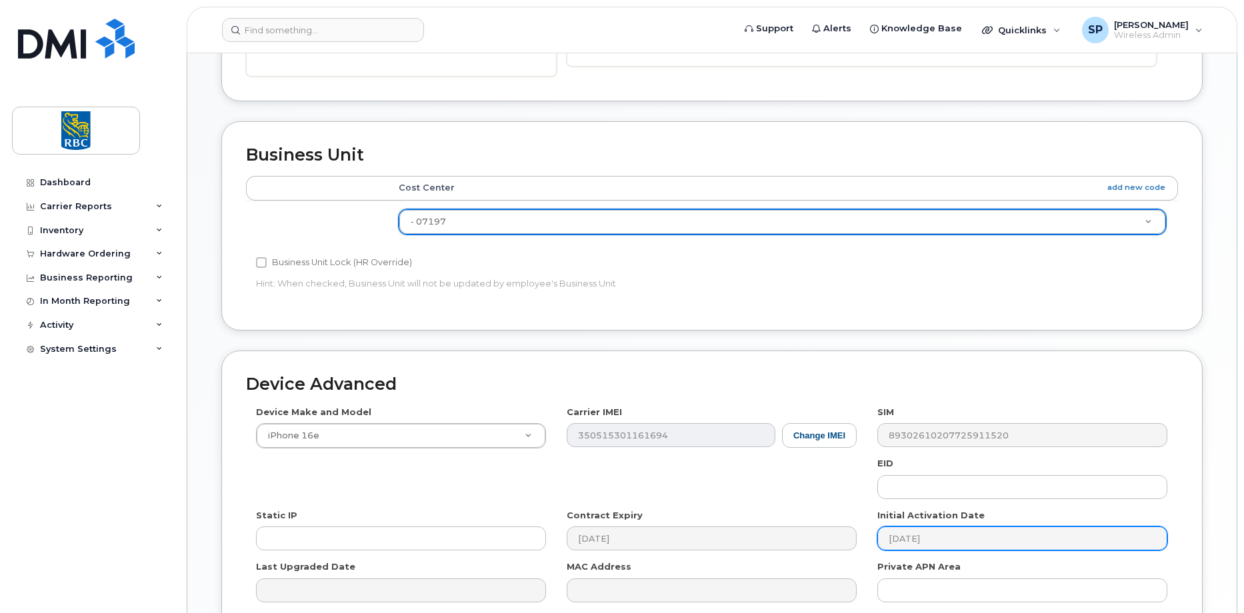
scroll to position [559, 0]
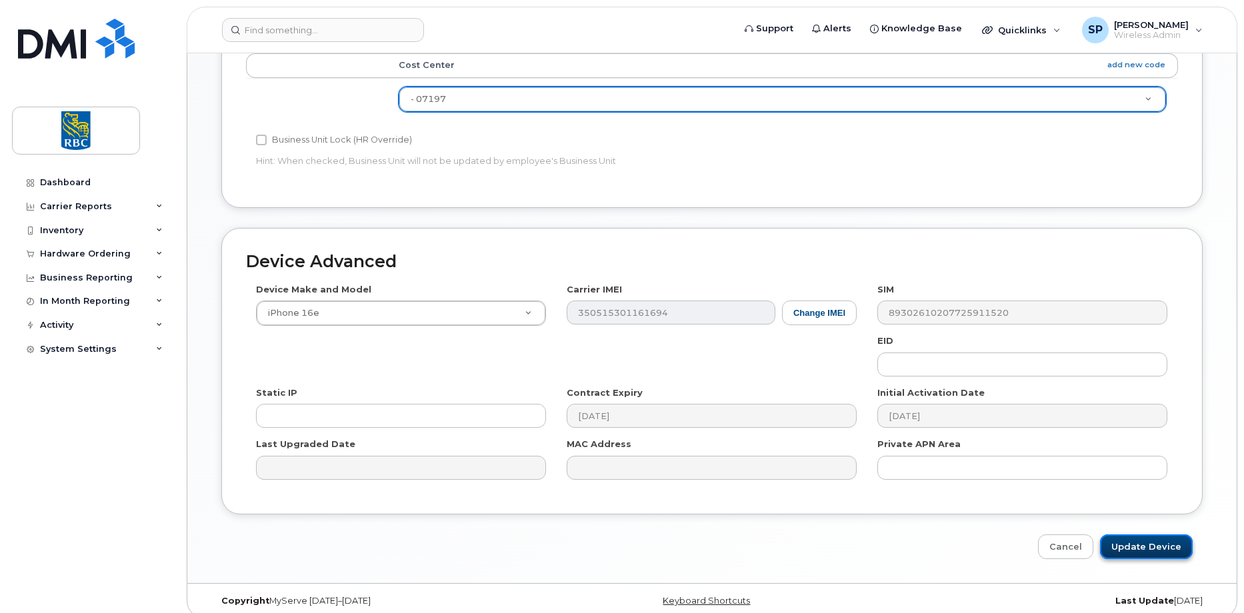
drag, startPoint x: 1143, startPoint y: 533, endPoint x: 834, endPoint y: 474, distance: 314.8
click at [1143, 535] on input "Update Device" at bounding box center [1146, 547] width 93 height 25
type input "Saving..."
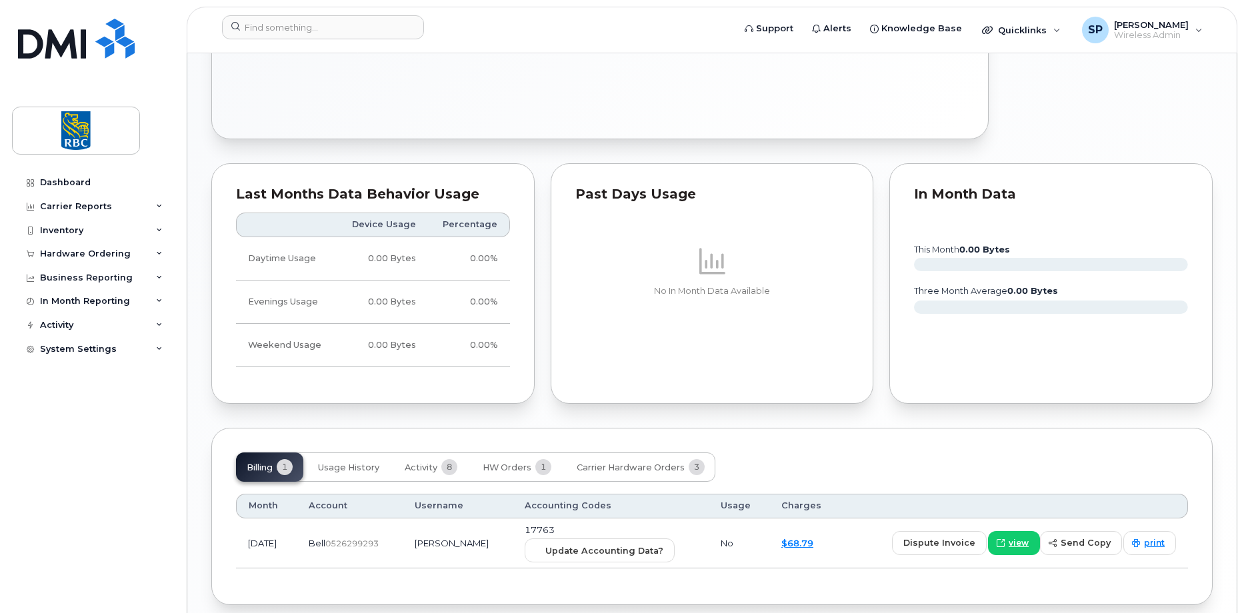
scroll to position [773, 0]
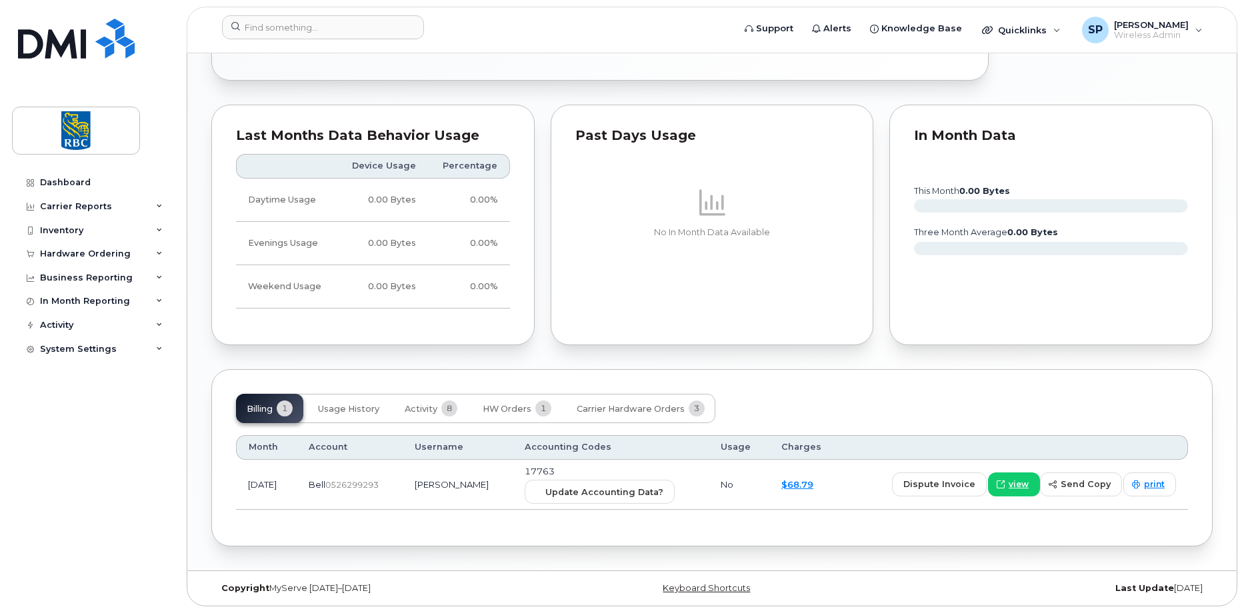
drag, startPoint x: 399, startPoint y: 489, endPoint x: 351, endPoint y: 491, distance: 48.1
click at [351, 491] on td "Bell  0526299293" at bounding box center [350, 485] width 106 height 51
copy span "526299293"
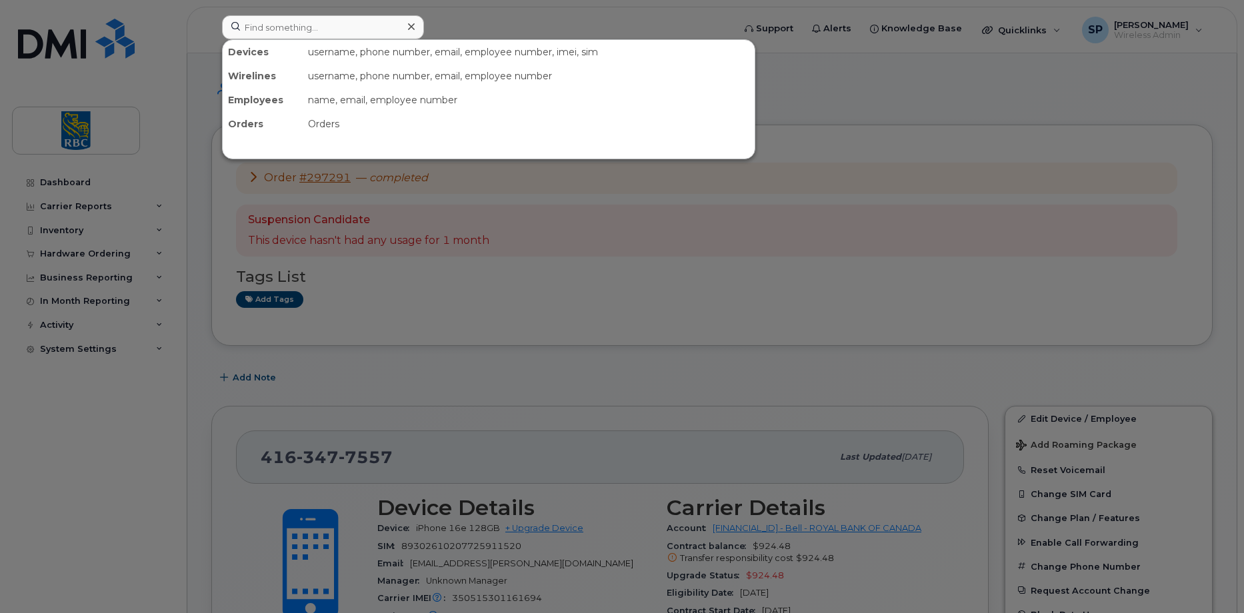
scroll to position [773, 0]
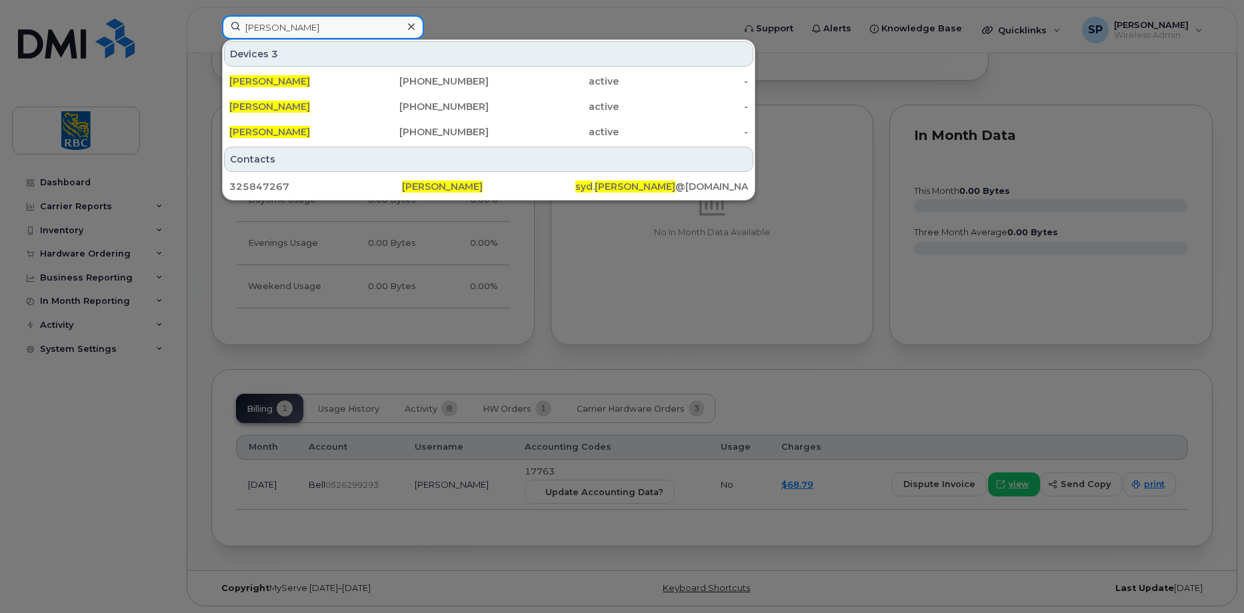
click at [290, 25] on input "[PERSON_NAME]" at bounding box center [323, 27] width 202 height 24
drag, startPoint x: 351, startPoint y: 25, endPoint x: 152, endPoint y: 21, distance: 199.4
click at [211, 19] on div "[PERSON_NAME] Devices 3 [PERSON_NAME] [PHONE_NUMBER] active - [PERSON_NAME] [PH…" at bounding box center [473, 29] width 524 height 29
paste input "3062160643"
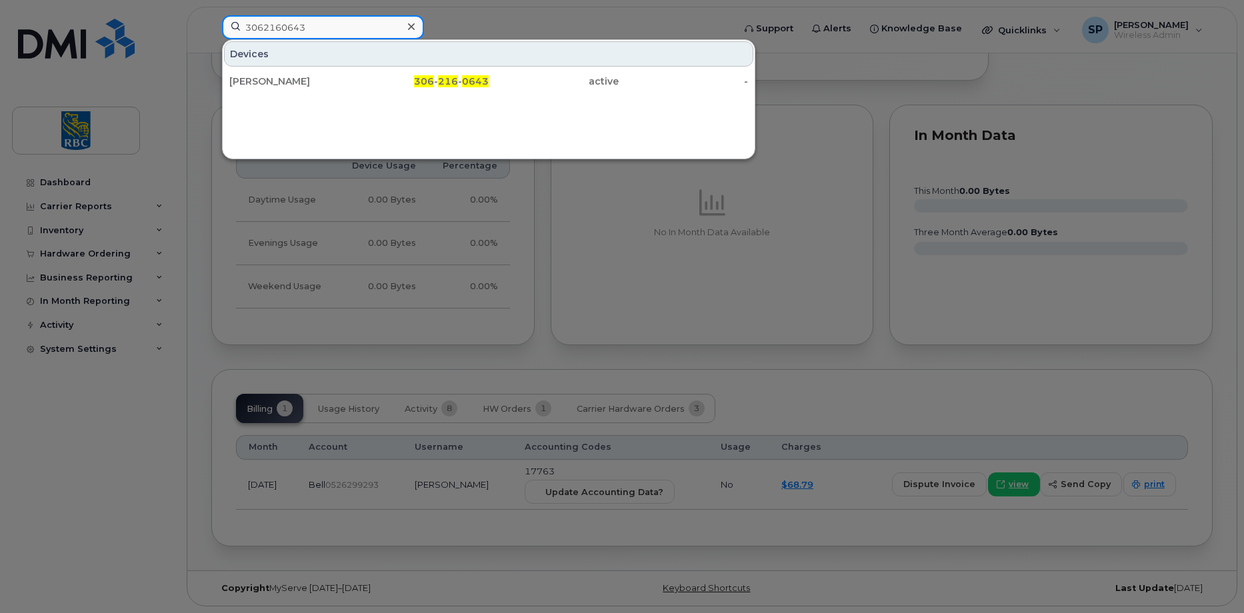
type input "3062160643"
click at [275, 67] on div "Devices [PERSON_NAME] 306 - 216 - 0643 active -" at bounding box center [489, 67] width 532 height 55
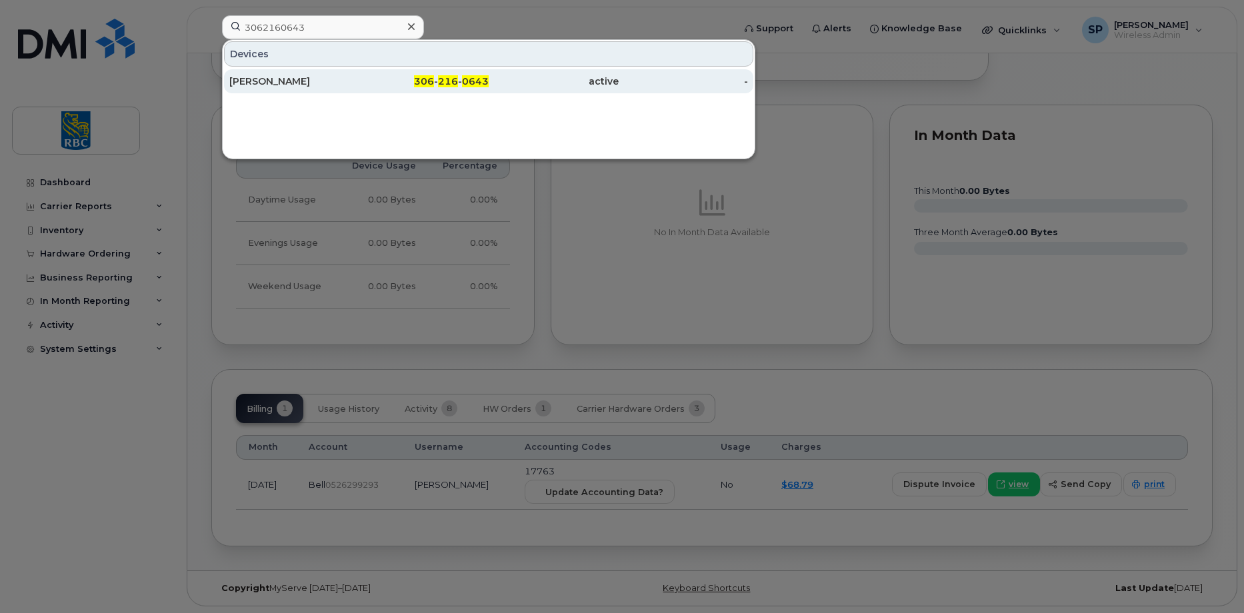
click at [262, 79] on div "[PERSON_NAME]" at bounding box center [294, 81] width 130 height 13
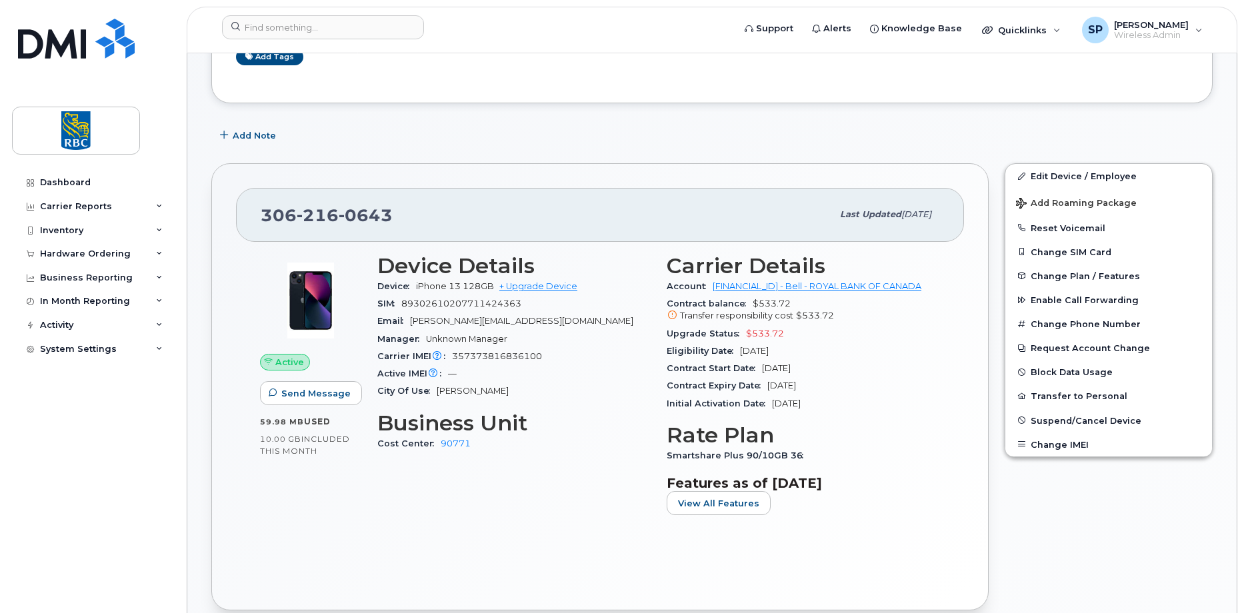
scroll to position [200, 0]
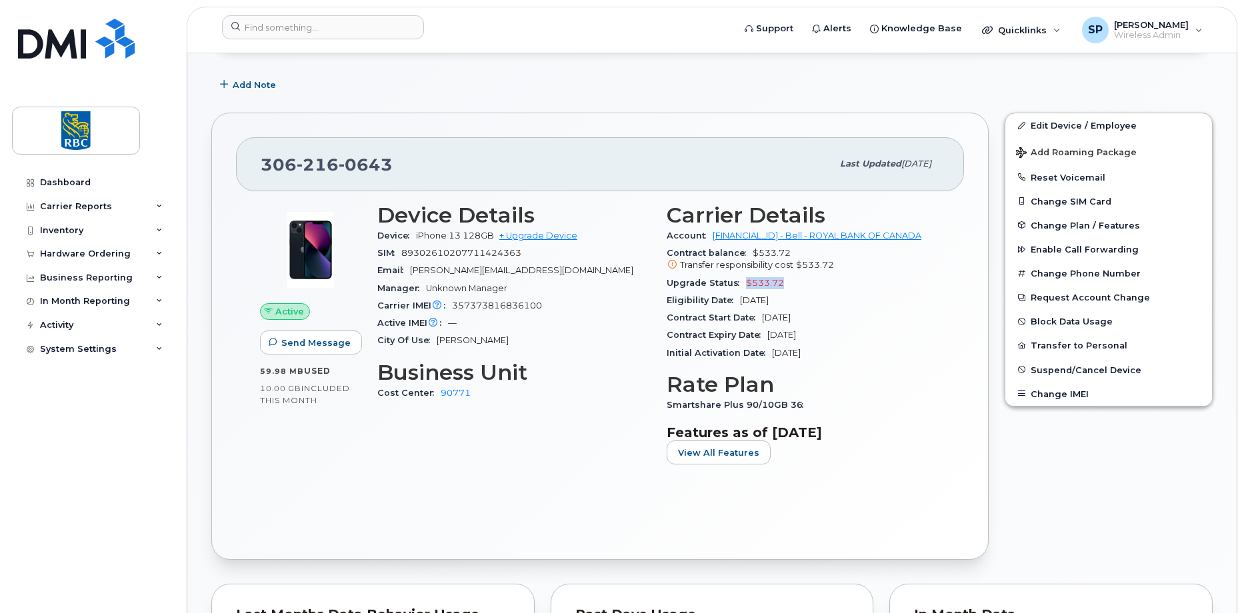
drag, startPoint x: 783, startPoint y: 283, endPoint x: 745, endPoint y: 284, distance: 38.7
click at [745, 284] on div "Upgrade Status $533.72" at bounding box center [803, 283] width 273 height 17
copy span "$533.72"
click at [837, 331] on div "Contract Expiry Date Jun 18, 2027" at bounding box center [803, 335] width 273 height 17
drag, startPoint x: 830, startPoint y: 336, endPoint x: 765, endPoint y: 336, distance: 65.3
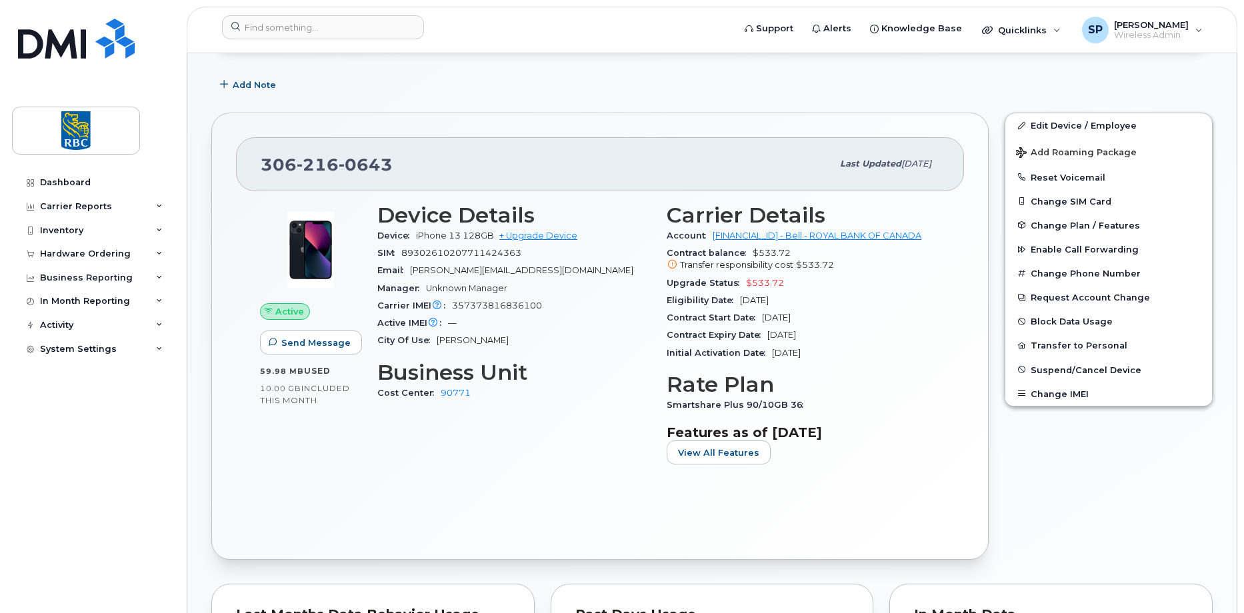
click at [765, 336] on div "Contract Expiry Date Jun 18, 2027" at bounding box center [803, 335] width 273 height 17
drag, startPoint x: 765, startPoint y: 336, endPoint x: 831, endPoint y: 336, distance: 66.7
click at [831, 336] on div "Contract Expiry Date Jun 18, 2027" at bounding box center [803, 335] width 273 height 17
drag, startPoint x: 813, startPoint y: 337, endPoint x: 669, endPoint y: 339, distance: 143.3
click at [669, 339] on div "Contract Expiry Date Jun 18, 2027" at bounding box center [803, 335] width 273 height 17
